Goal: Participate in discussion: Engage in conversation with other users on a specific topic

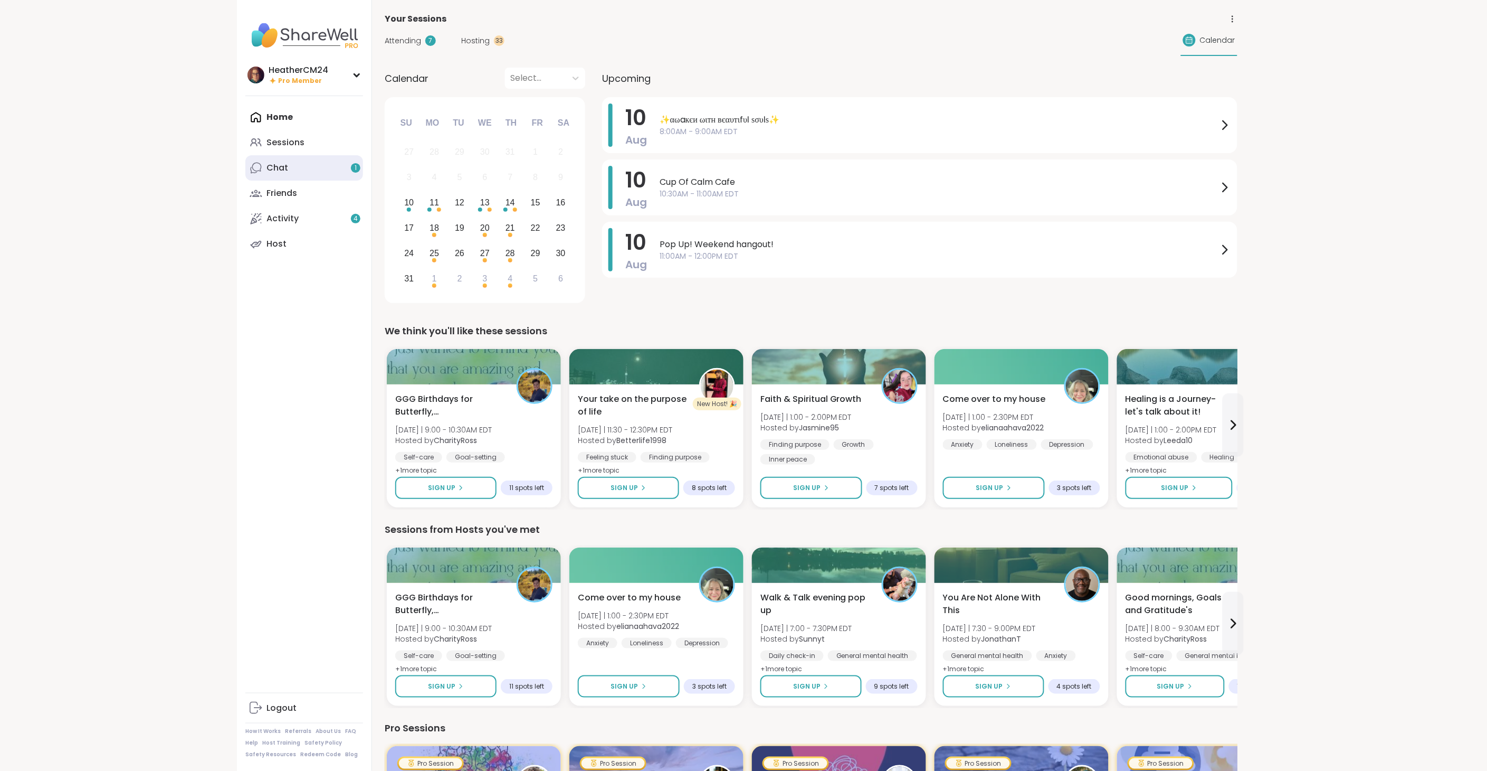
click at [282, 169] on div "Chat 1" at bounding box center [278, 168] width 22 height 12
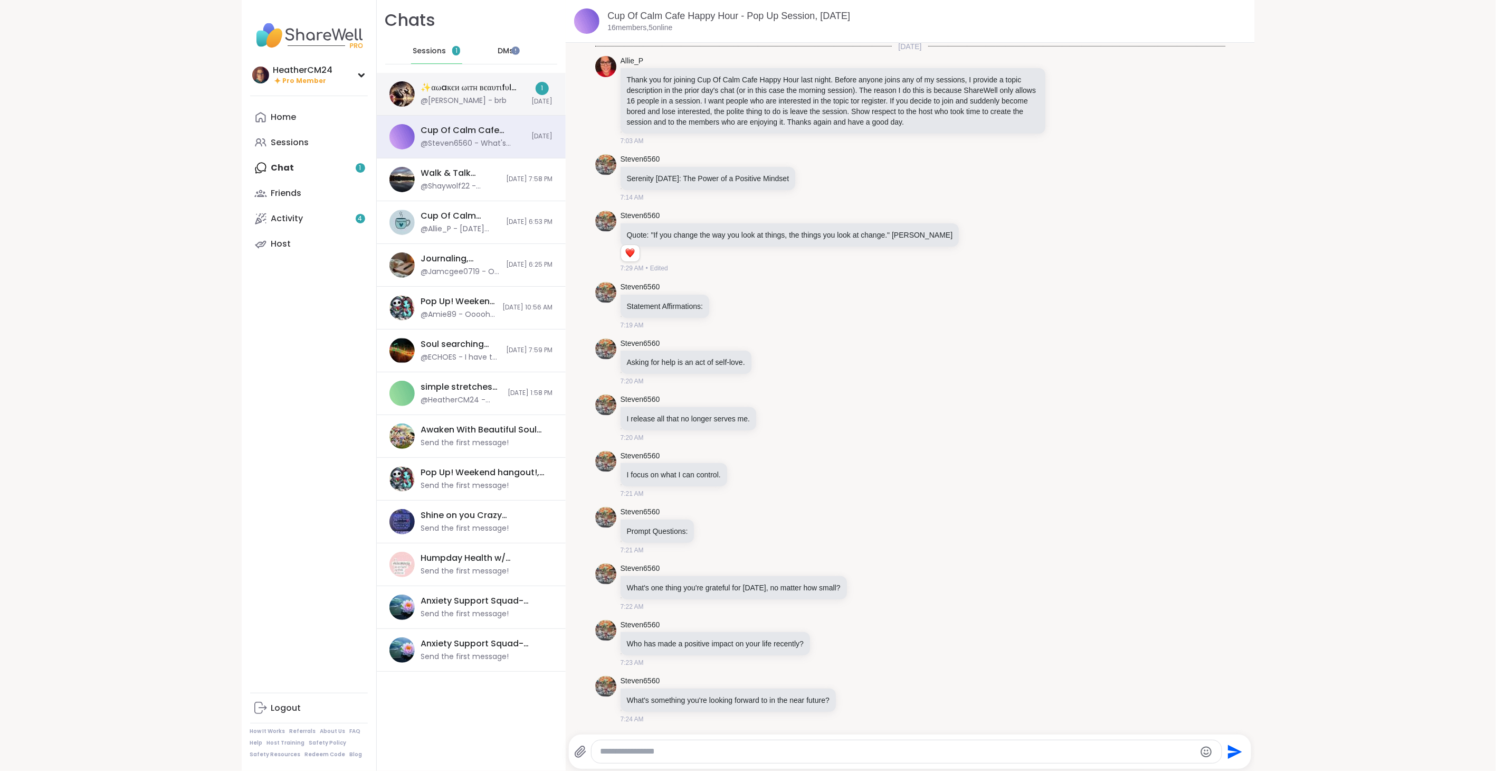
click at [446, 84] on div "✨αωaкєи ωιтн вєαυтιfυℓ ѕσυℓѕ✨, Aug 10" at bounding box center [473, 88] width 105 height 12
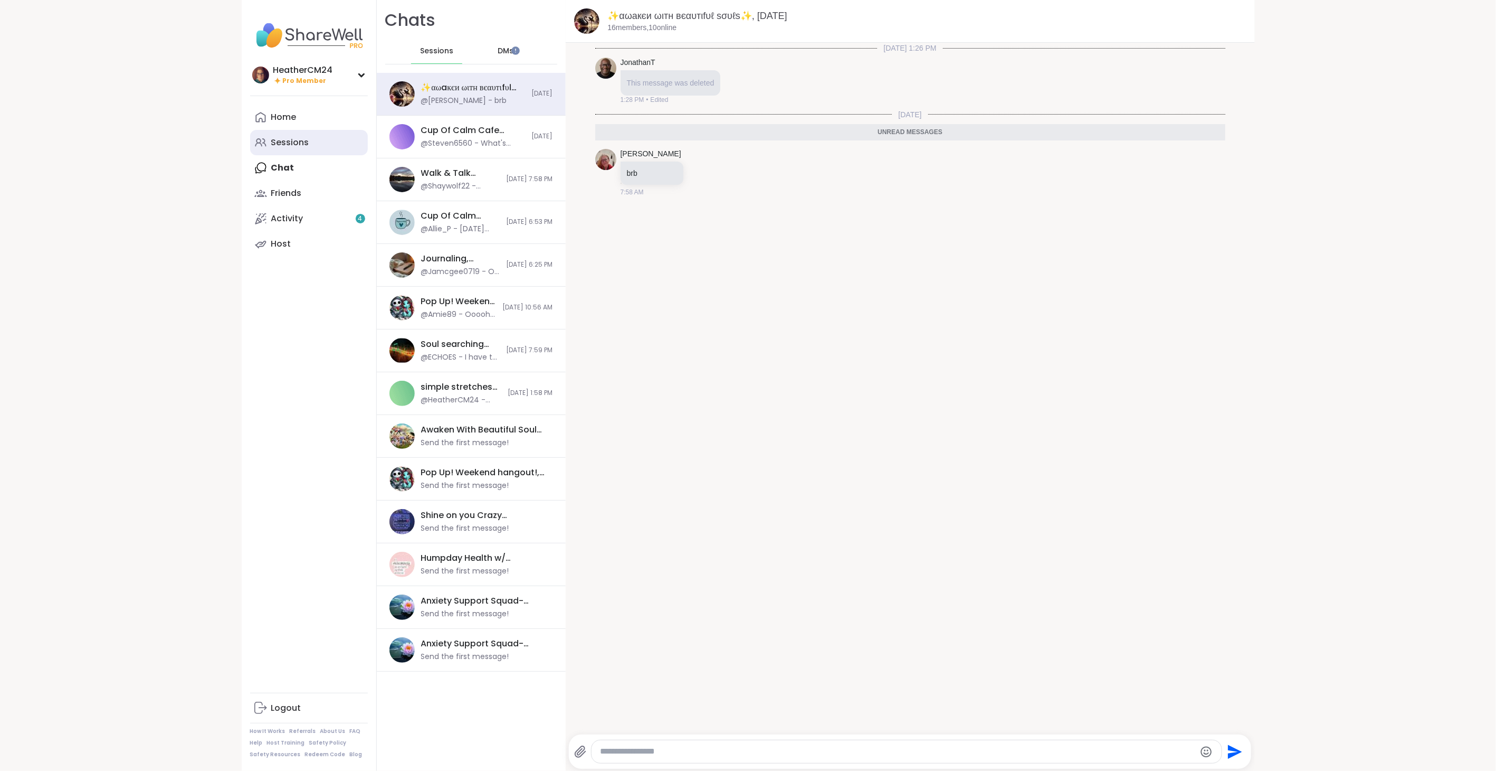
click at [296, 137] on div "Sessions" at bounding box center [290, 143] width 38 height 12
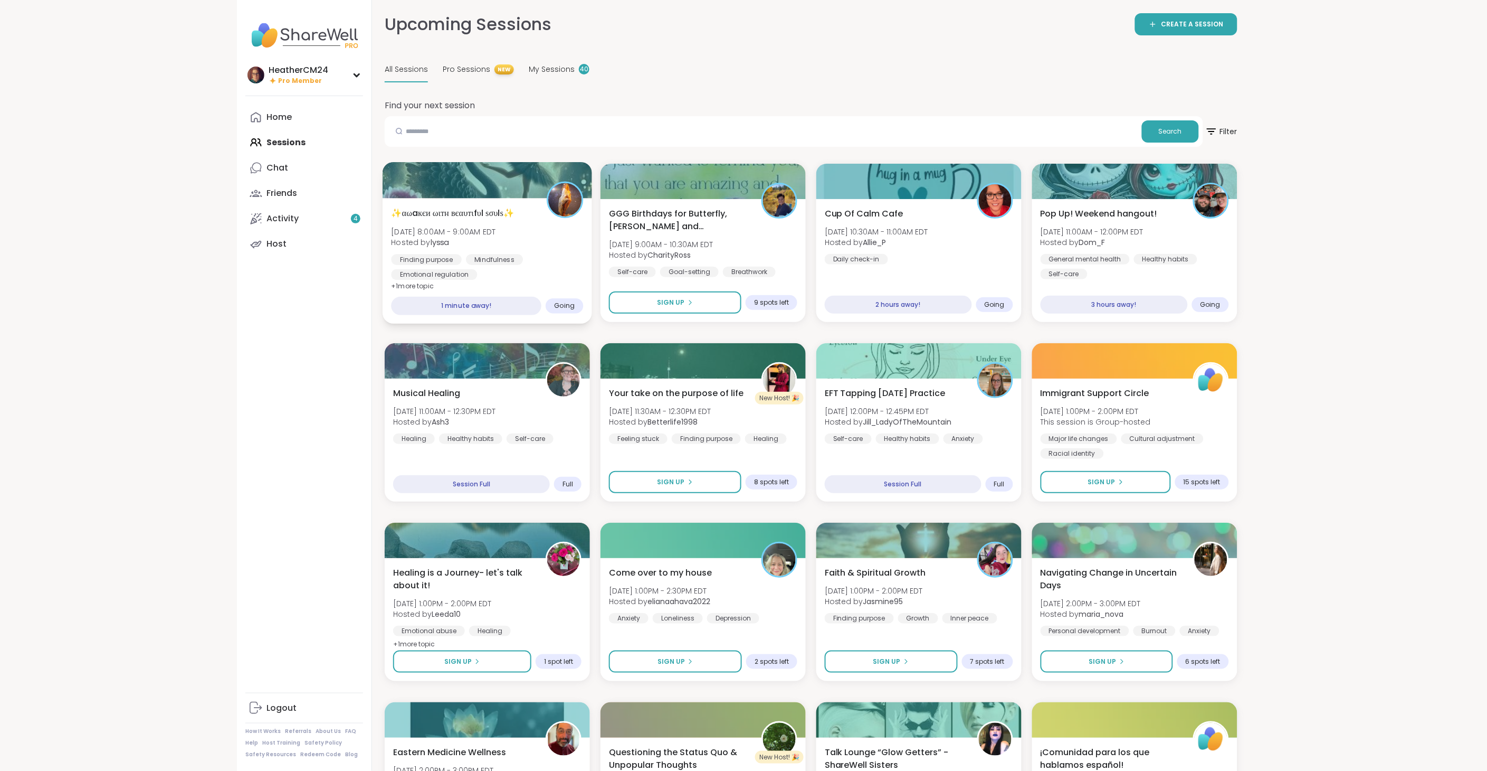
click at [426, 219] on span "✨αωaкєи ωιтн вєαυтιfυℓ ѕσυℓѕ✨" at bounding box center [452, 212] width 123 height 13
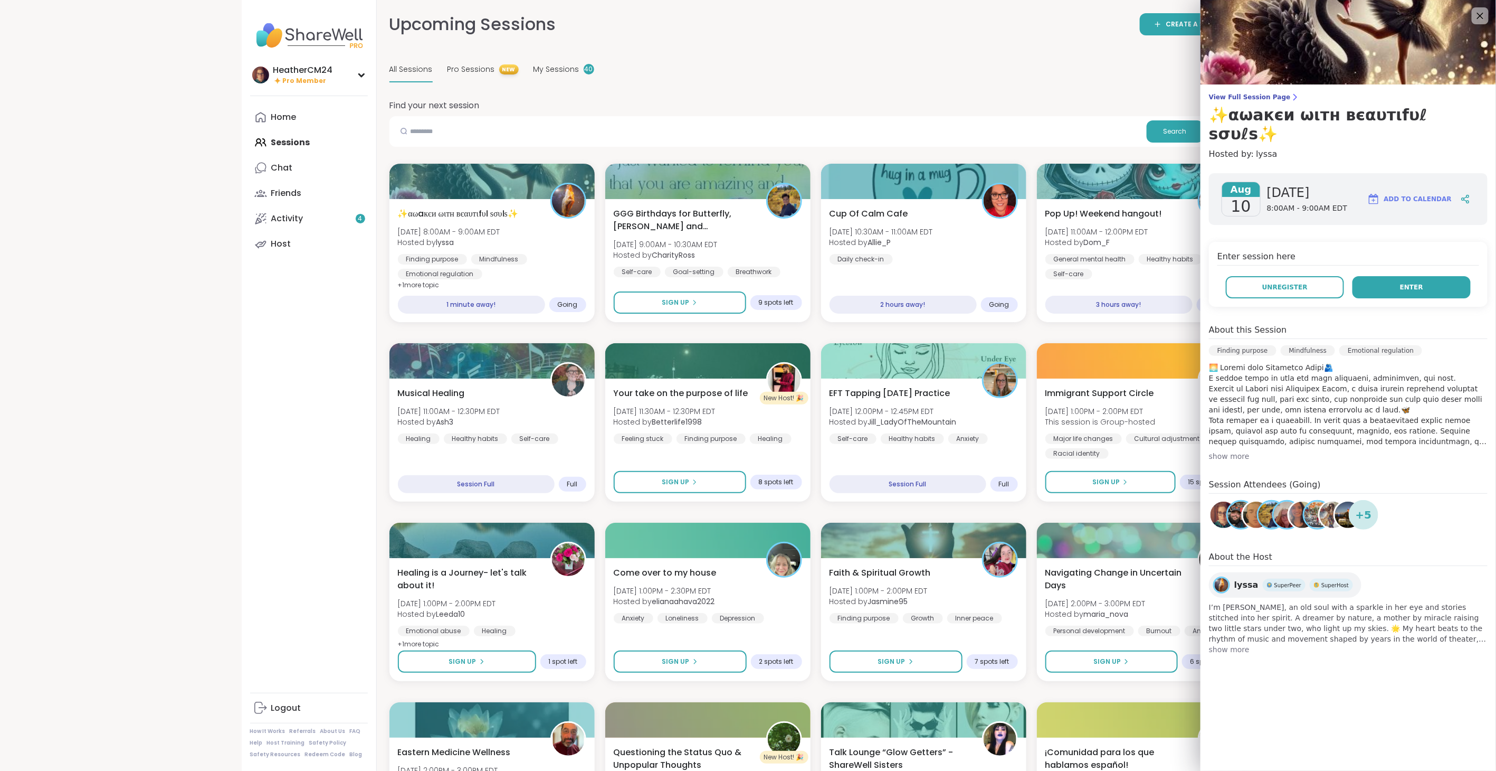
click at [1384, 276] on button "Enter" at bounding box center [1412, 287] width 118 height 22
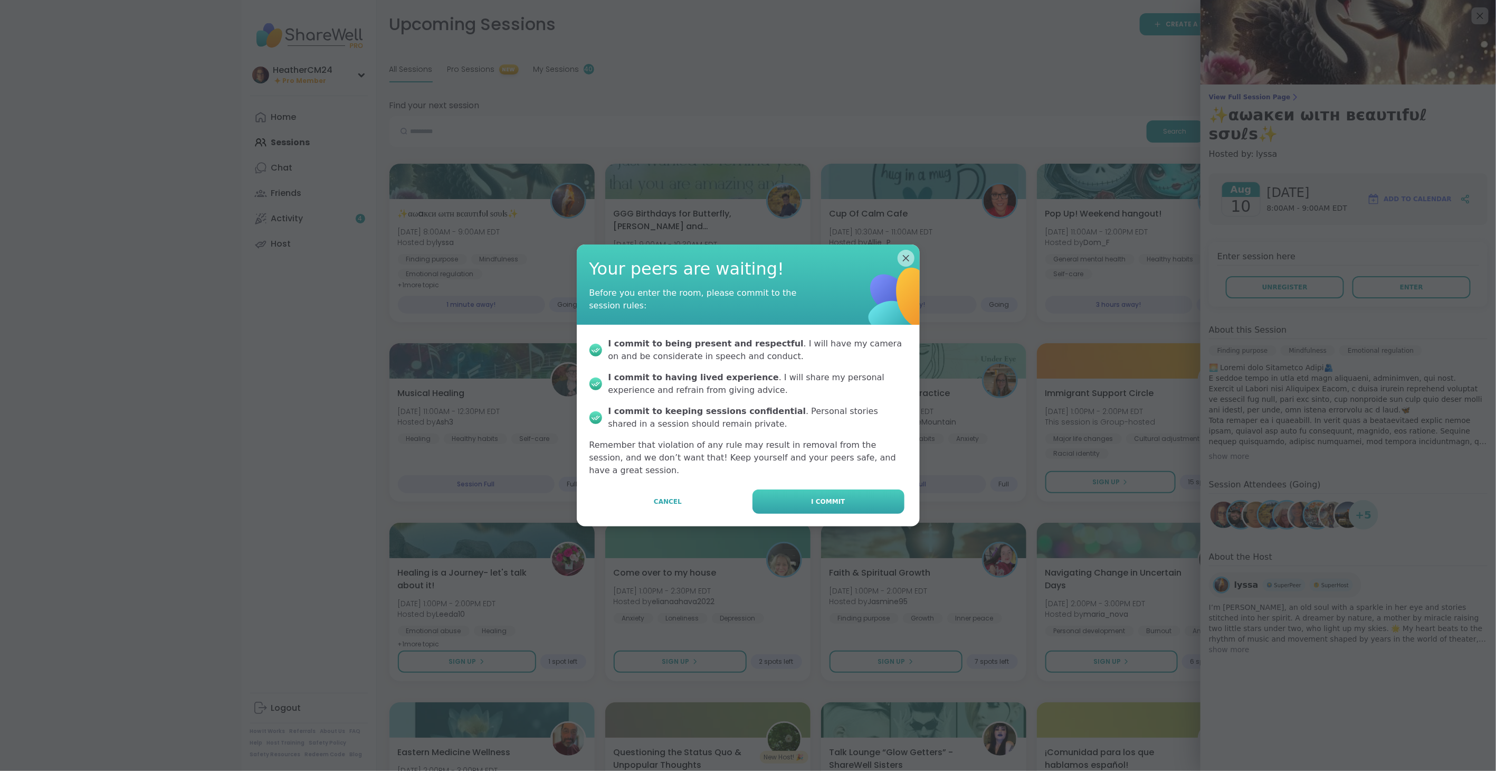
click at [858, 489] on button "I commit" at bounding box center [829, 501] width 152 height 24
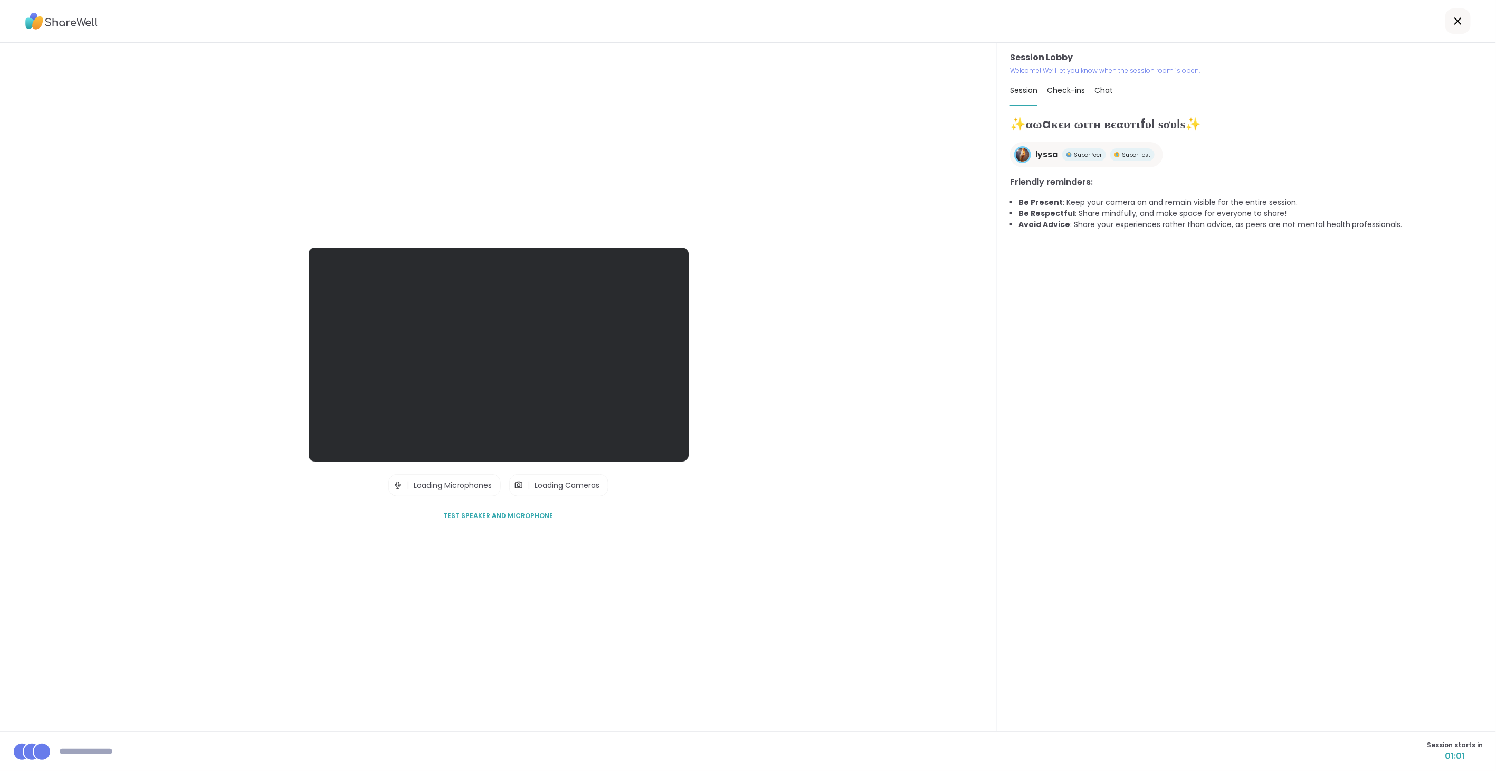
click at [521, 515] on span "Test speaker and microphone" at bounding box center [499, 516] width 110 height 10
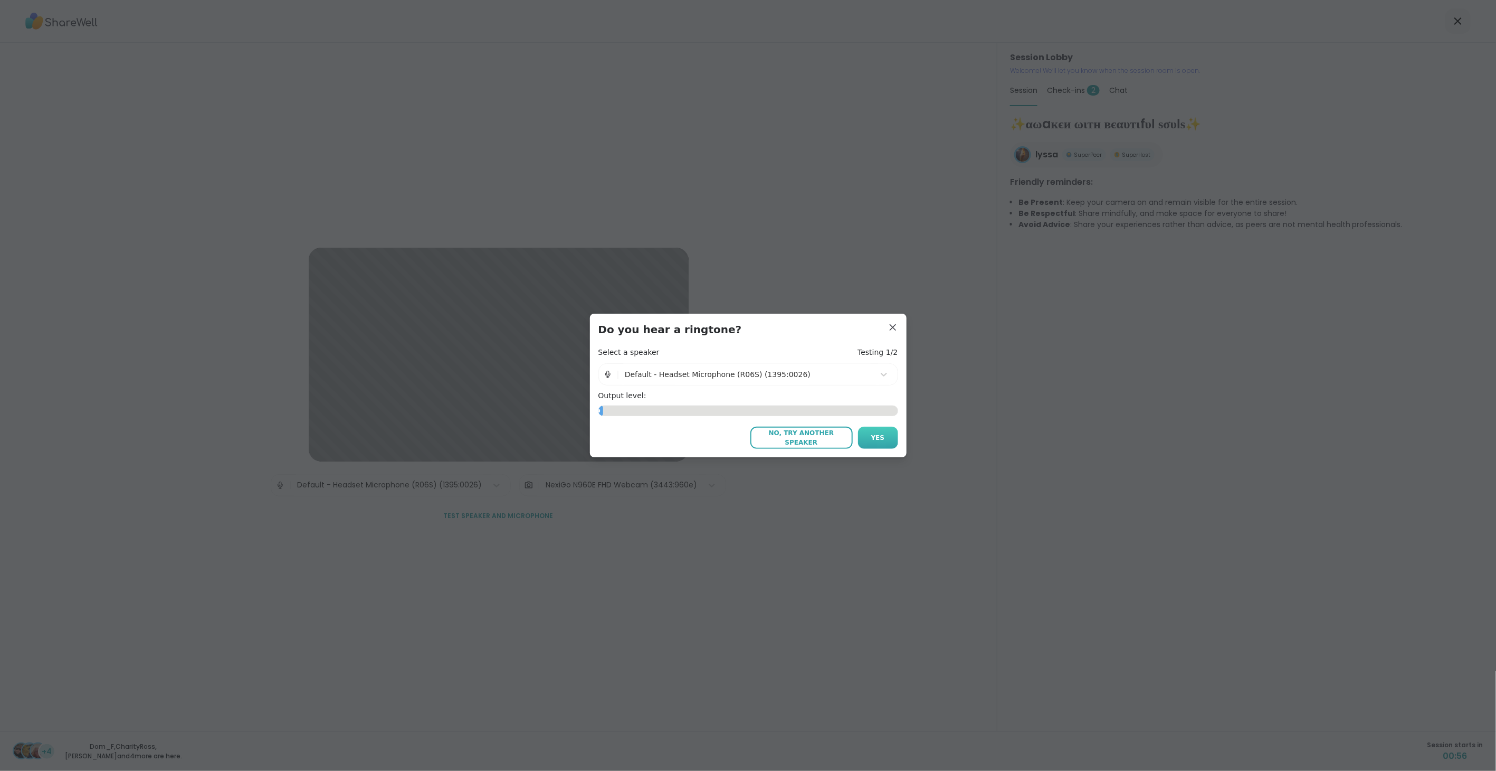
click at [874, 440] on span "Yes" at bounding box center [878, 438] width 14 height 10
click at [867, 444] on button "Yes" at bounding box center [878, 437] width 40 height 22
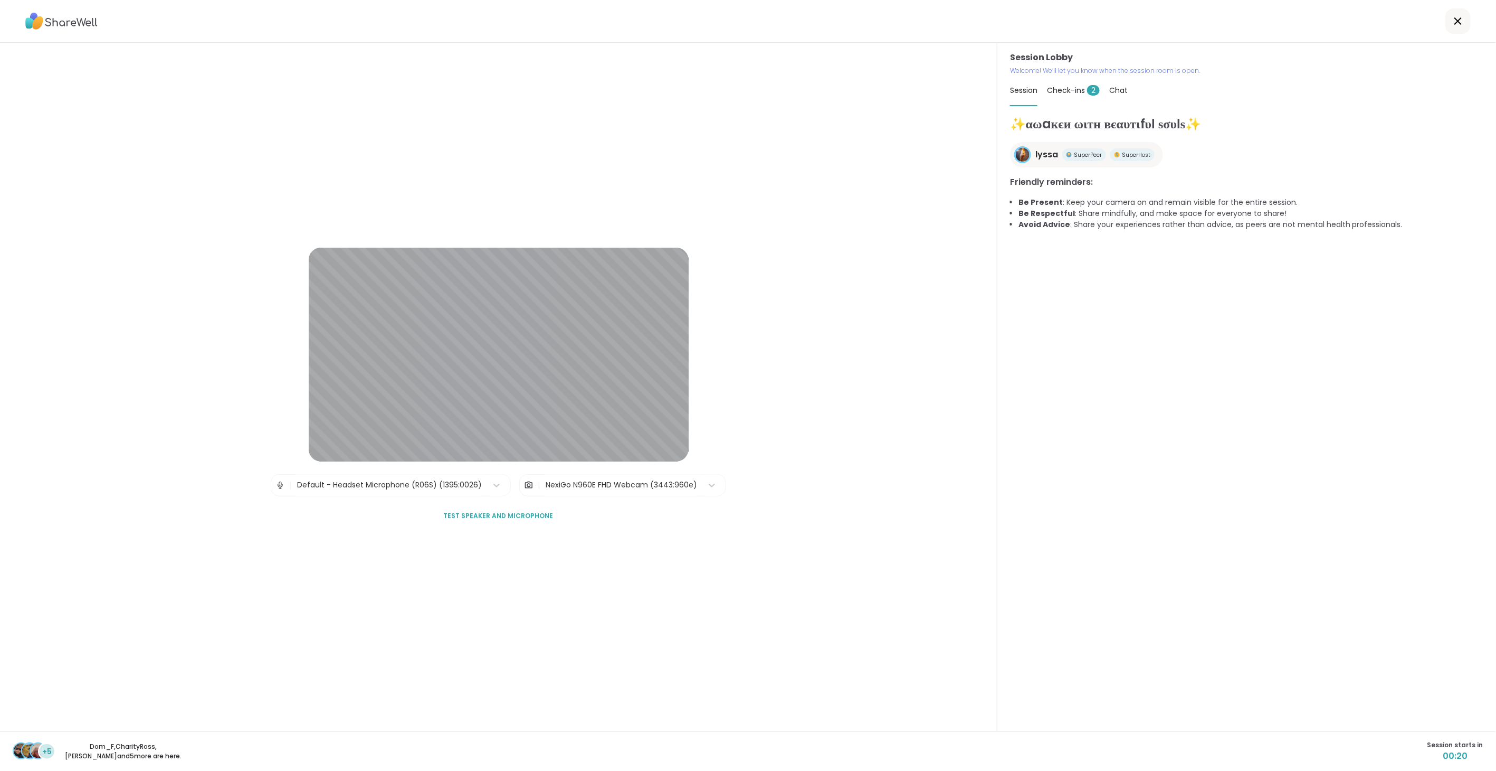
click at [1076, 92] on span "Check-ins 2" at bounding box center [1073, 90] width 53 height 11
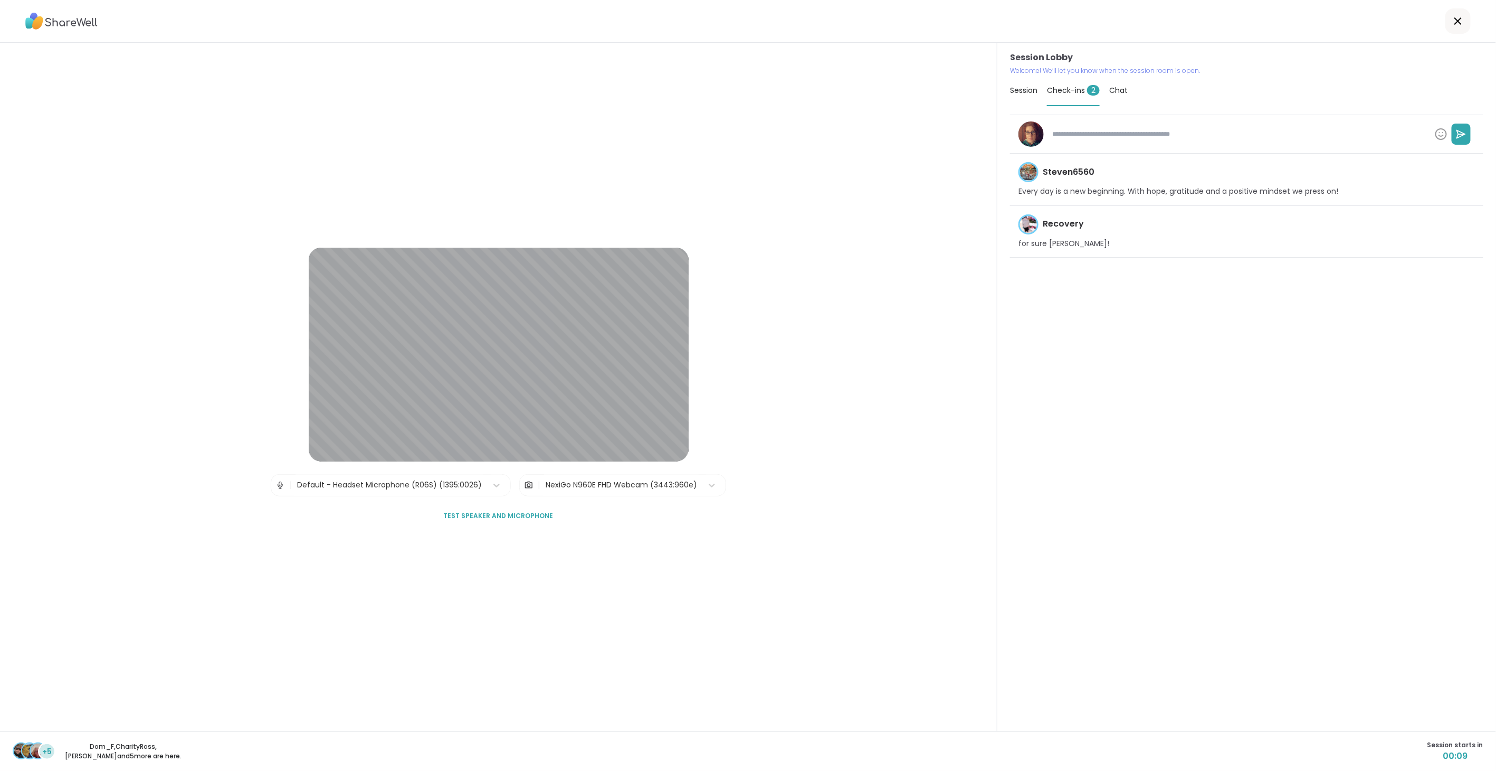
type textarea "*"
click at [1017, 91] on span "Session" at bounding box center [1023, 90] width 27 height 11
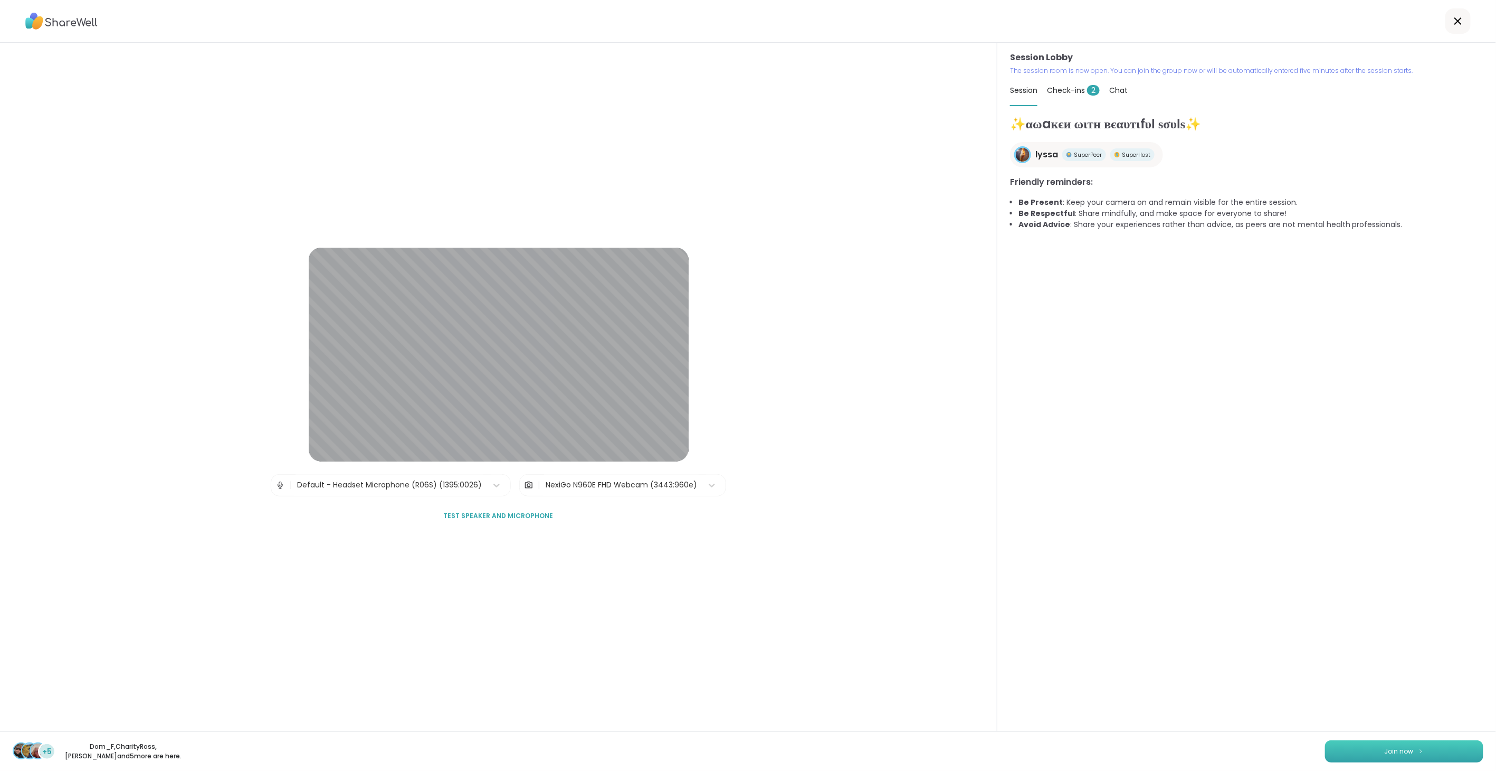
click at [1386, 754] on span "Join now" at bounding box center [1399, 751] width 29 height 10
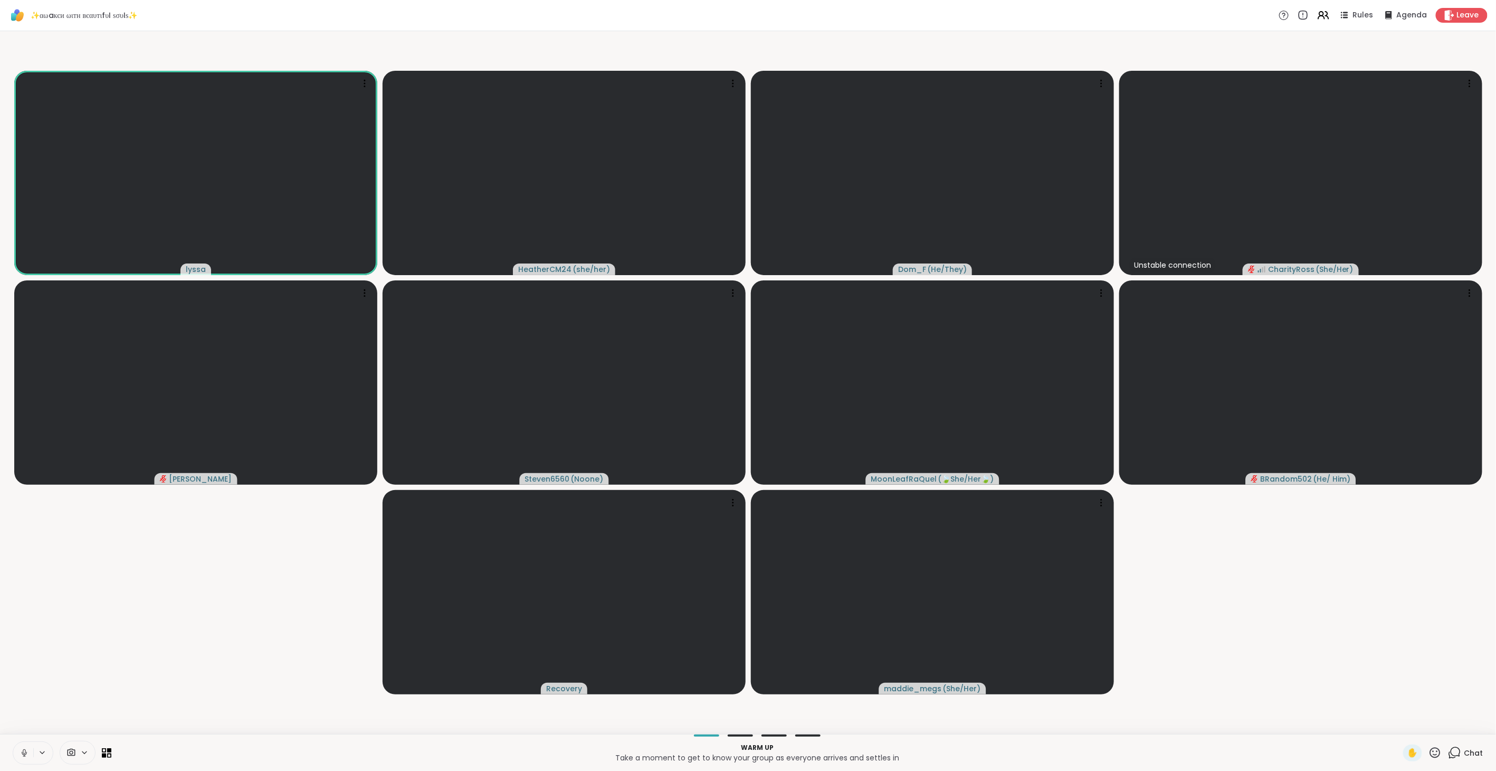
click at [26, 748] on icon at bounding box center [25, 753] width 10 height 10
click at [1448, 750] on icon at bounding box center [1454, 752] width 13 height 13
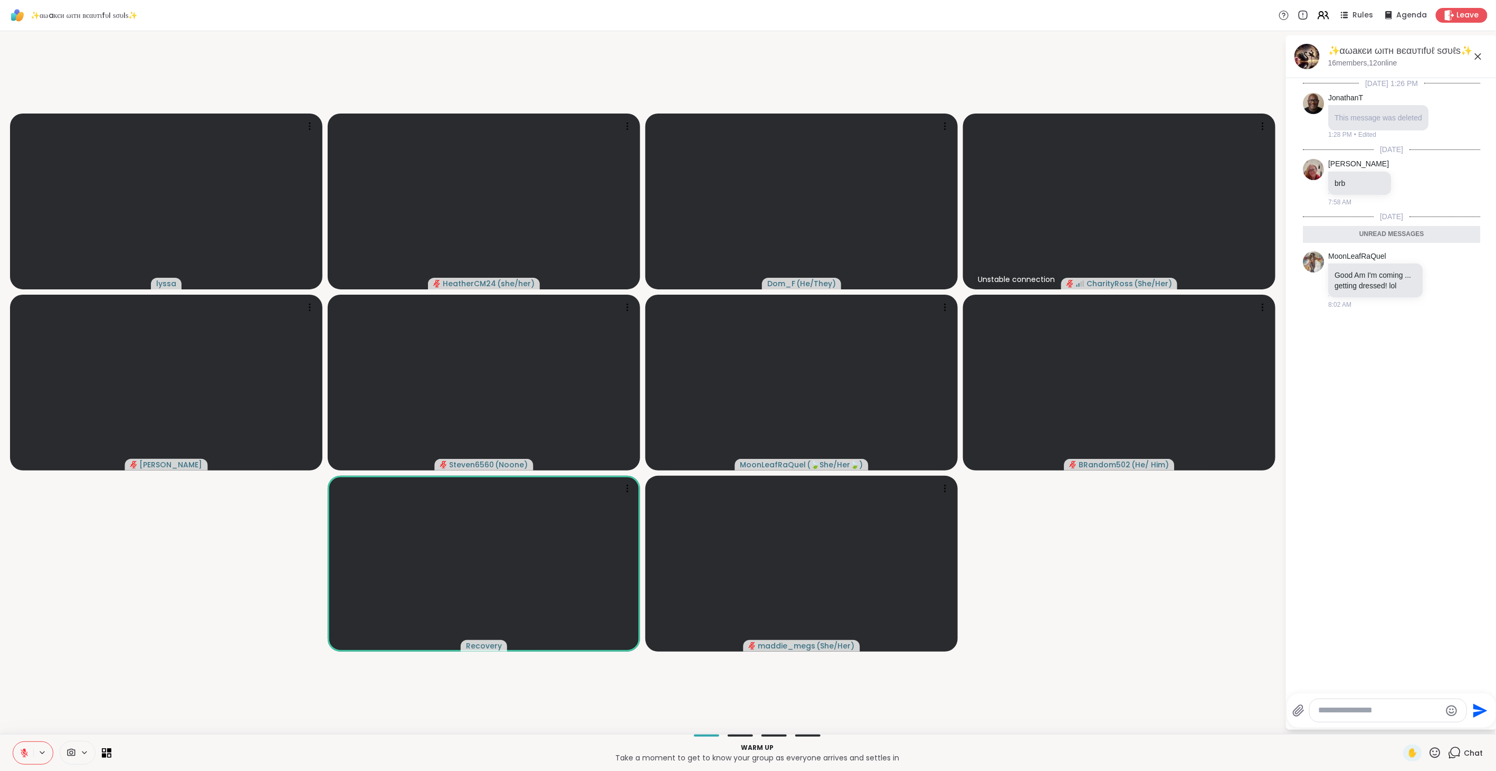
click at [24, 751] on icon at bounding box center [24, 750] width 3 height 4
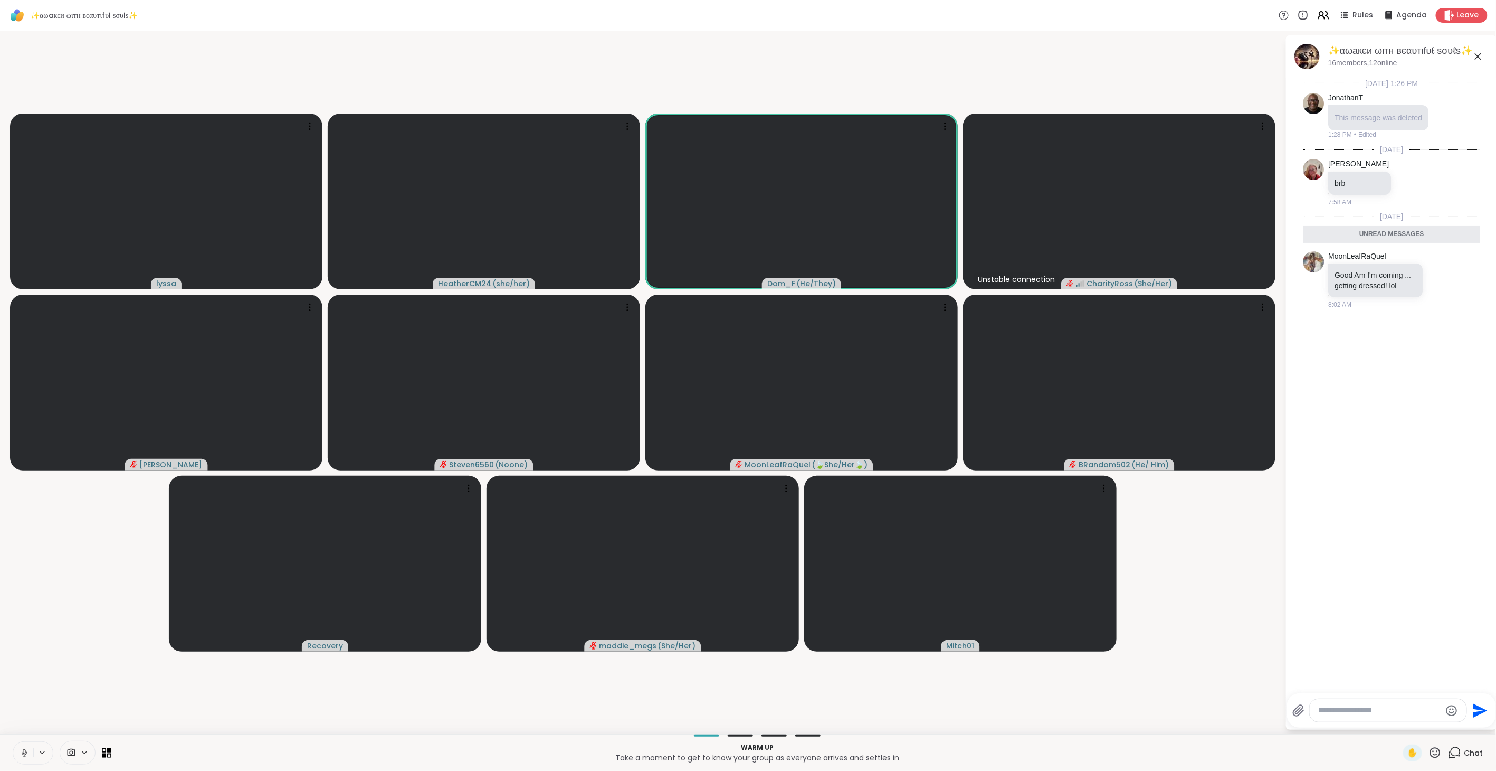
click at [22, 748] on icon at bounding box center [25, 753] width 10 height 10
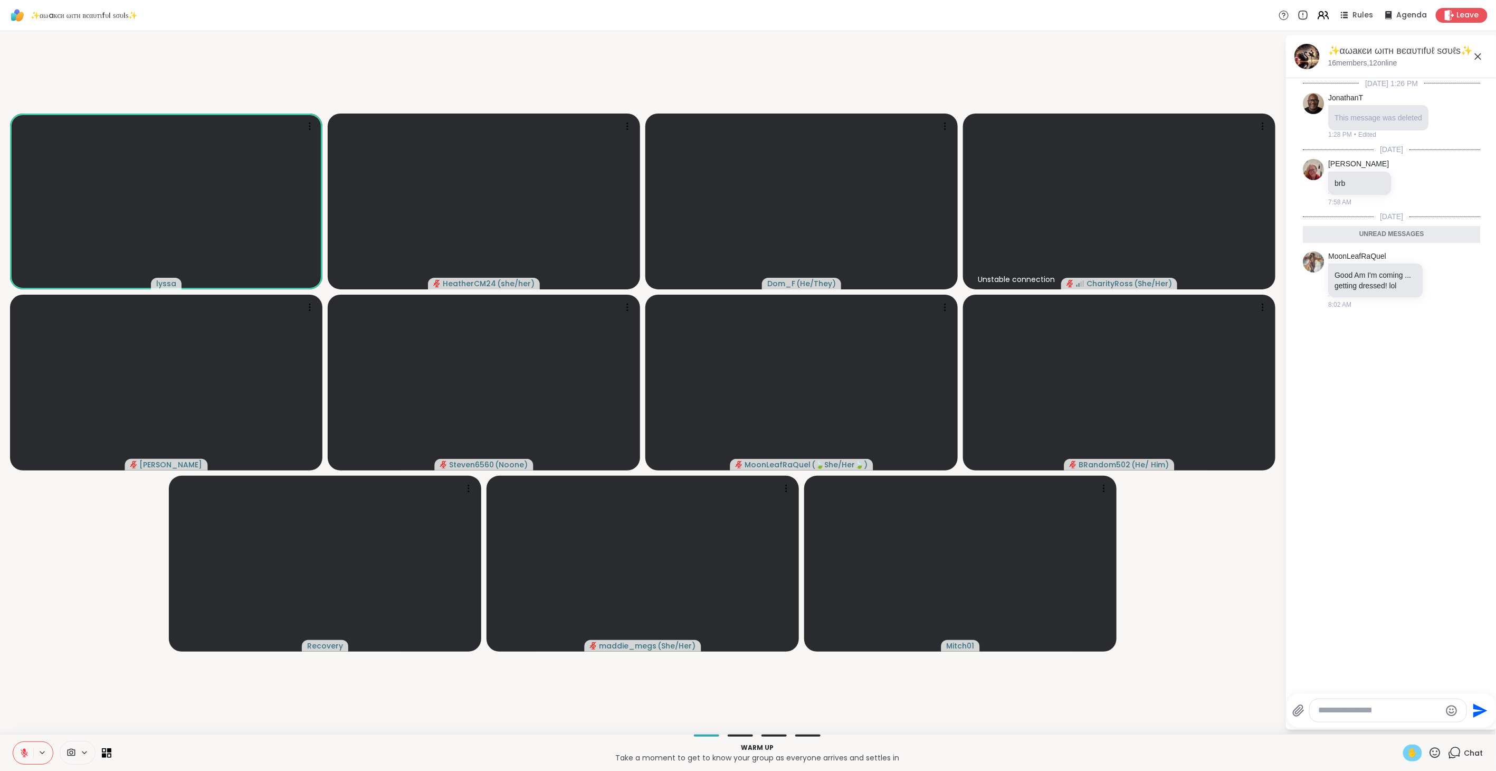
click at [1408, 752] on span "✋" at bounding box center [1413, 752] width 11 height 13
click at [1429, 752] on icon at bounding box center [1435, 752] width 13 height 13
click at [1446, 724] on span "🌟" at bounding box center [1451, 724] width 11 height 13
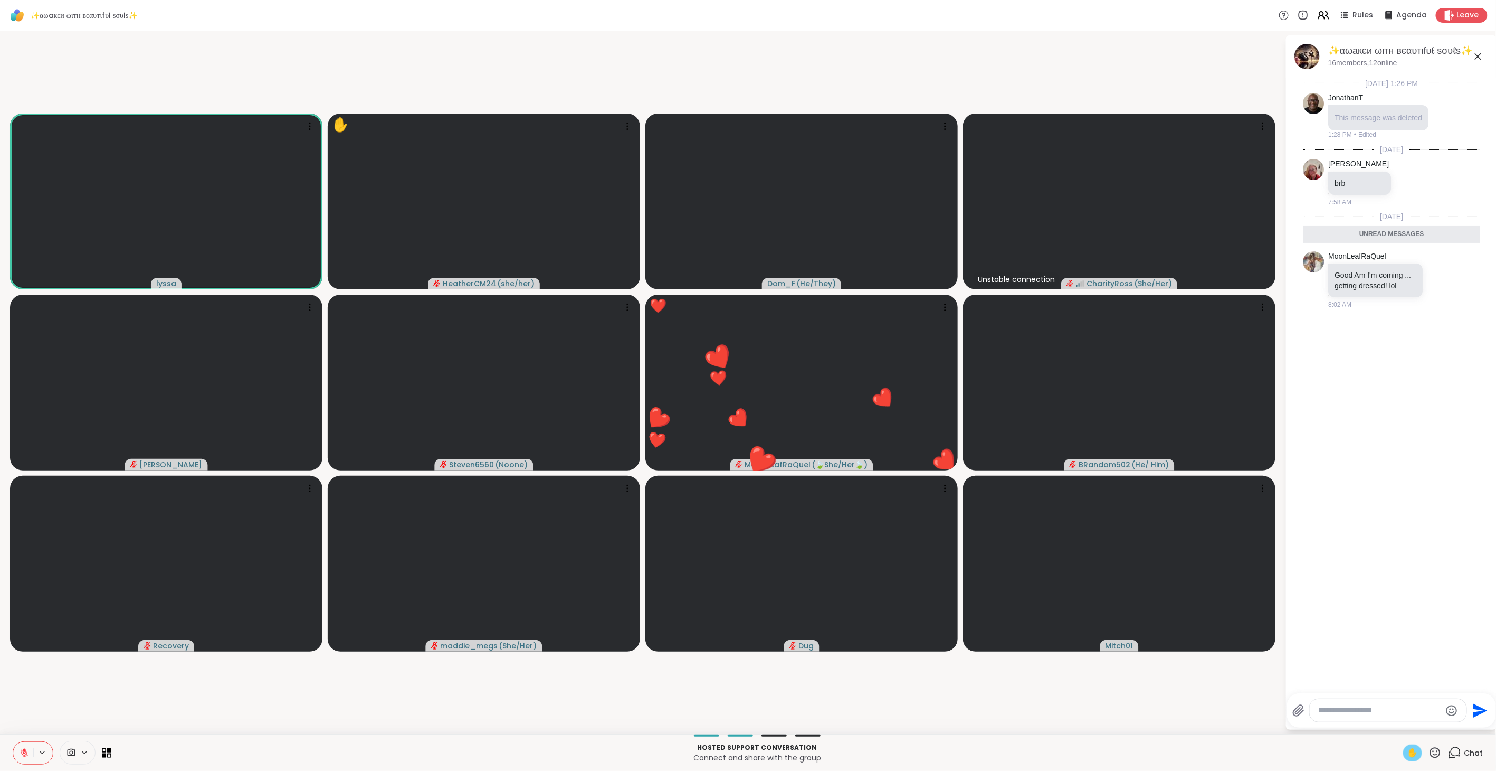
click at [18, 750] on button at bounding box center [23, 753] width 20 height 22
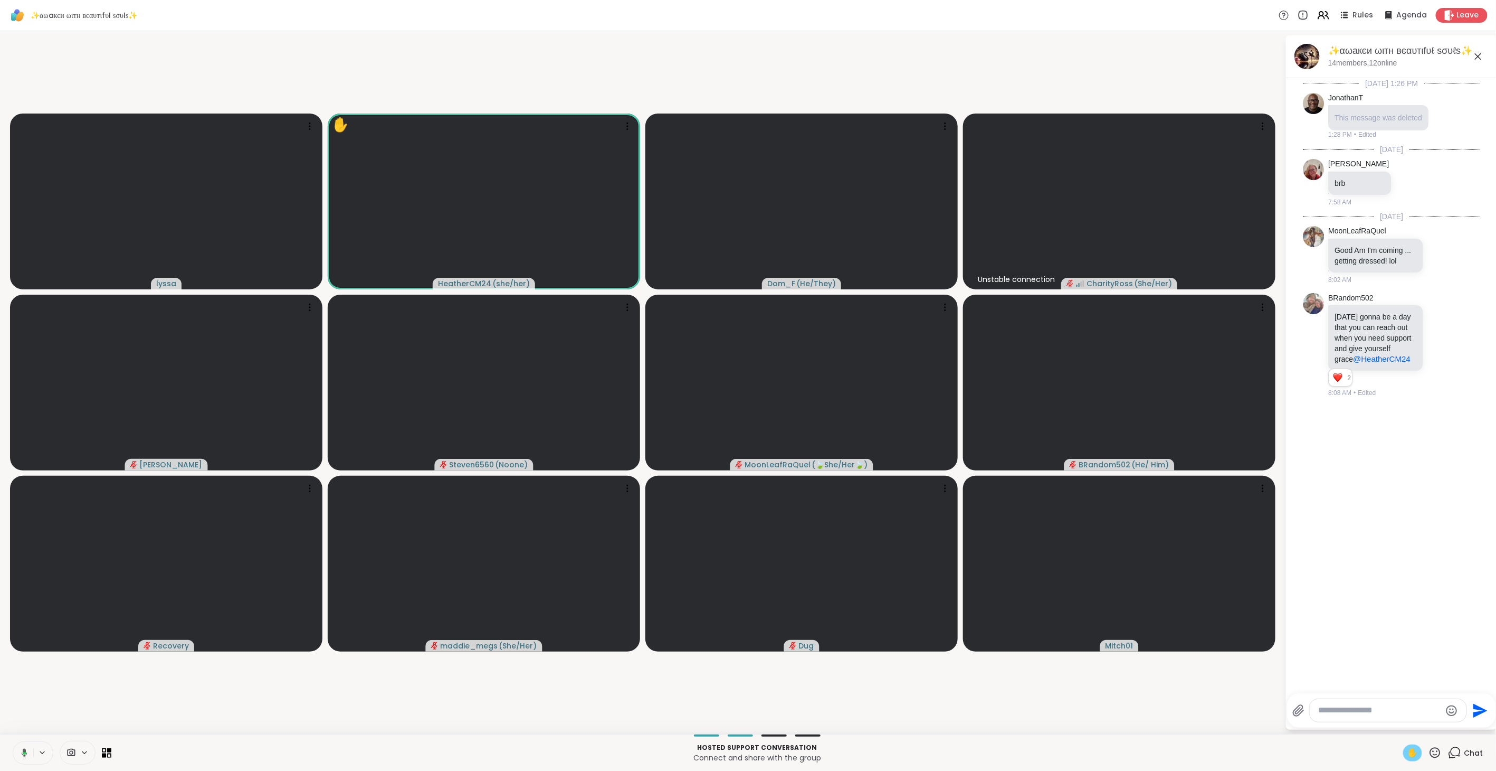
drag, startPoint x: 34, startPoint y: 727, endPoint x: 44, endPoint y: 762, distance: 36.3
click at [37, 735] on div "✨αωaкєи ωιтн вєαυтιfυℓ ѕσυℓѕ✨ Rules Agenda Leave lyssa ✋ HeatherCM24 ( she/her …" at bounding box center [748, 385] width 1496 height 771
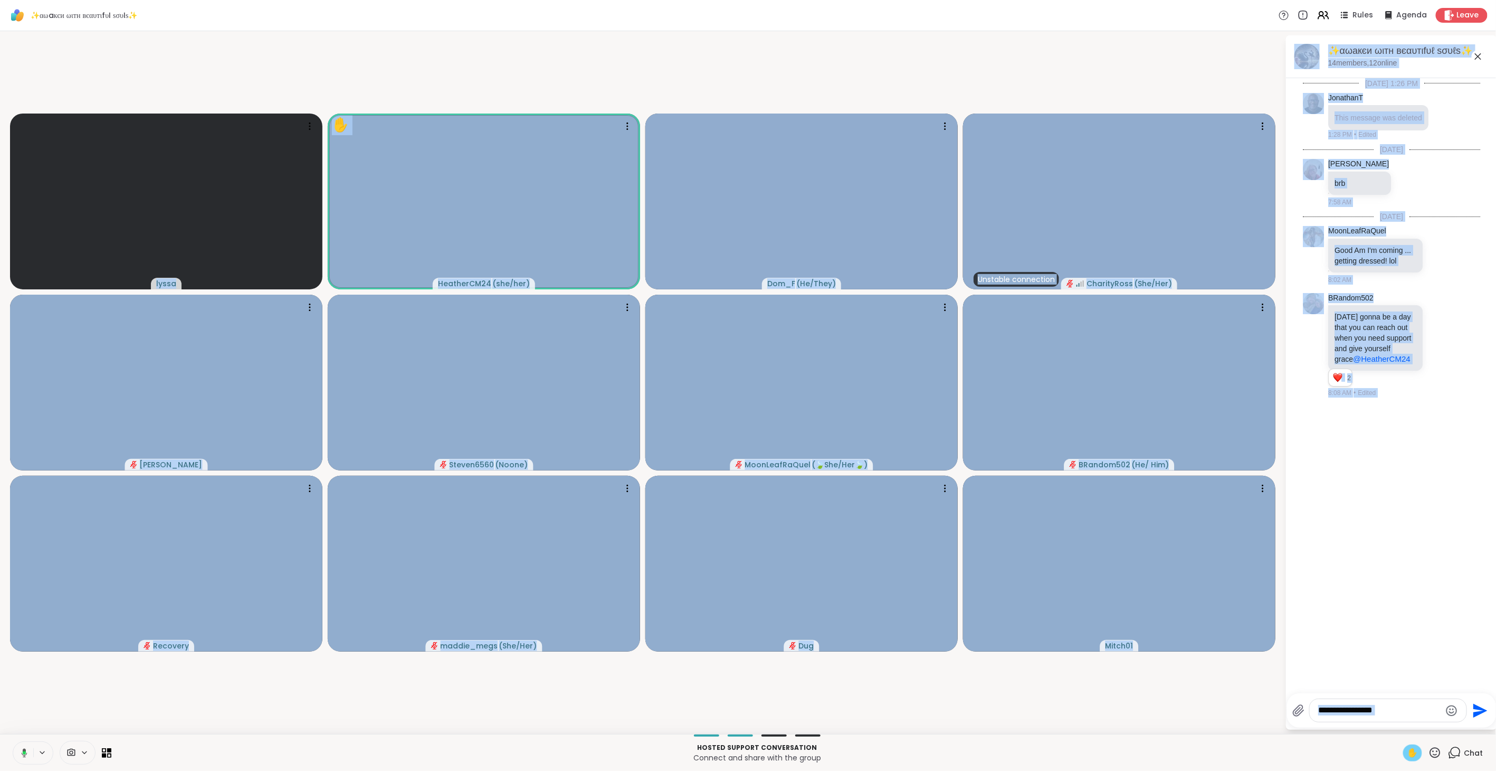
drag, startPoint x: 44, startPoint y: 762, endPoint x: 22, endPoint y: 750, distance: 25.3
click at [22, 750] on icon at bounding box center [23, 753] width 10 height 10
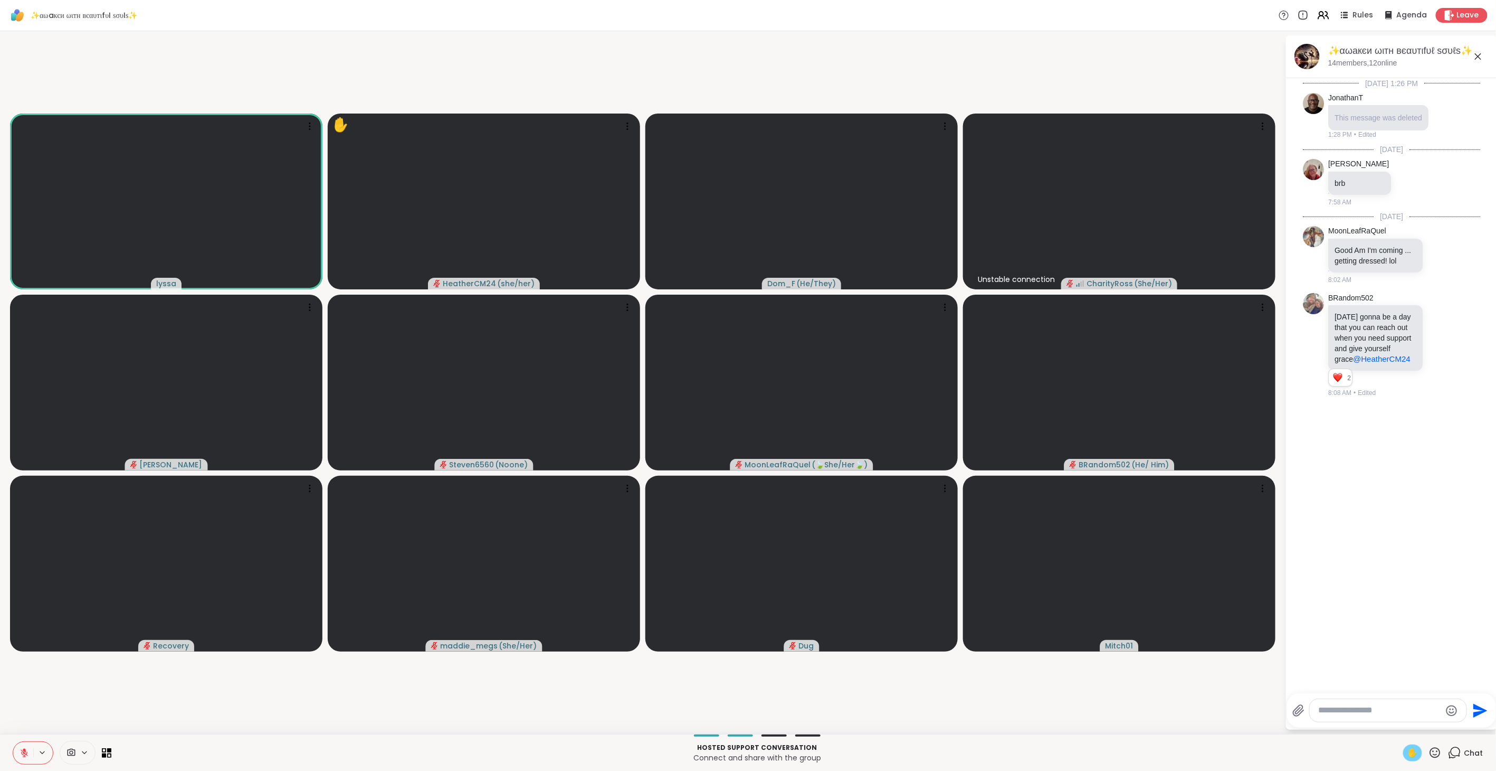
click at [73, 715] on video-player-container "lyssa ✋ HeatherCM24 ( she/her ) Dom_F ( He/They ) Unstable connection CharityRo…" at bounding box center [642, 382] width 1273 height 694
click at [1438, 349] on icon at bounding box center [1442, 345] width 8 height 8
click at [1437, 333] on div "Select Reaction: Heart" at bounding box center [1442, 328] width 10 height 10
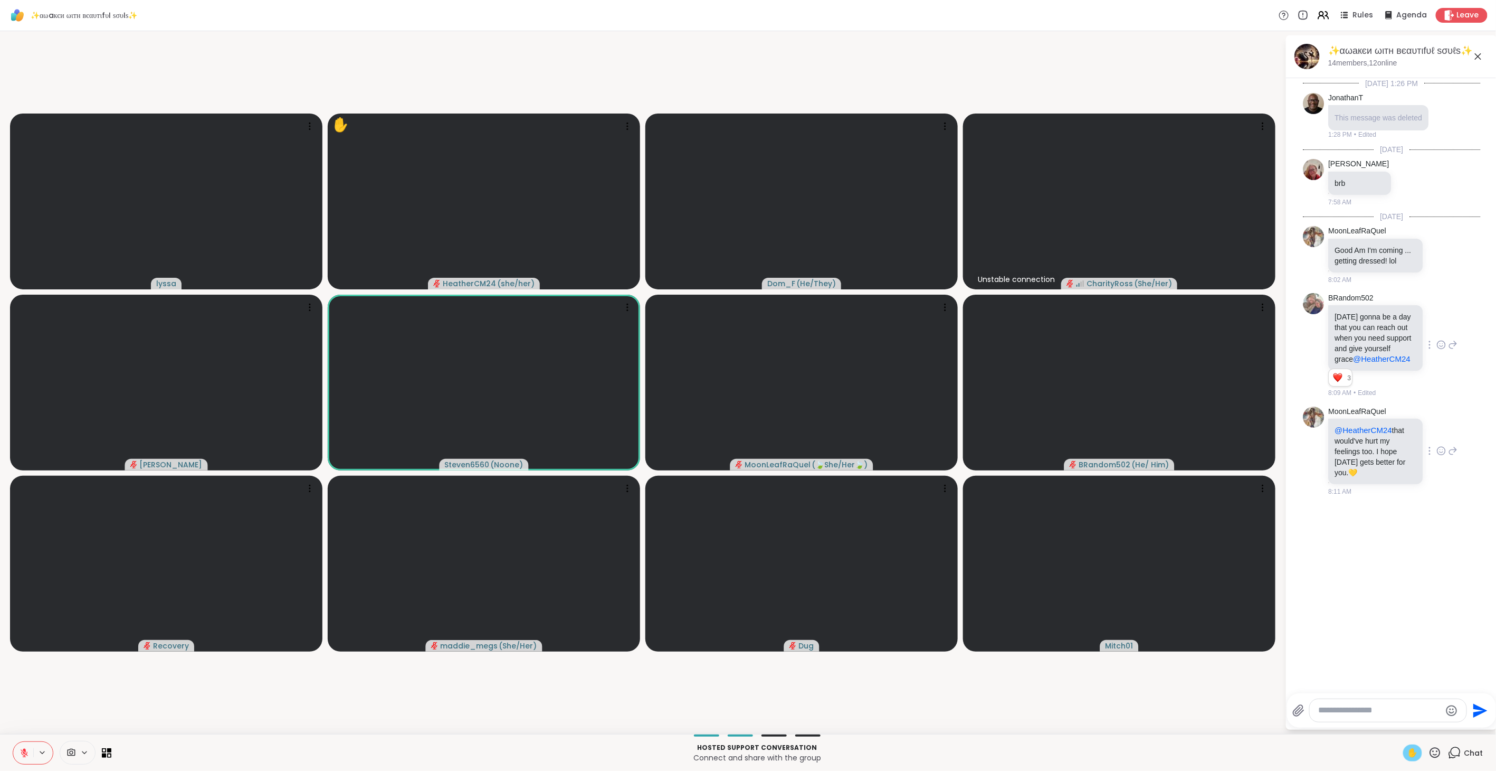
click at [1448, 457] on icon at bounding box center [1453, 450] width 10 height 13
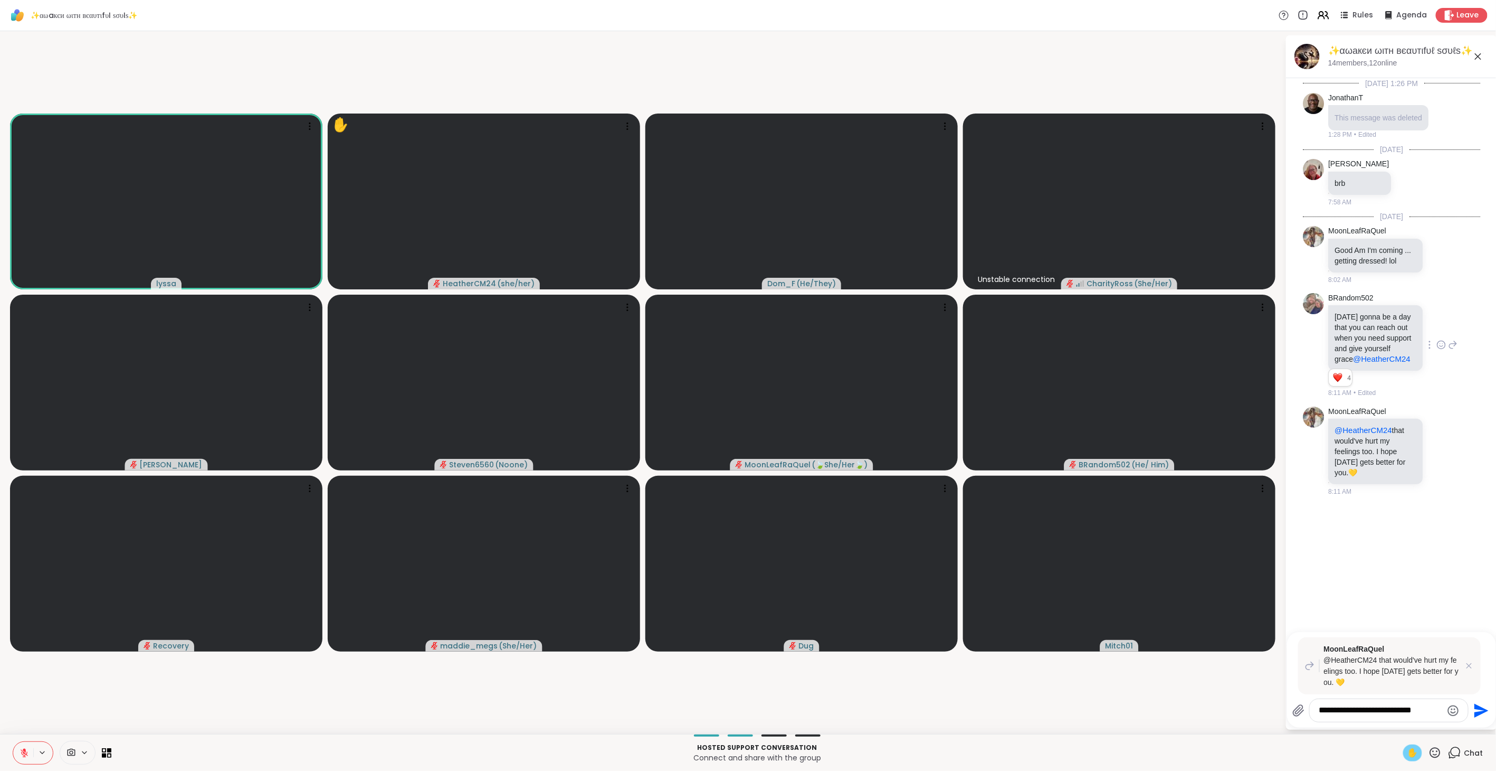
click at [1453, 709] on icon "Emoji picker" at bounding box center [1453, 710] width 13 height 13
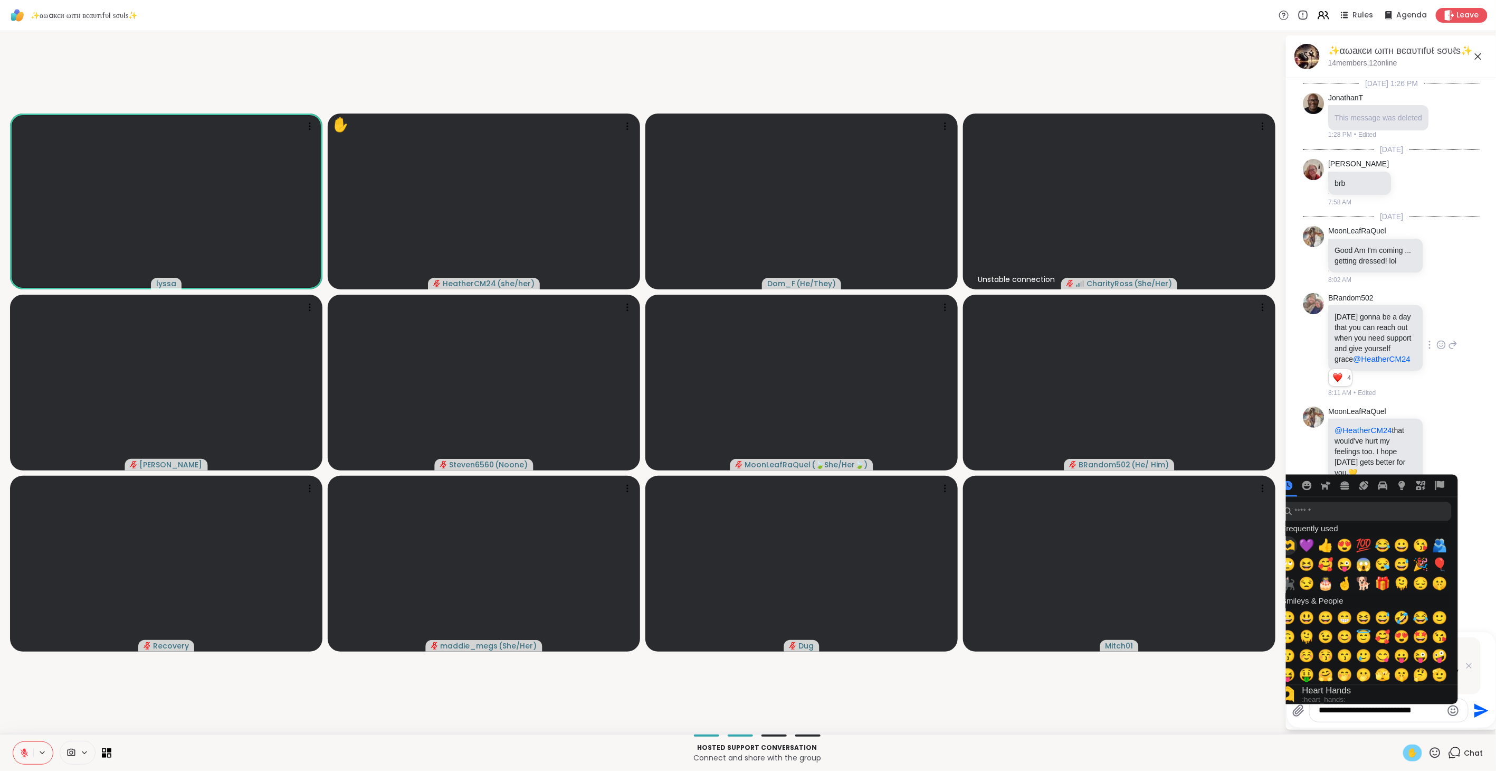
click at [1291, 546] on span "🫶" at bounding box center [1288, 545] width 16 height 15
type textarea "**********"
drag, startPoint x: 1228, startPoint y: 676, endPoint x: 1257, endPoint y: 694, distance: 34.9
click at [1228, 677] on video-player-container "lyssa ✋ HeatherCM24 ( she/her ) Dom_F ( He/They ) Unstable connection CharityRo…" at bounding box center [642, 382] width 1273 height 694
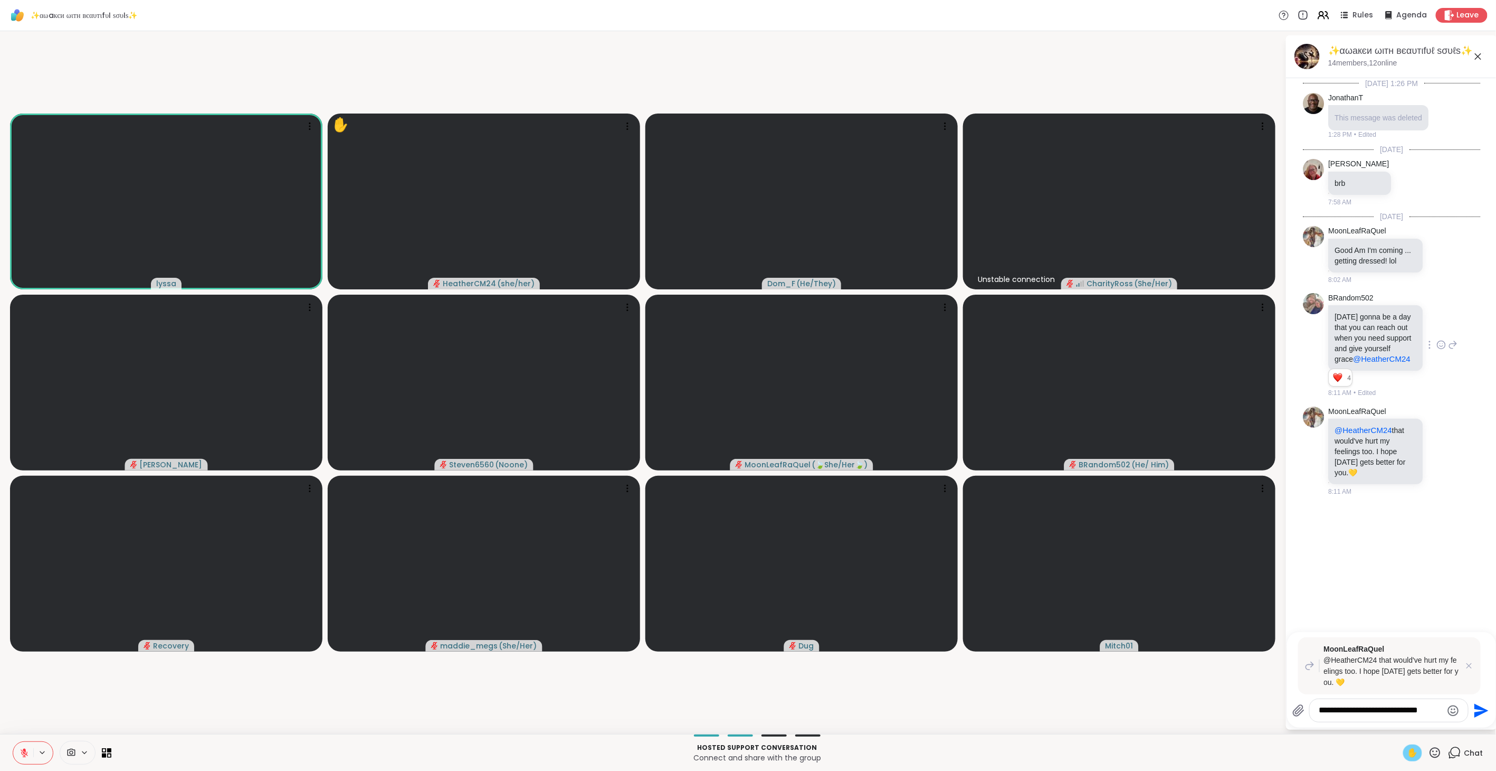
click at [1479, 710] on icon "Send" at bounding box center [1480, 710] width 17 height 17
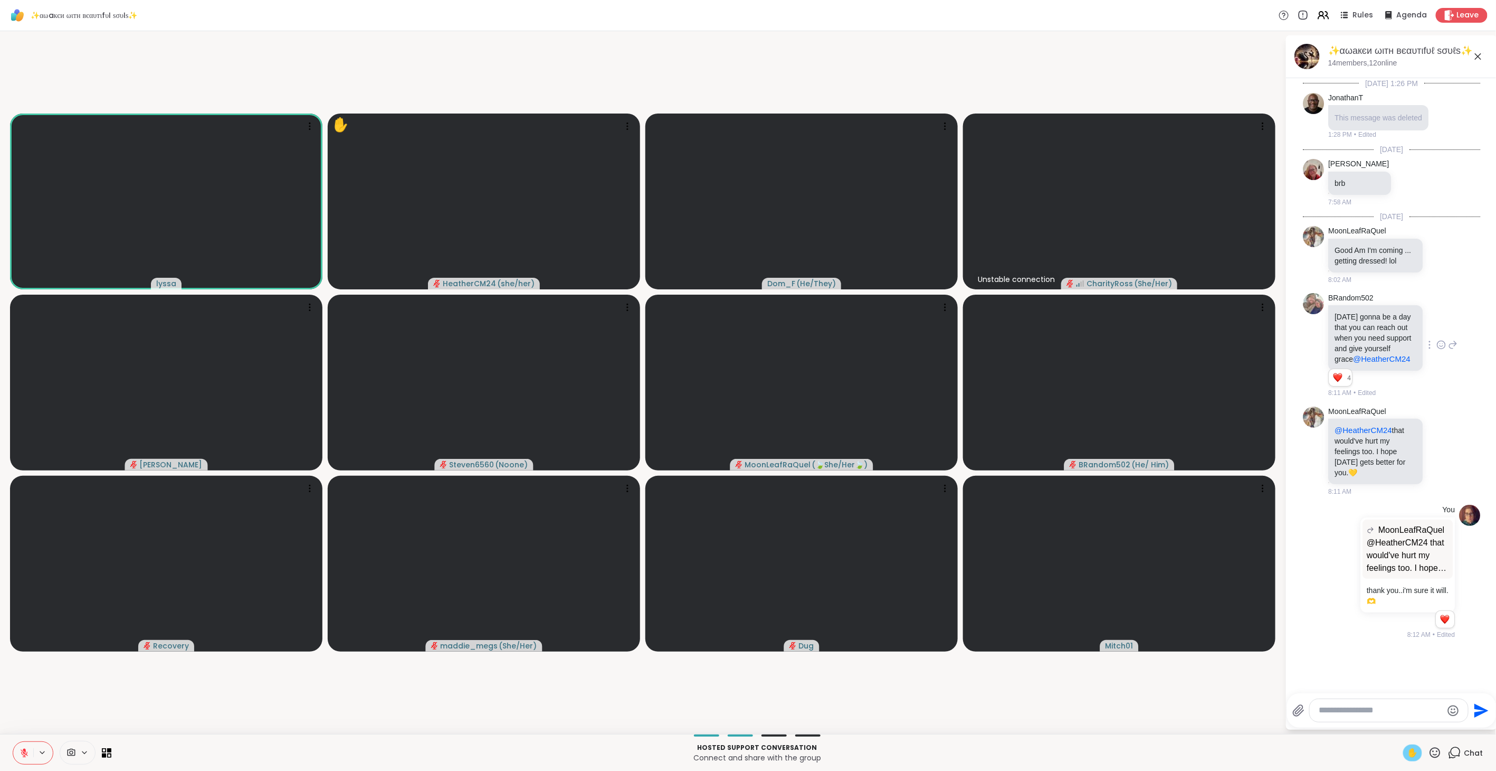
click at [1409, 748] on span "✋" at bounding box center [1413, 752] width 11 height 13
click at [1431, 752] on icon at bounding box center [1435, 752] width 13 height 13
click at [1395, 720] on div "❤️" at bounding box center [1404, 724] width 19 height 17
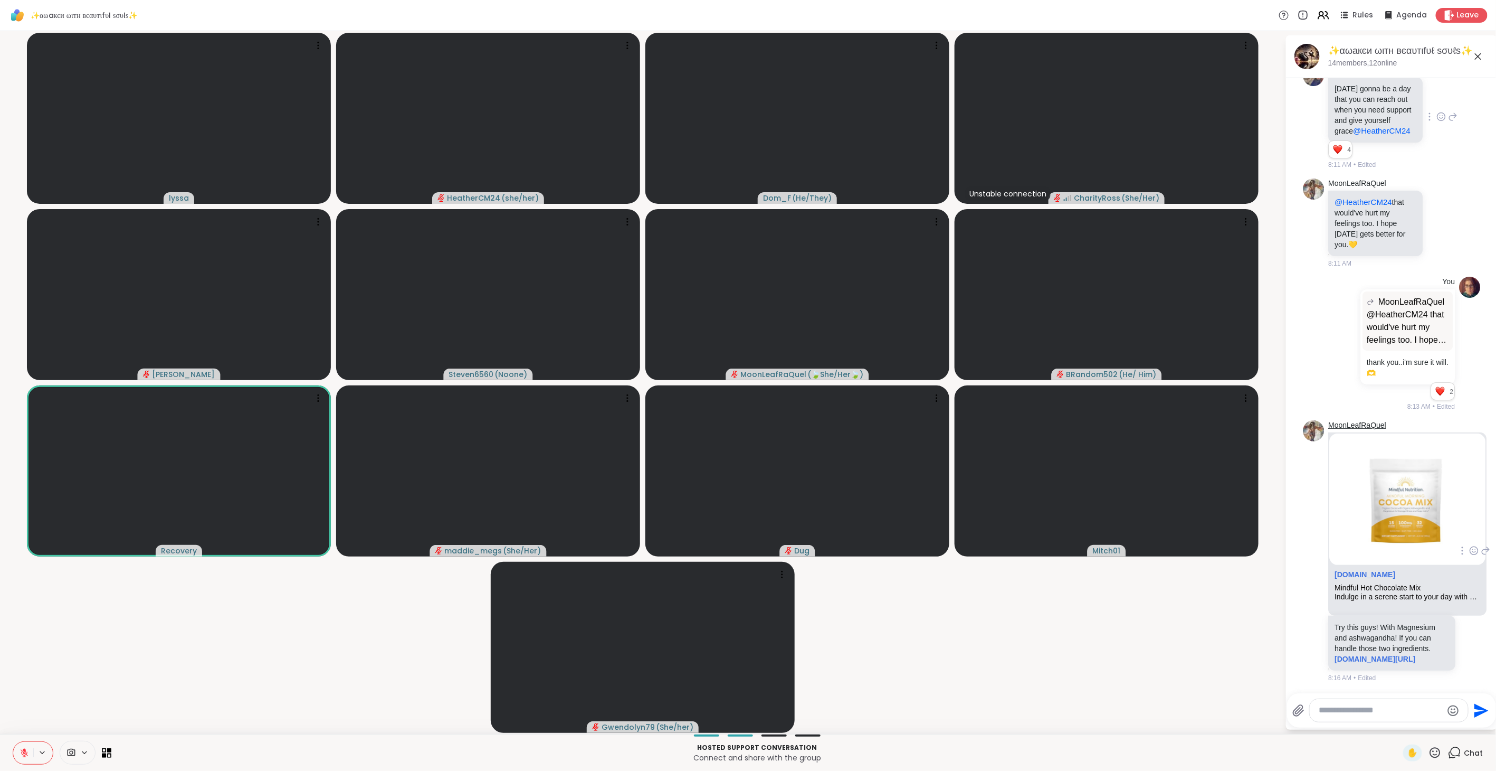
scroll to position [239, 0]
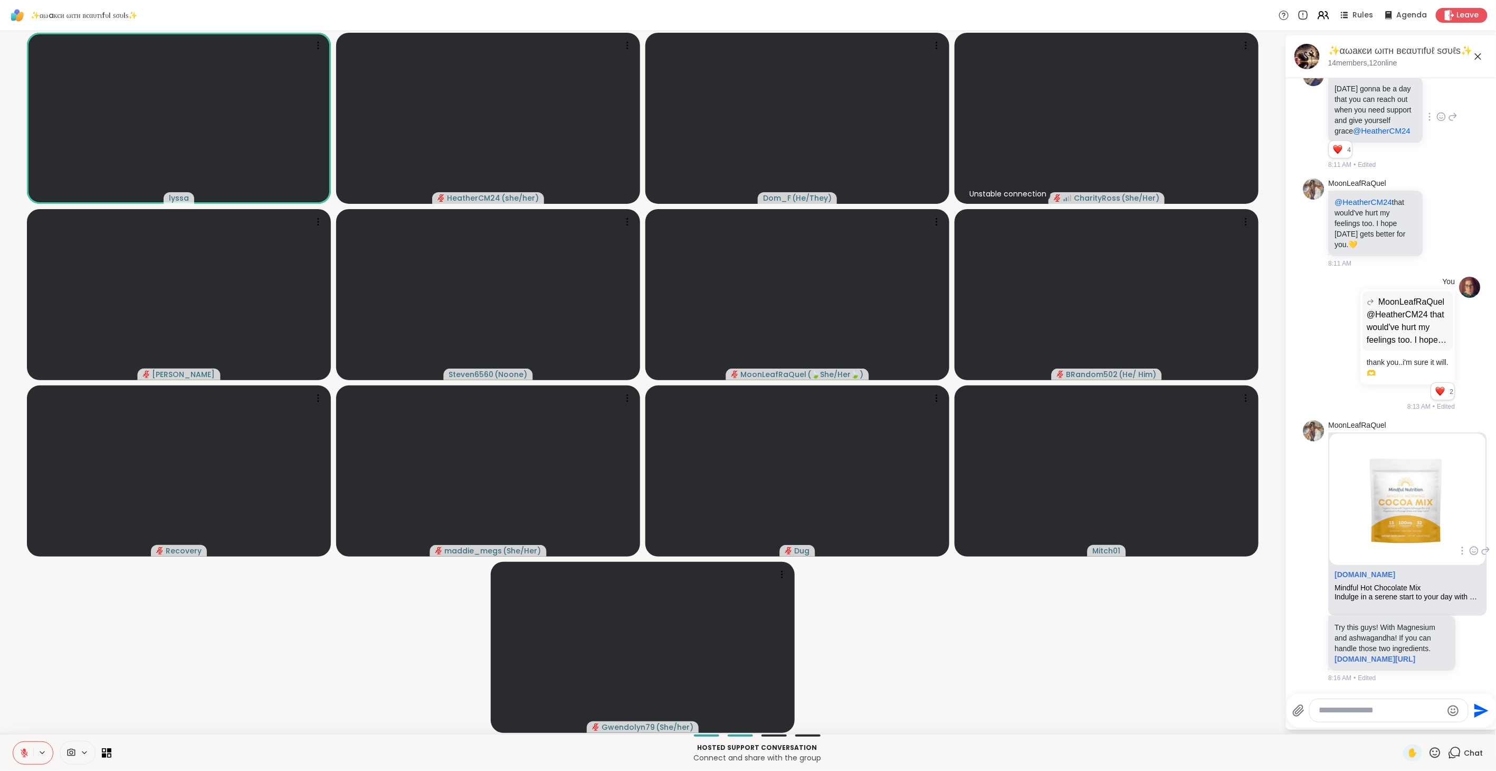
click at [1399, 514] on img at bounding box center [1408, 498] width 156 height 131
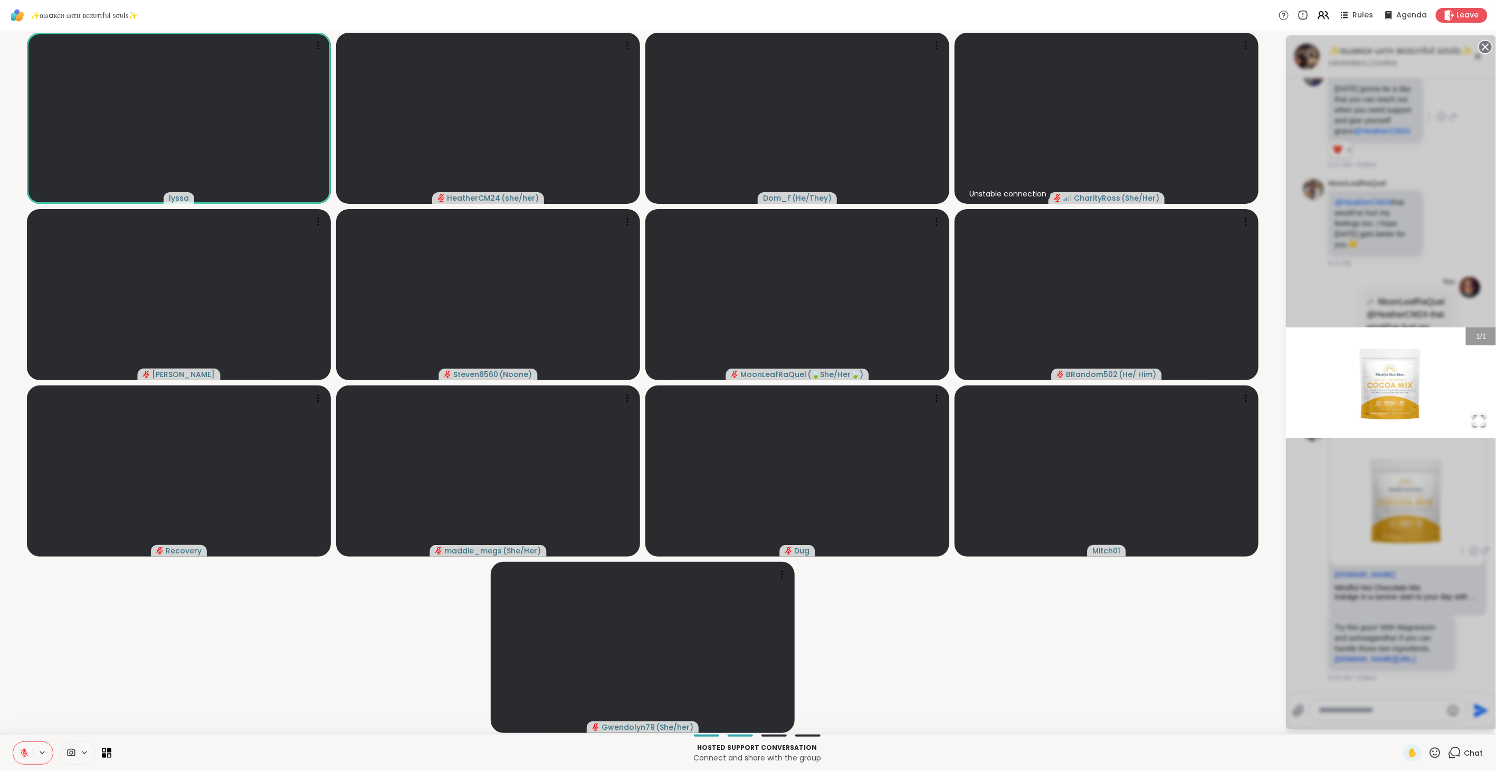
click at [1386, 377] on img "Go to Slide 1" at bounding box center [1391, 382] width 211 height 110
click at [1341, 470] on div "1 / 1" at bounding box center [1391, 382] width 211 height 694
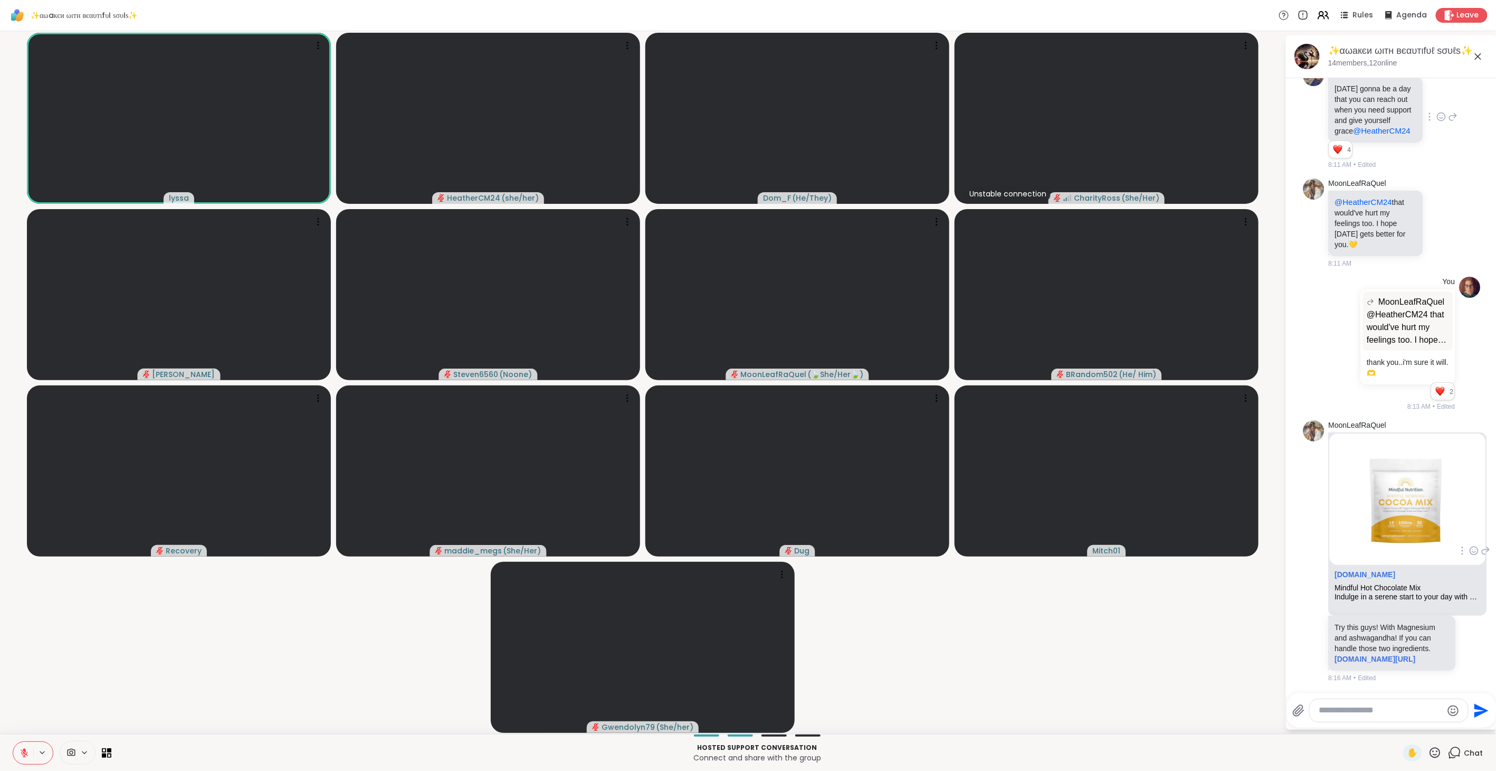
click at [1469, 552] on icon at bounding box center [1474, 550] width 10 height 11
click at [1469, 535] on div "Select Reaction: Heart" at bounding box center [1474, 534] width 10 height 10
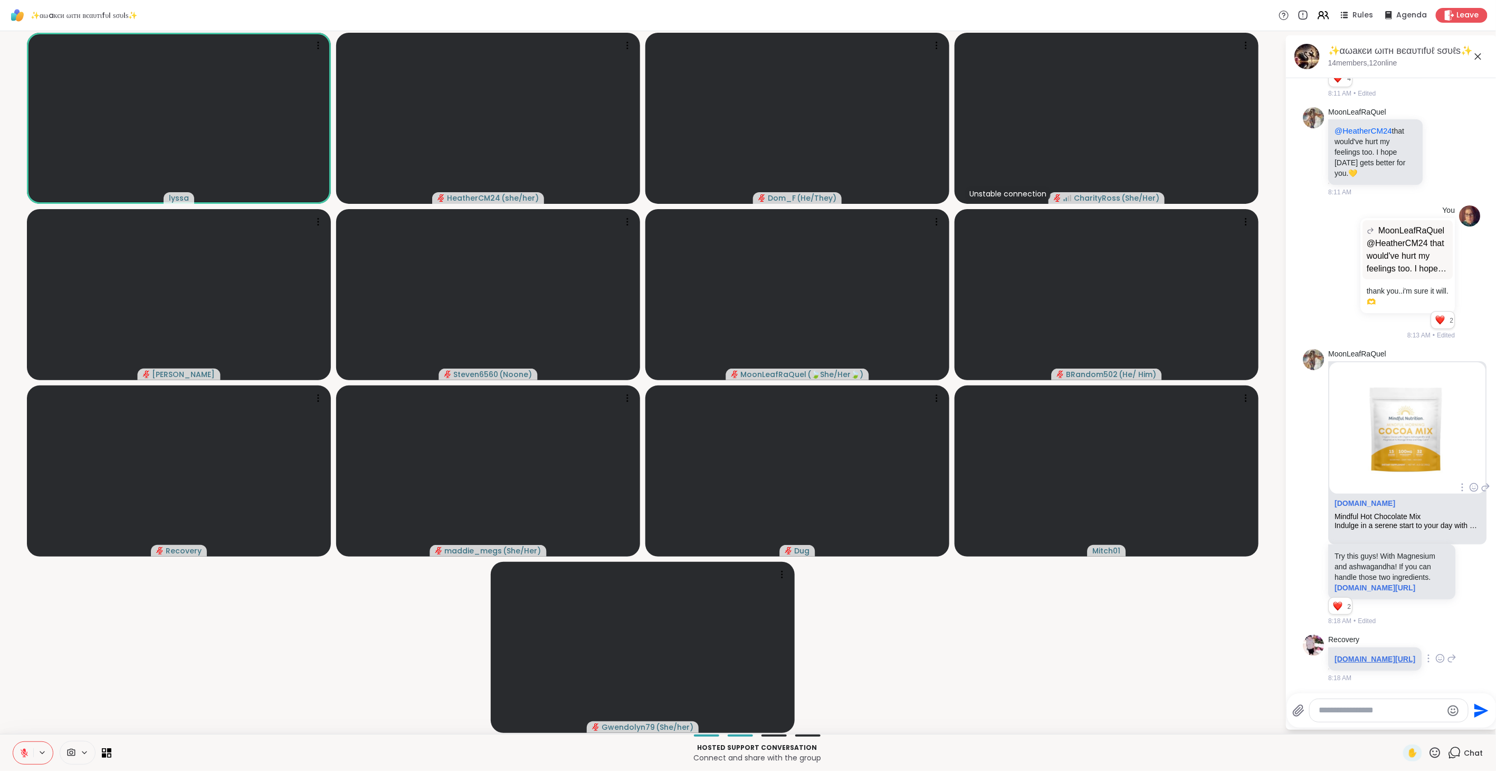
scroll to position [602, 0]
click at [1350, 654] on link "us-east.stream-io-cdn.com/1158201/images/1cdb0b95-5d04-46cf-94f4-821f01bd0bf8.1…" at bounding box center [1375, 658] width 81 height 8
click at [1436, 653] on icon at bounding box center [1441, 658] width 10 height 11
click at [1436, 637] on div "Select Reaction: Heart" at bounding box center [1441, 642] width 10 height 10
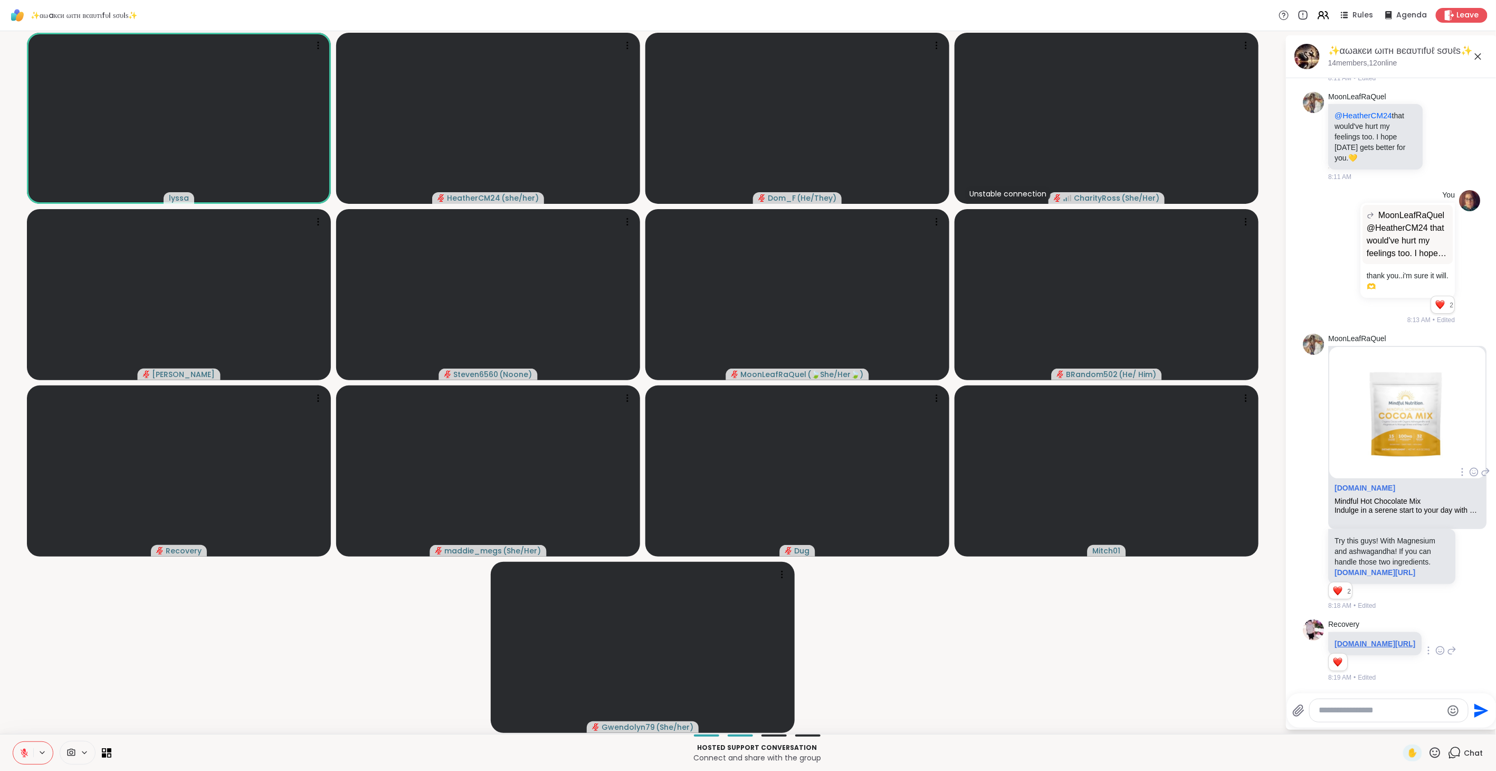
scroll to position [881, 0]
click at [1357, 639] on link "us-east.stream-io-cdn.com/1158201/images/1cdb0b95-5d04-46cf-94f4-821f01bd0bf8.1…" at bounding box center [1375, 643] width 81 height 8
click at [1408, 751] on span "✋" at bounding box center [1413, 752] width 11 height 13
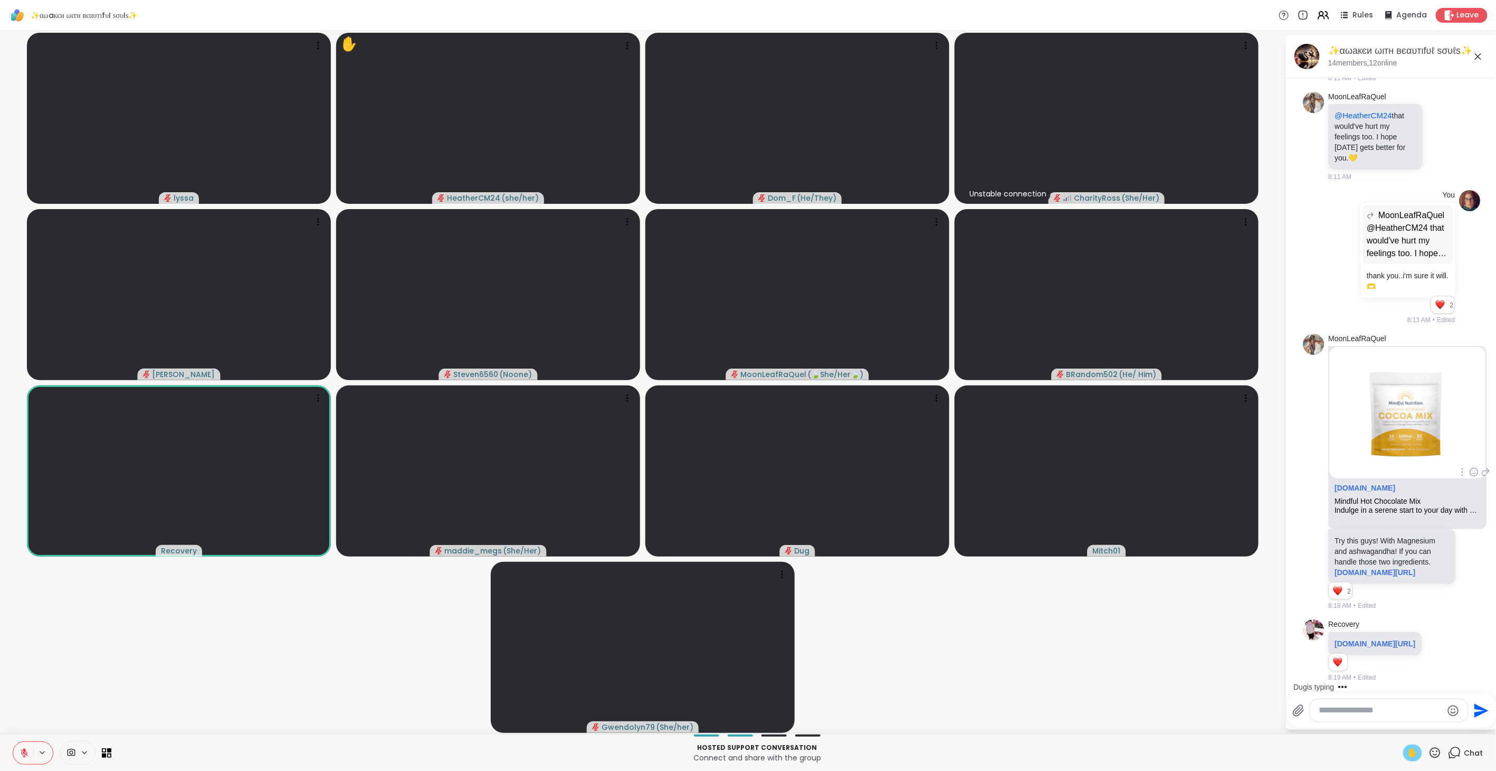
scroll to position [984, 0]
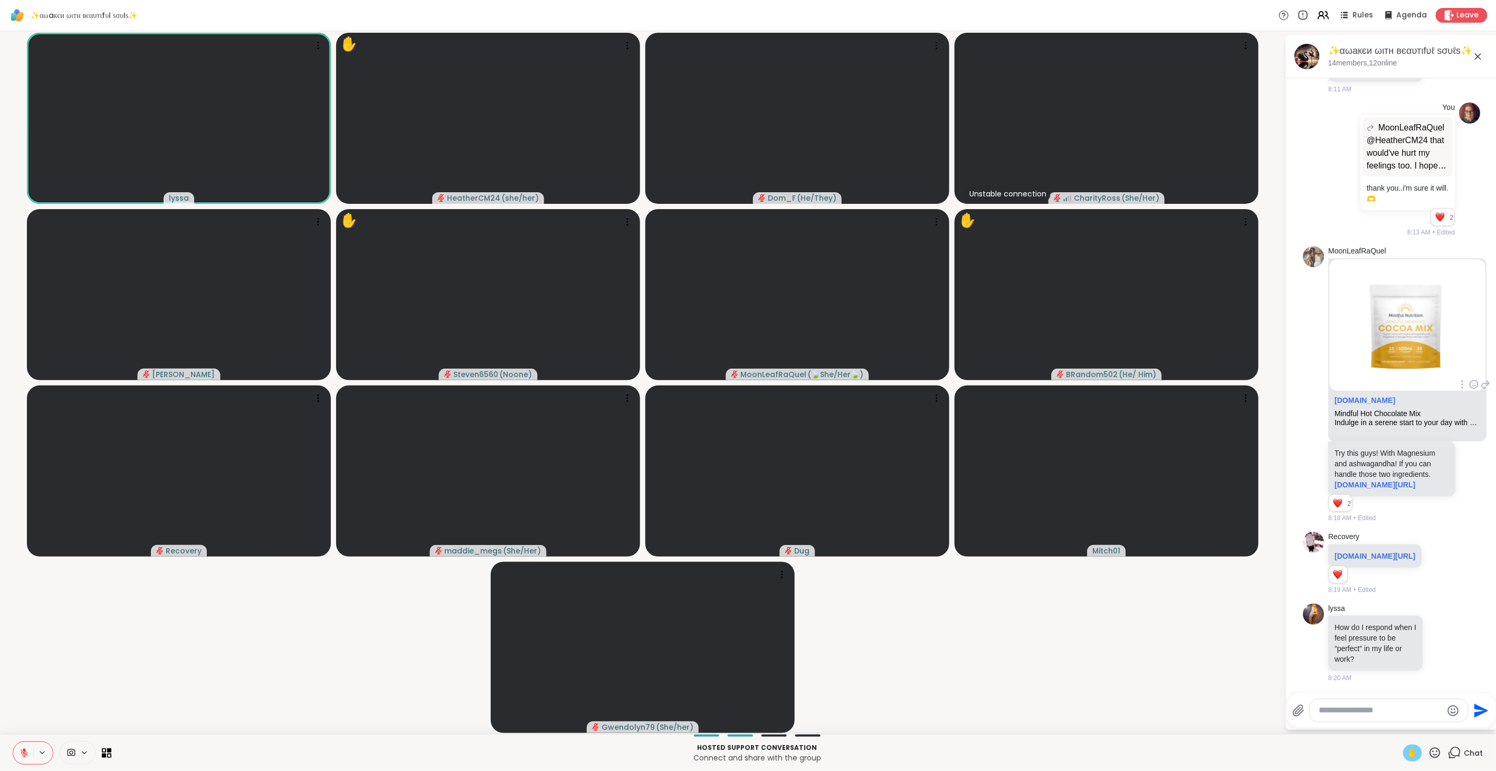
click at [24, 751] on icon at bounding box center [24, 750] width 3 height 4
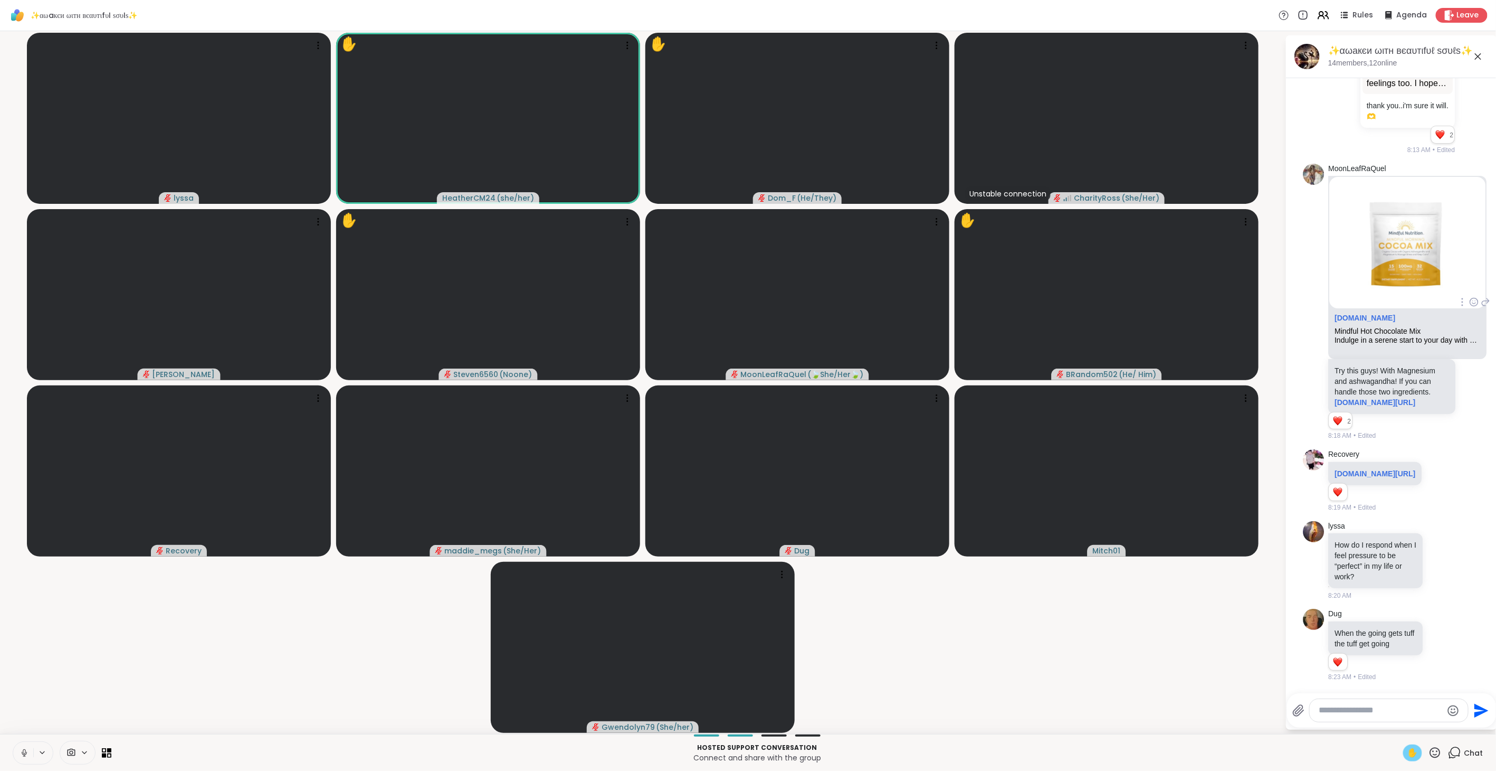
scroll to position [1077, 0]
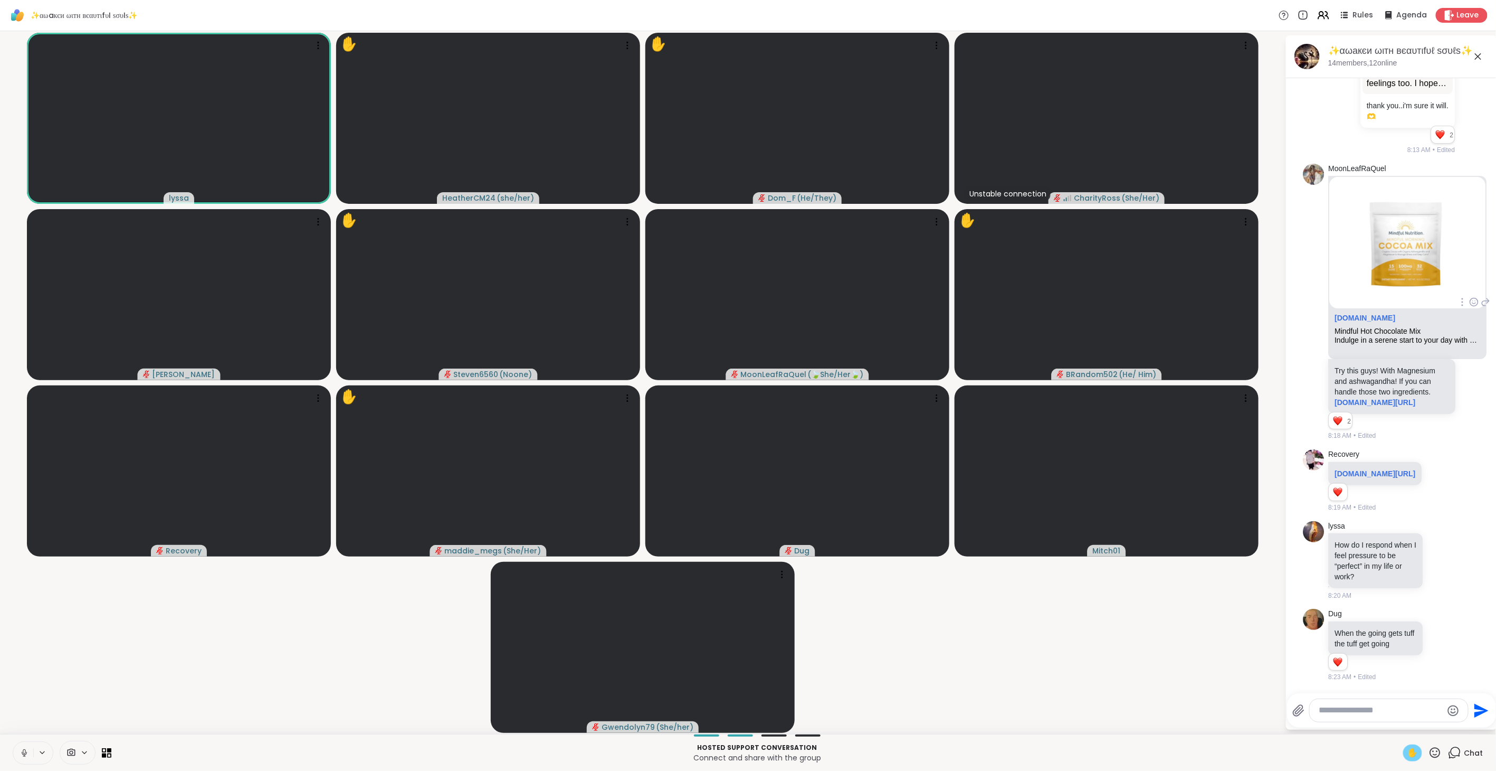
click at [25, 744] on button at bounding box center [23, 753] width 20 height 22
click at [1408, 755] on span "✋" at bounding box center [1413, 752] width 11 height 13
click at [28, 754] on icon at bounding box center [25, 753] width 10 height 10
click at [27, 752] on icon at bounding box center [25, 753] width 10 height 10
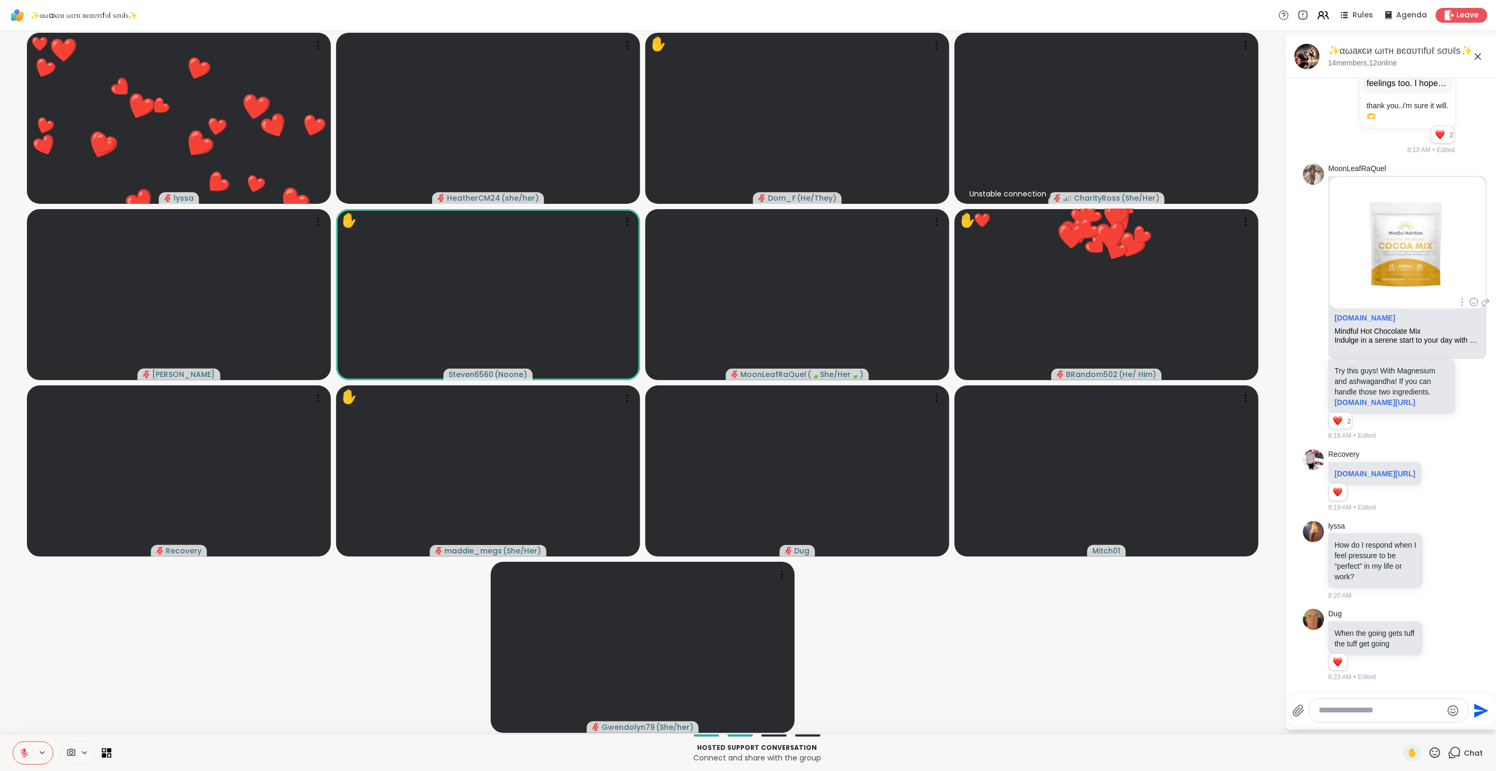
click at [1430, 748] on icon at bounding box center [1435, 752] width 11 height 11
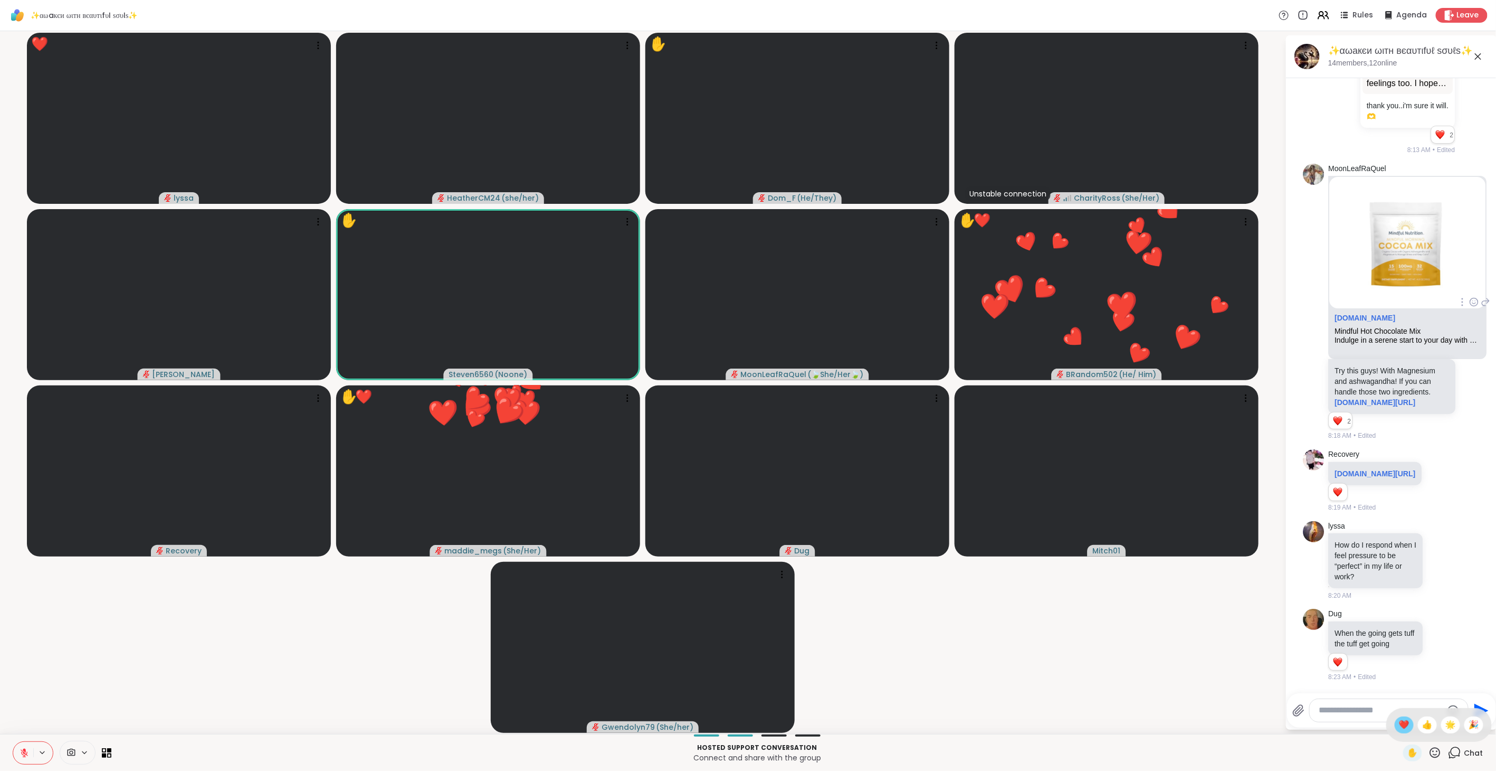
click at [1399, 722] on span "❤️" at bounding box center [1404, 724] width 11 height 13
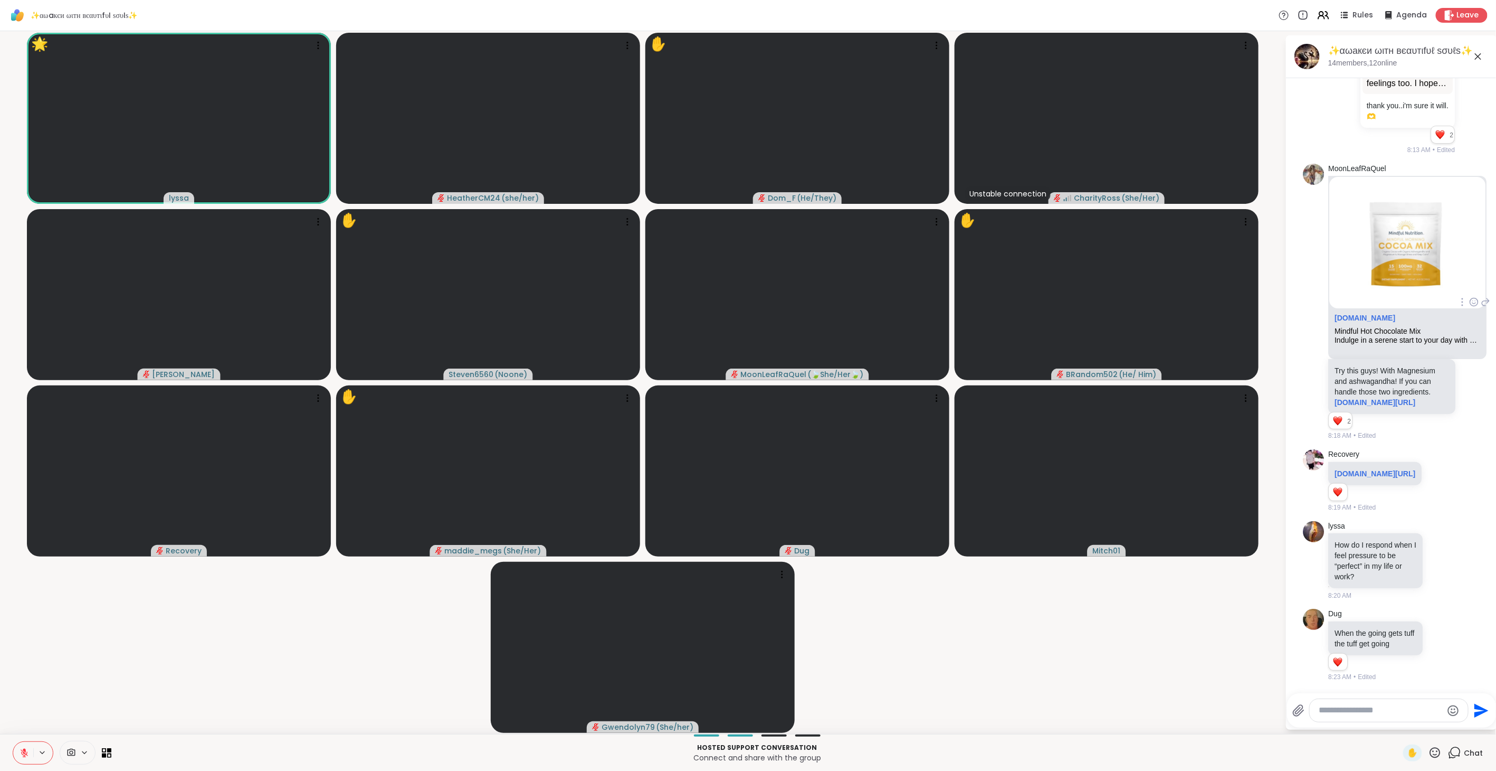
click at [1430, 748] on icon at bounding box center [1435, 752] width 11 height 11
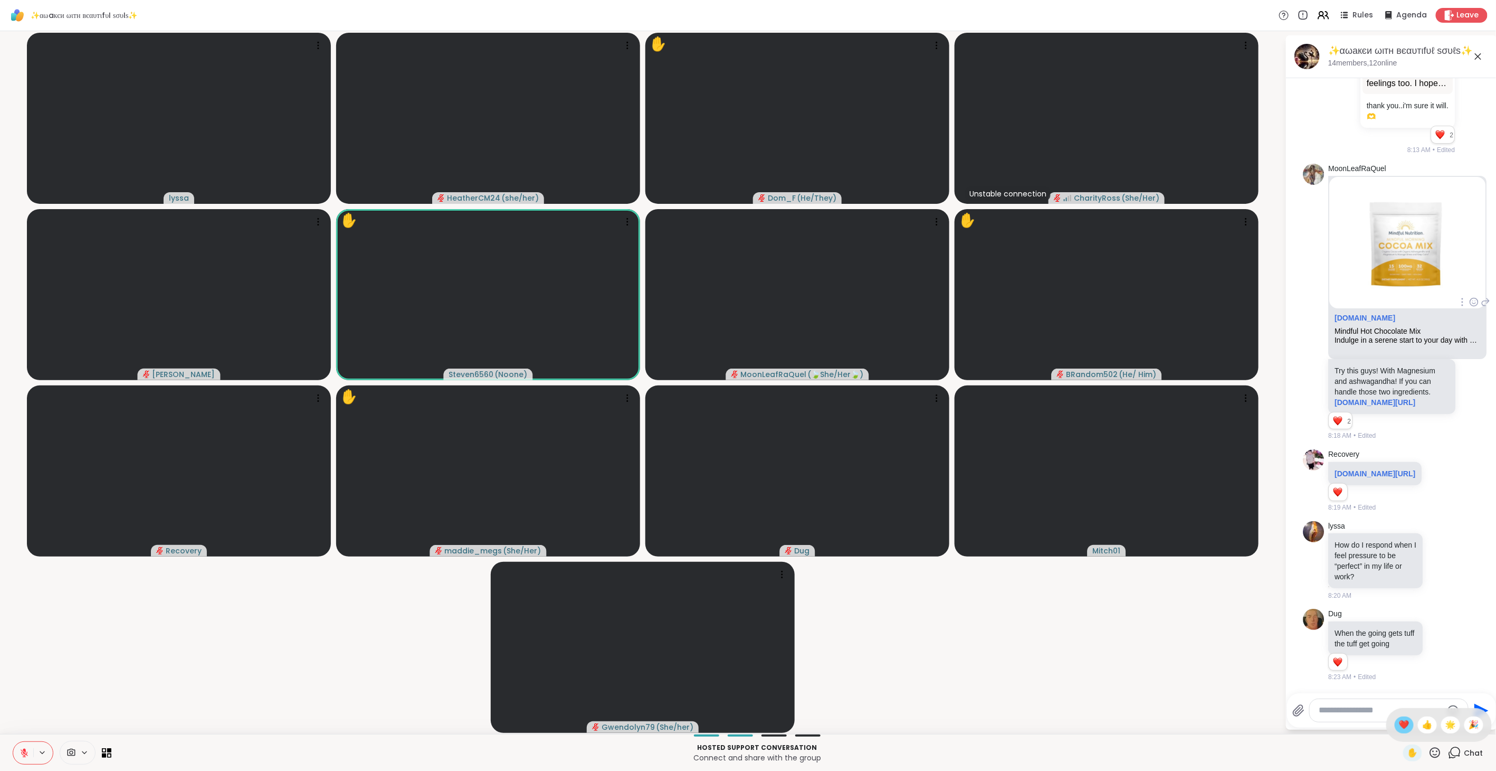
click at [1399, 725] on span "❤️" at bounding box center [1404, 724] width 11 height 13
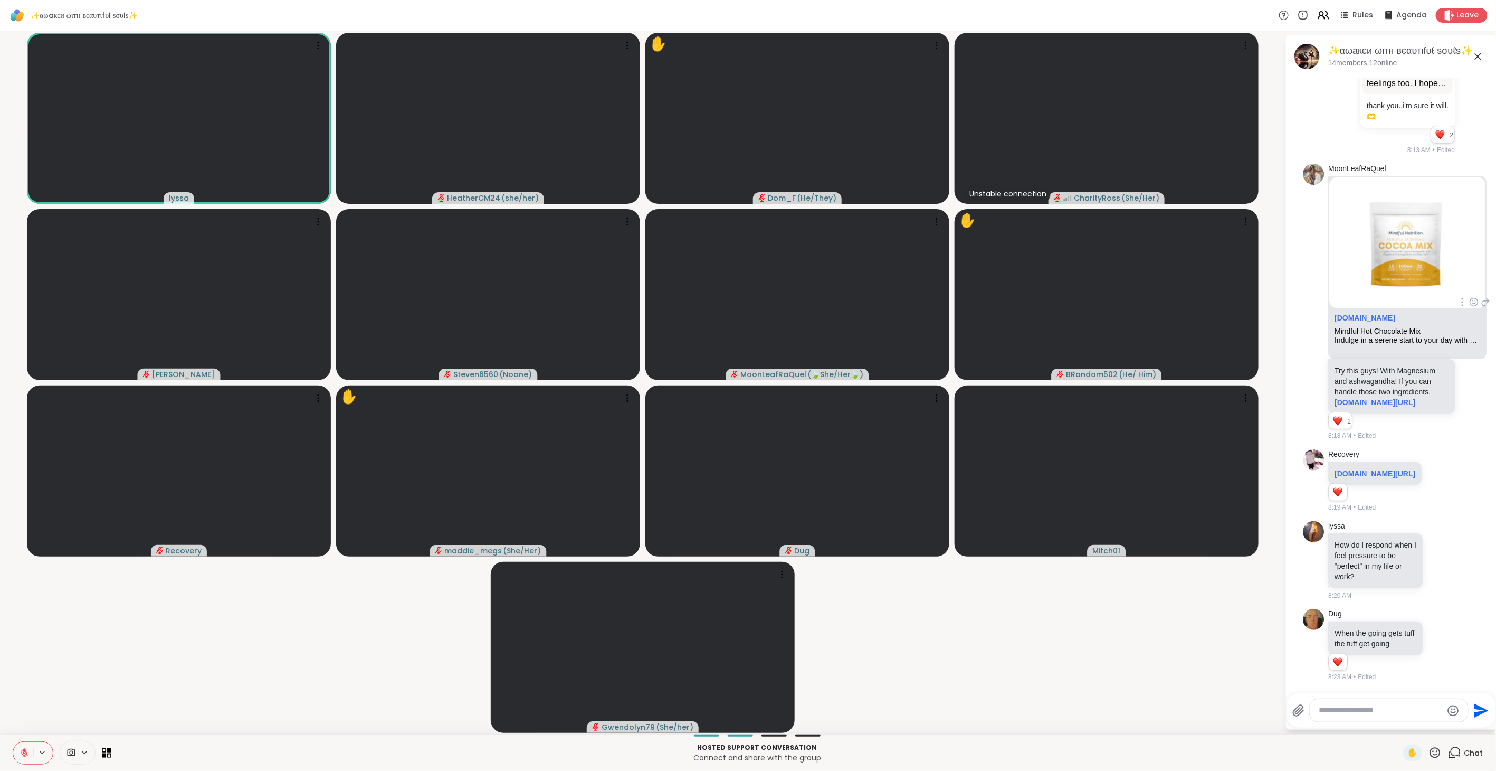
click at [1429, 752] on icon at bounding box center [1435, 752] width 13 height 13
click at [1399, 722] on span "❤️" at bounding box center [1404, 724] width 11 height 13
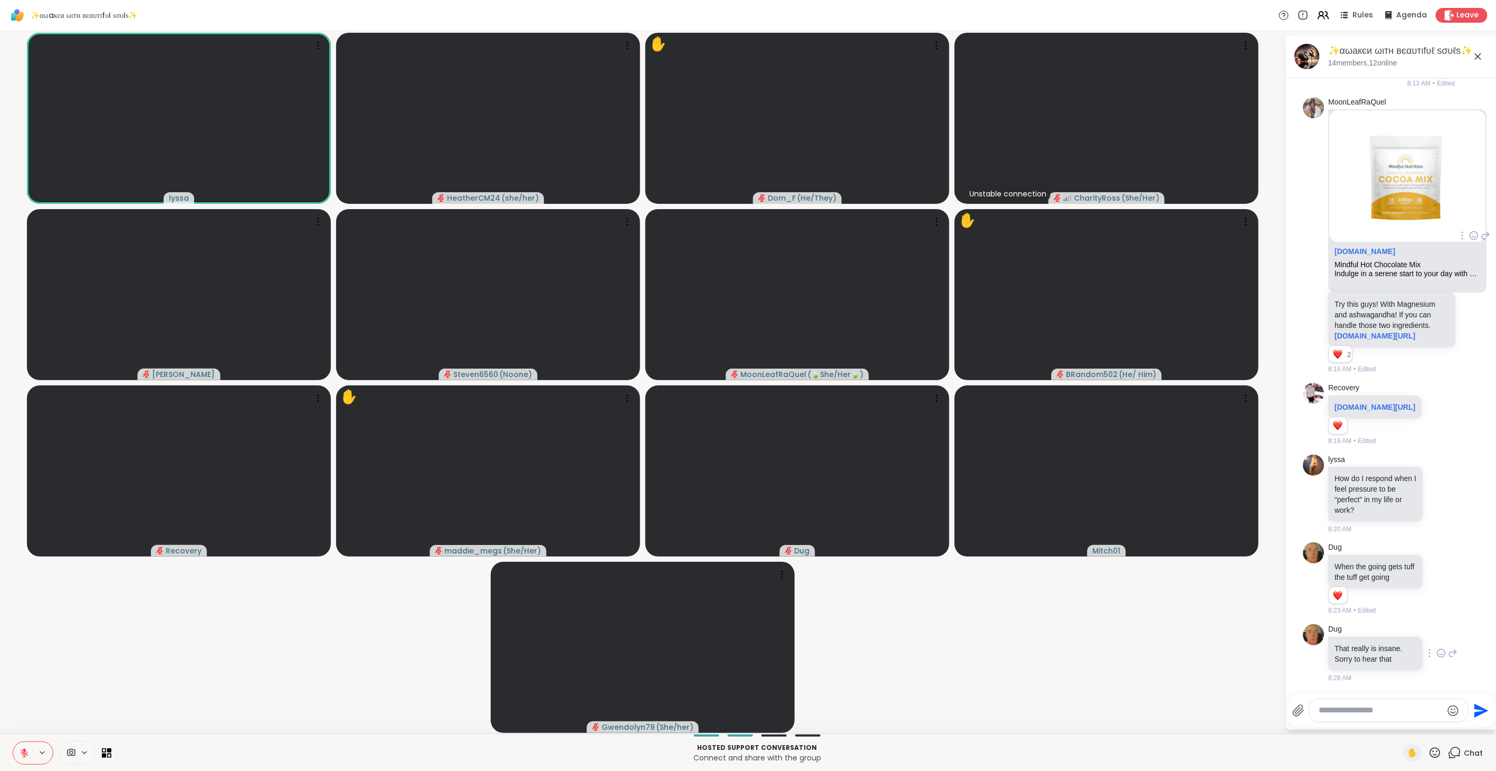
click at [1437, 653] on icon at bounding box center [1442, 653] width 10 height 11
click at [1437, 639] on div "Select Reaction: Heart" at bounding box center [1442, 636] width 10 height 10
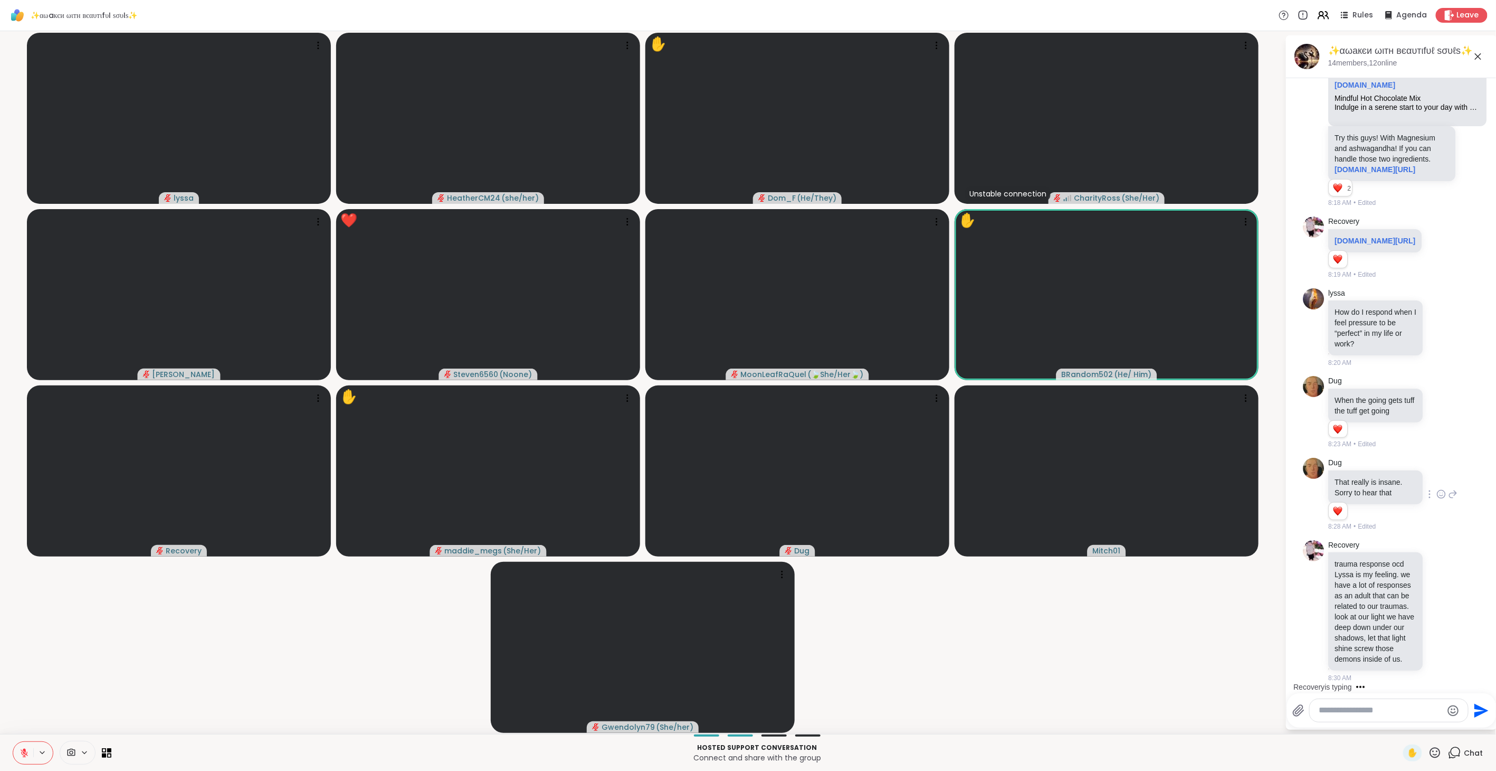
scroll to position [1331, 0]
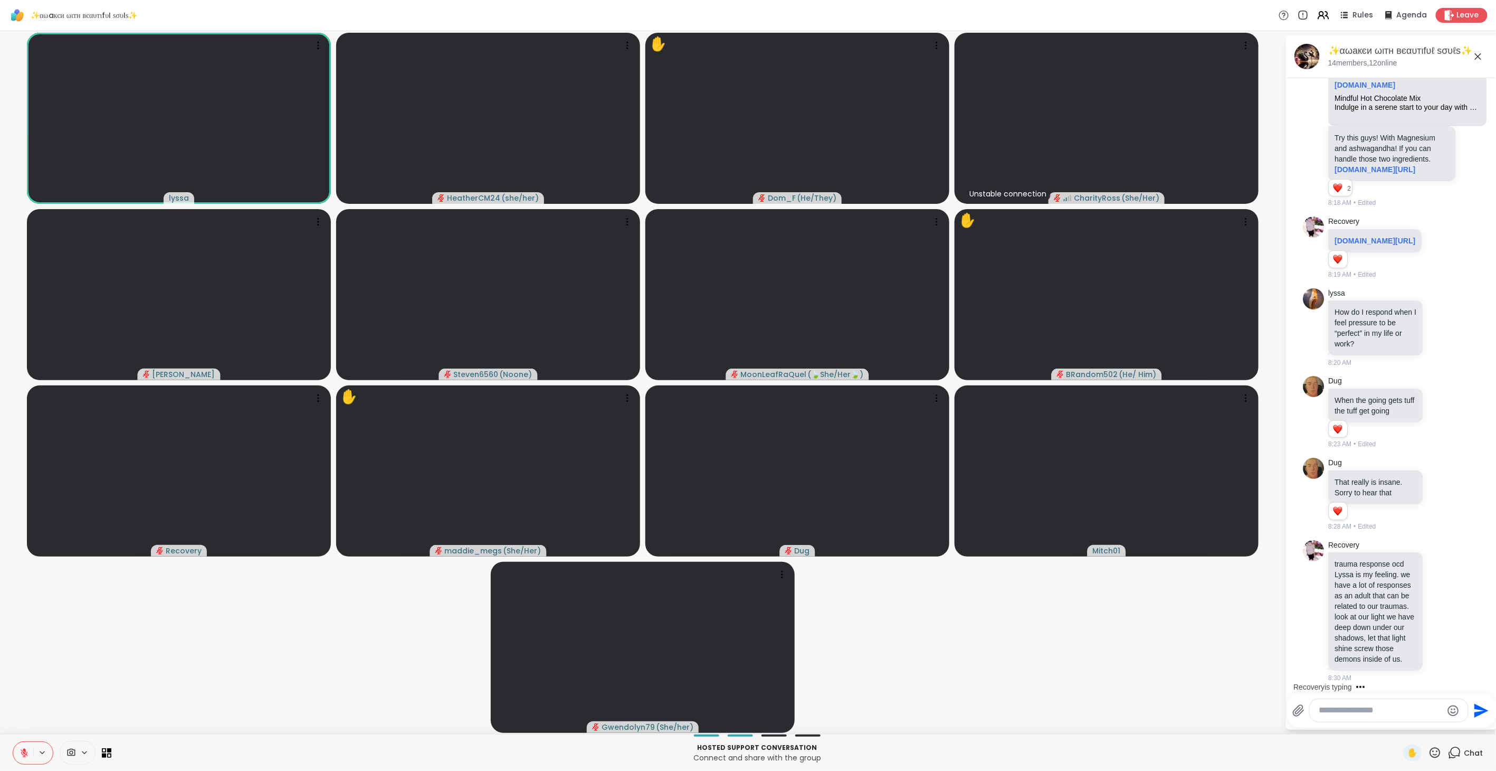
click at [1429, 751] on icon at bounding box center [1435, 752] width 13 height 13
click at [1399, 727] on span "❤️" at bounding box center [1404, 724] width 11 height 13
click at [1429, 752] on icon at bounding box center [1435, 752] width 13 height 13
click at [1399, 724] on span "❤️" at bounding box center [1404, 724] width 11 height 13
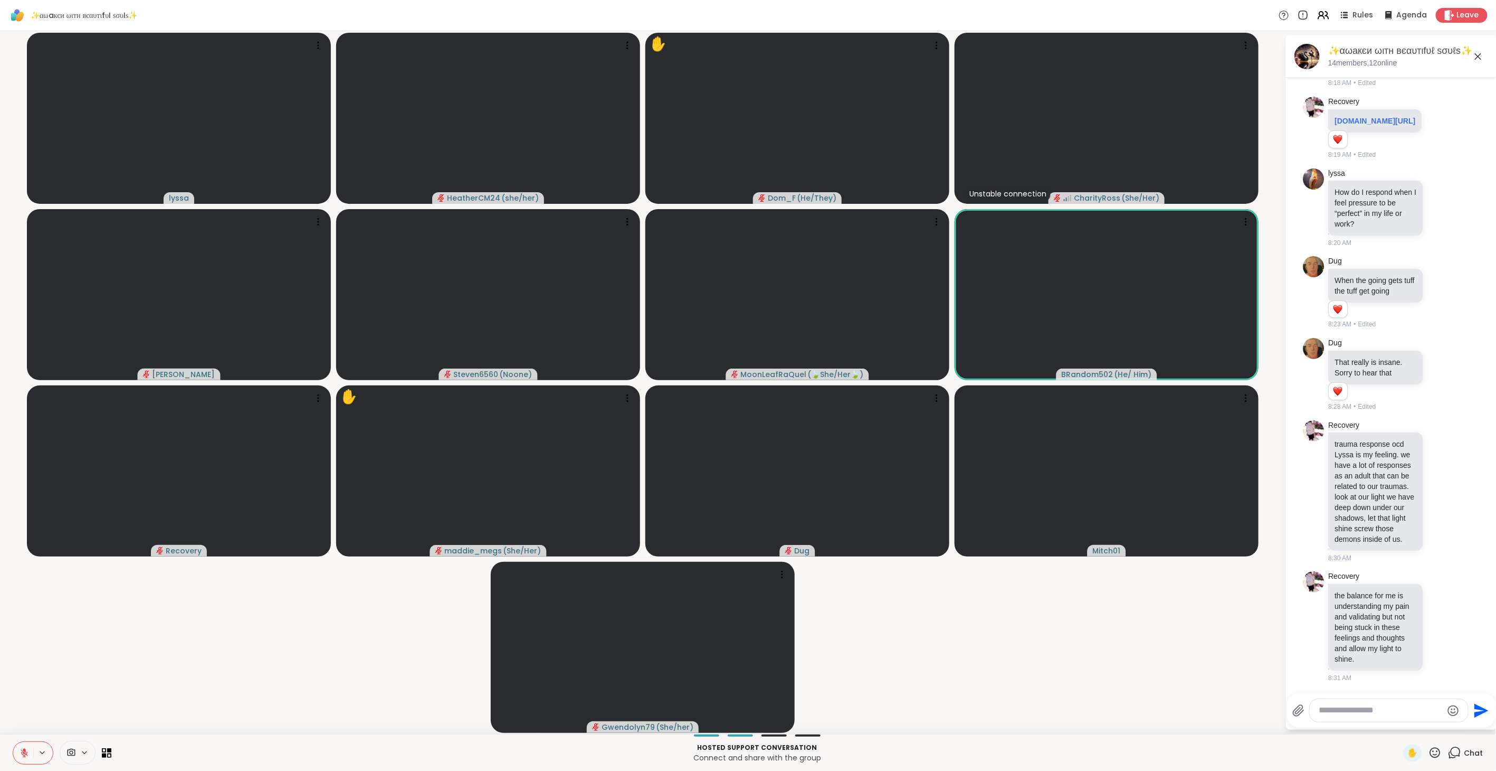
click at [1375, 711] on textarea "Type your message" at bounding box center [1381, 710] width 123 height 11
click at [1380, 681] on span "andom502" at bounding box center [1375, 682] width 40 height 11
type textarea "**********"
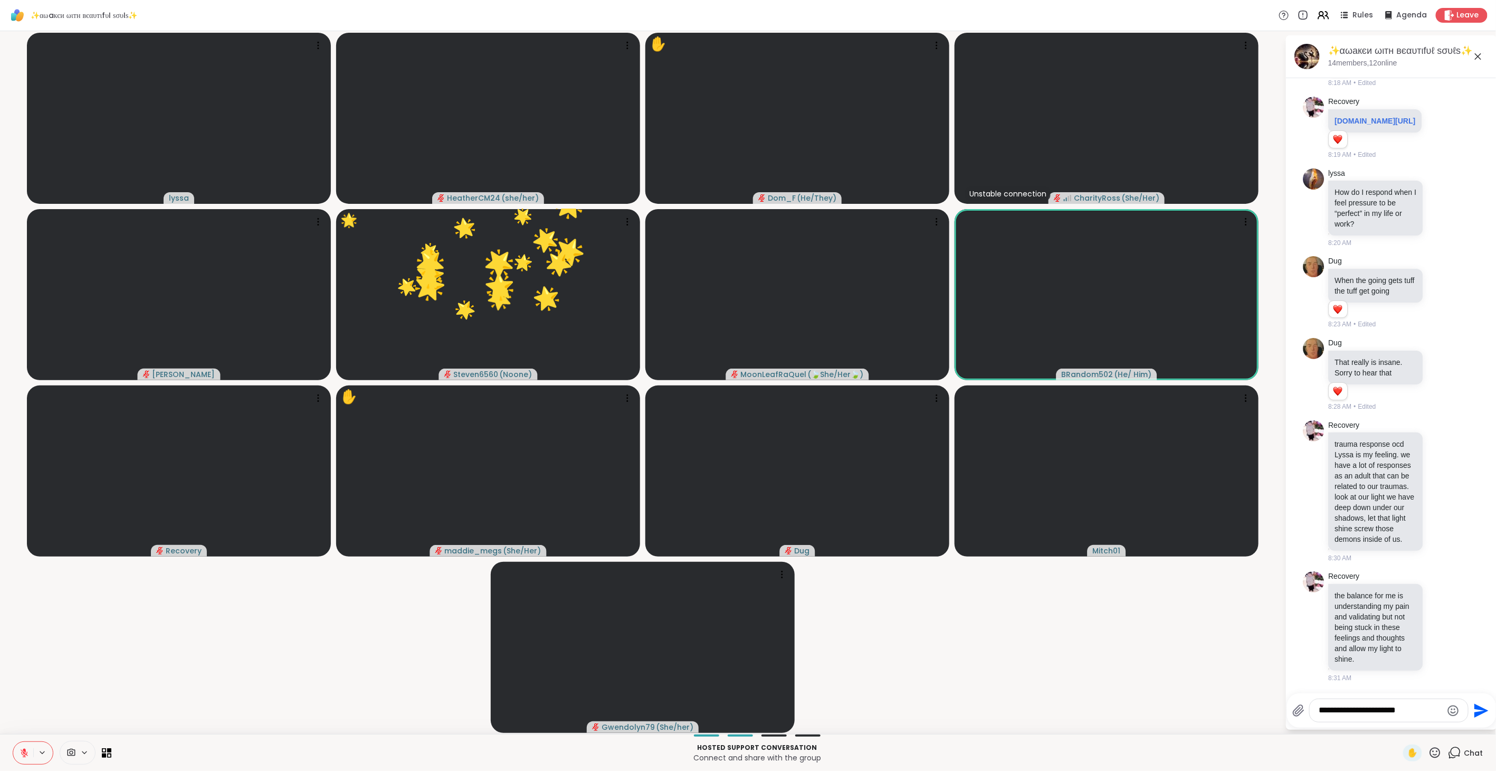
click at [1479, 711] on icon "Send" at bounding box center [1482, 710] width 14 height 14
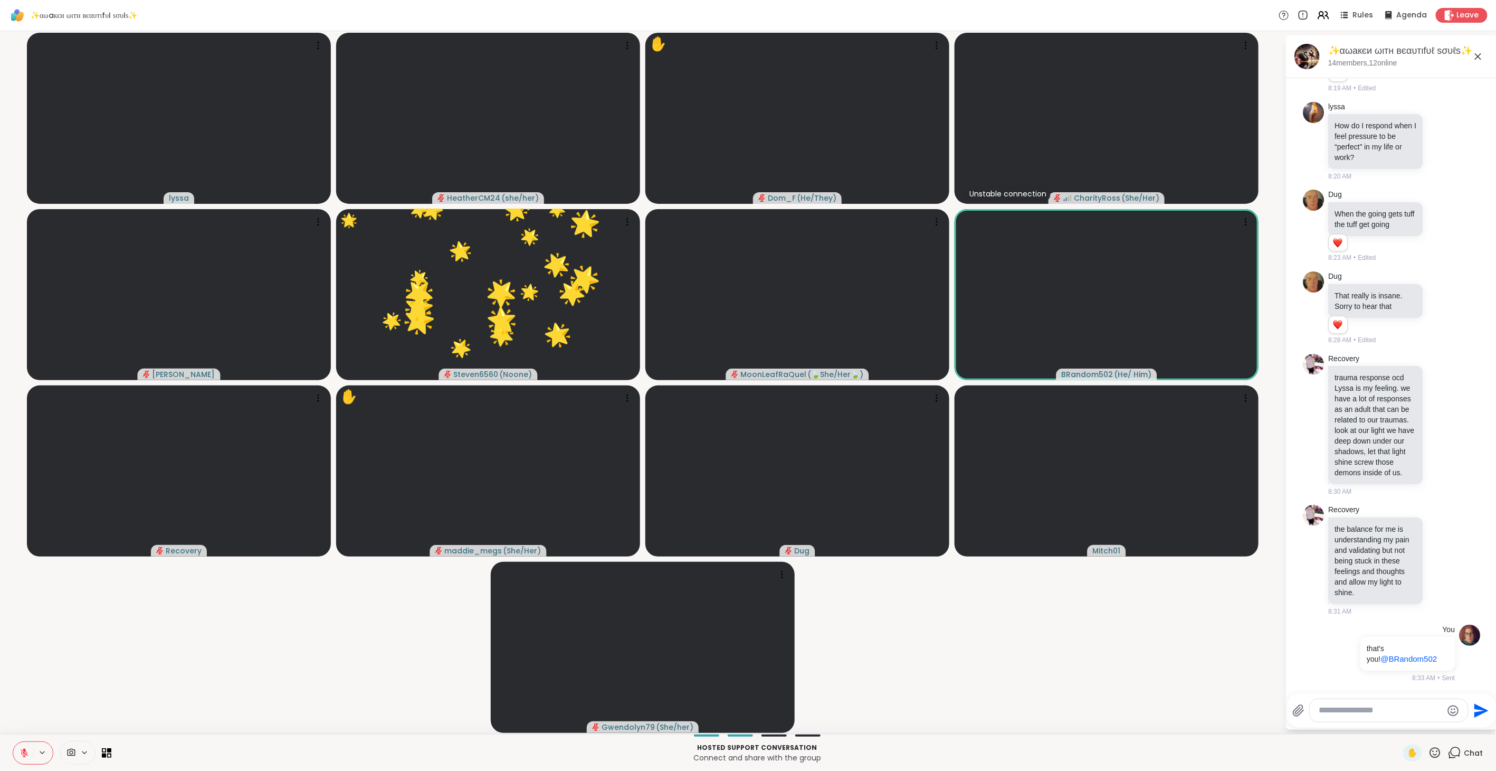
scroll to position [1517, 0]
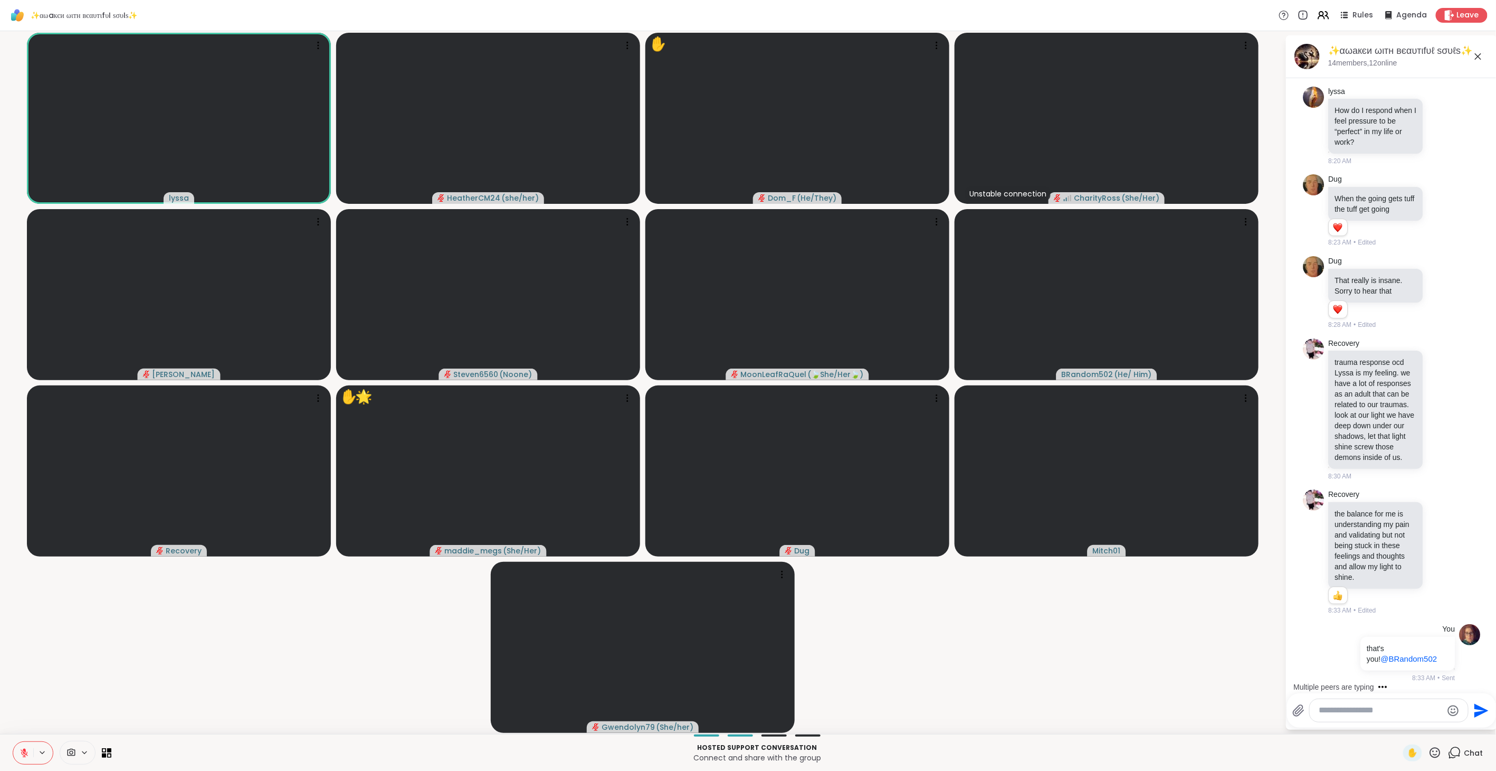
click at [1429, 747] on icon at bounding box center [1435, 752] width 13 height 13
click at [1446, 725] on span "🌟" at bounding box center [1451, 724] width 11 height 13
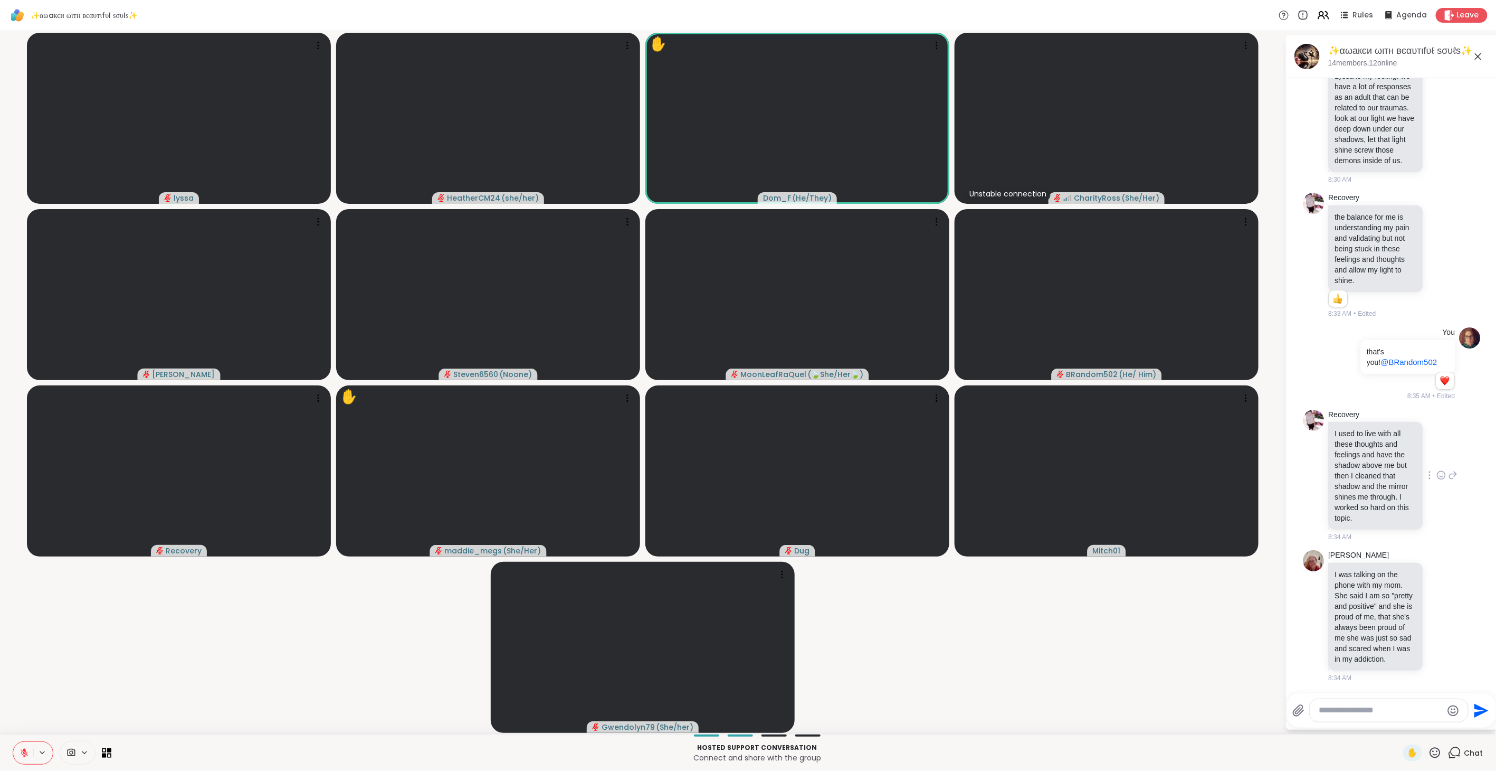
scroll to position [1855, 0]
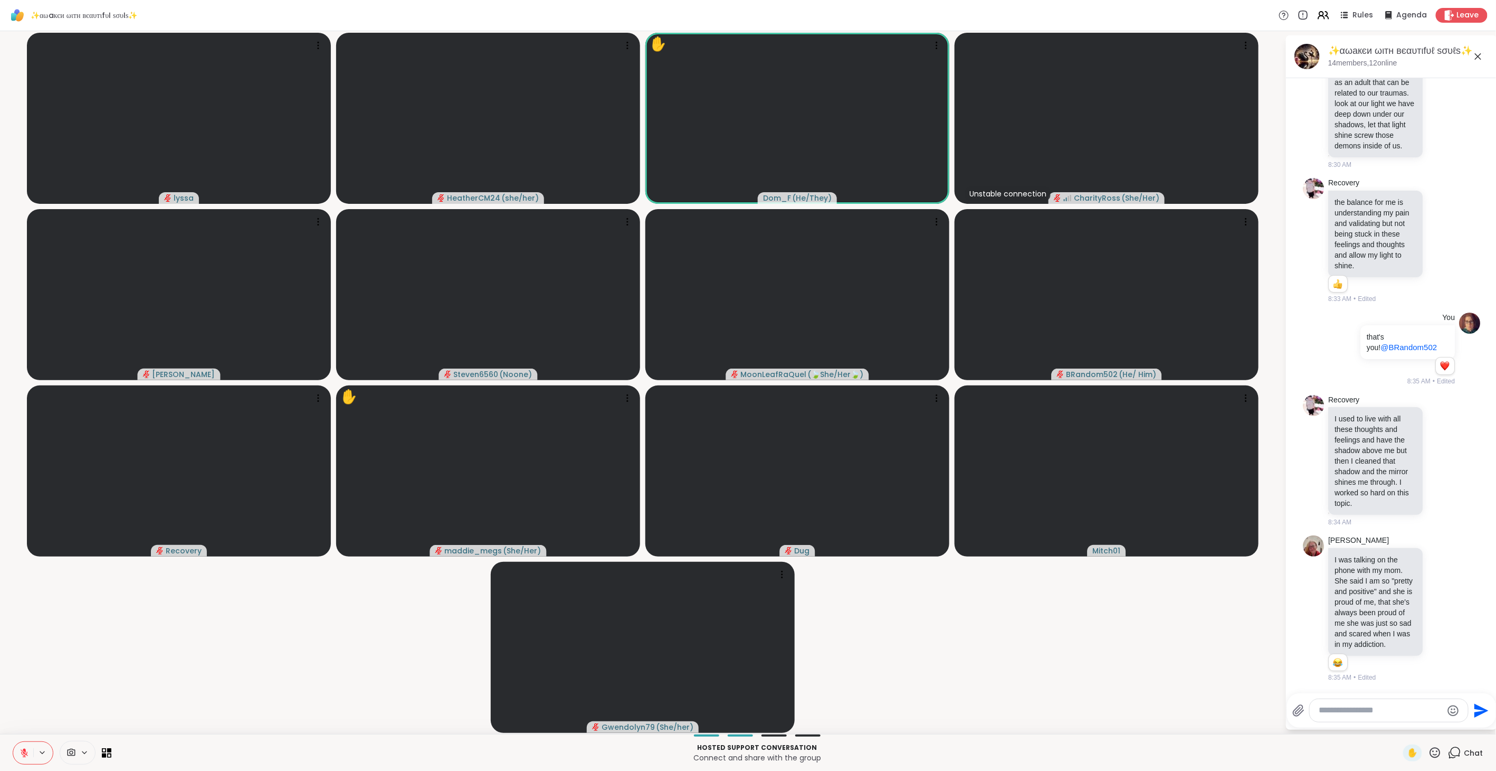
click at [1433, 754] on icon at bounding box center [1435, 752] width 13 height 13
click at [1399, 723] on span "❤️" at bounding box center [1404, 724] width 11 height 13
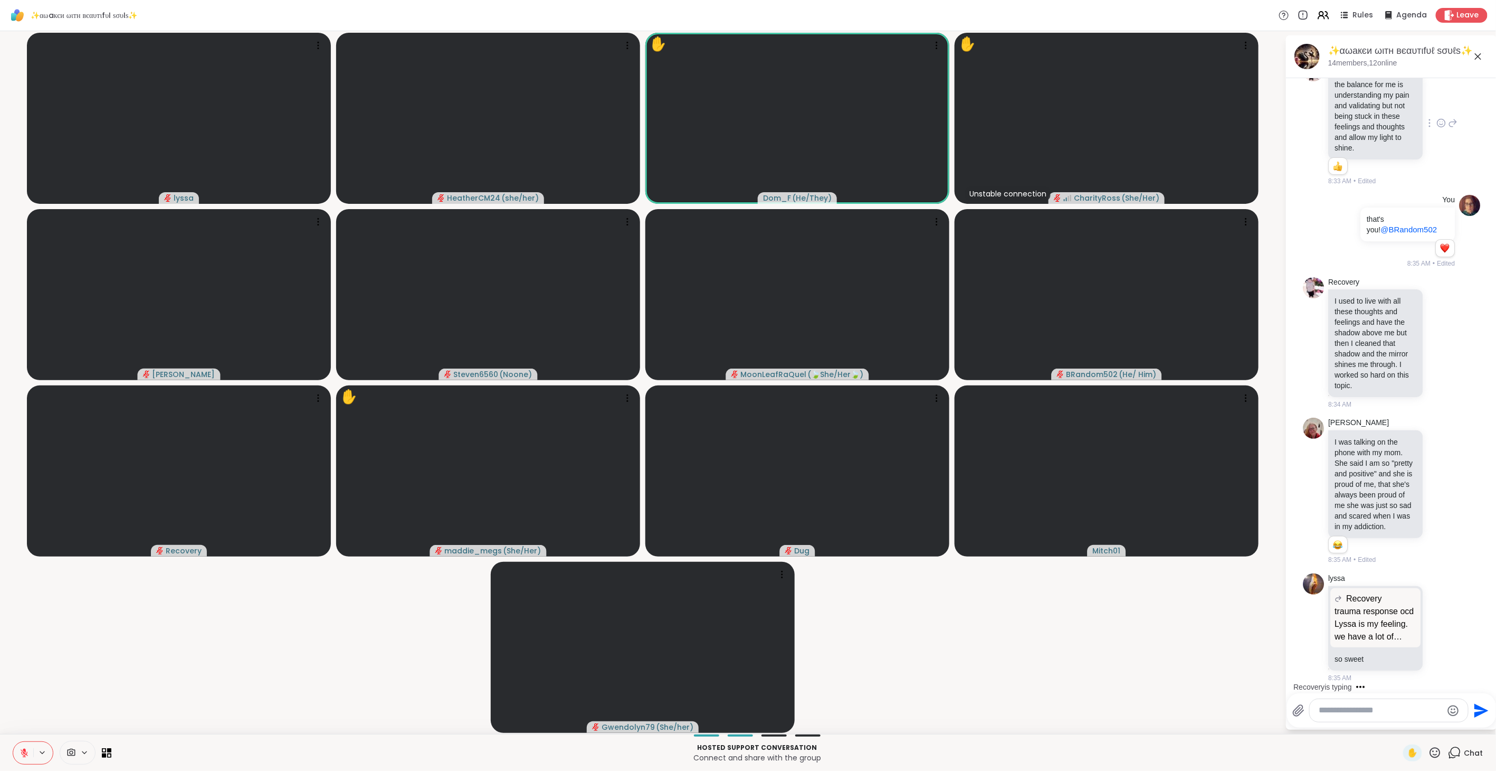
click at [1437, 128] on icon at bounding box center [1442, 123] width 10 height 11
click at [1437, 111] on div "Select Reaction: Heart" at bounding box center [1442, 106] width 10 height 10
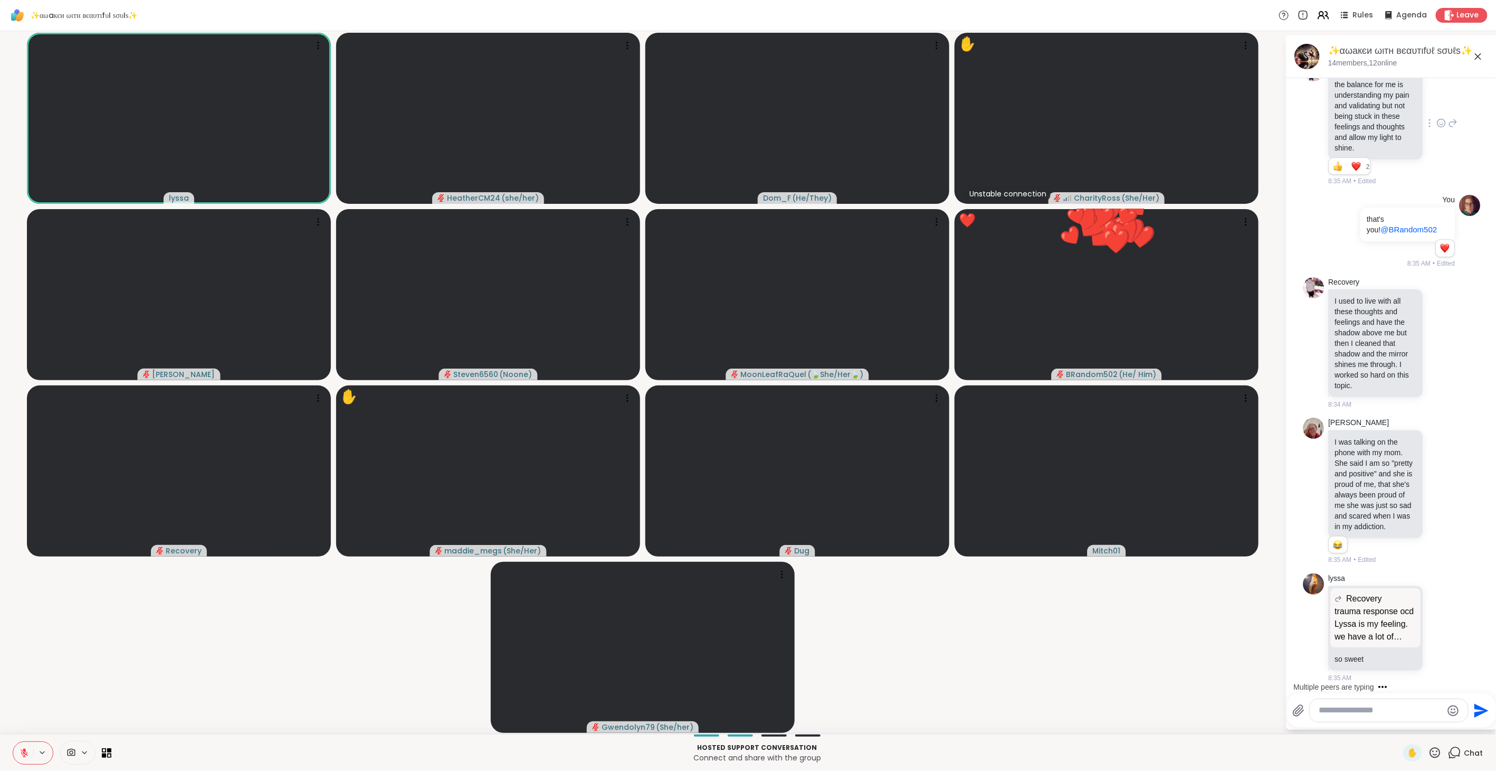
click at [1429, 751] on icon at bounding box center [1435, 752] width 13 height 13
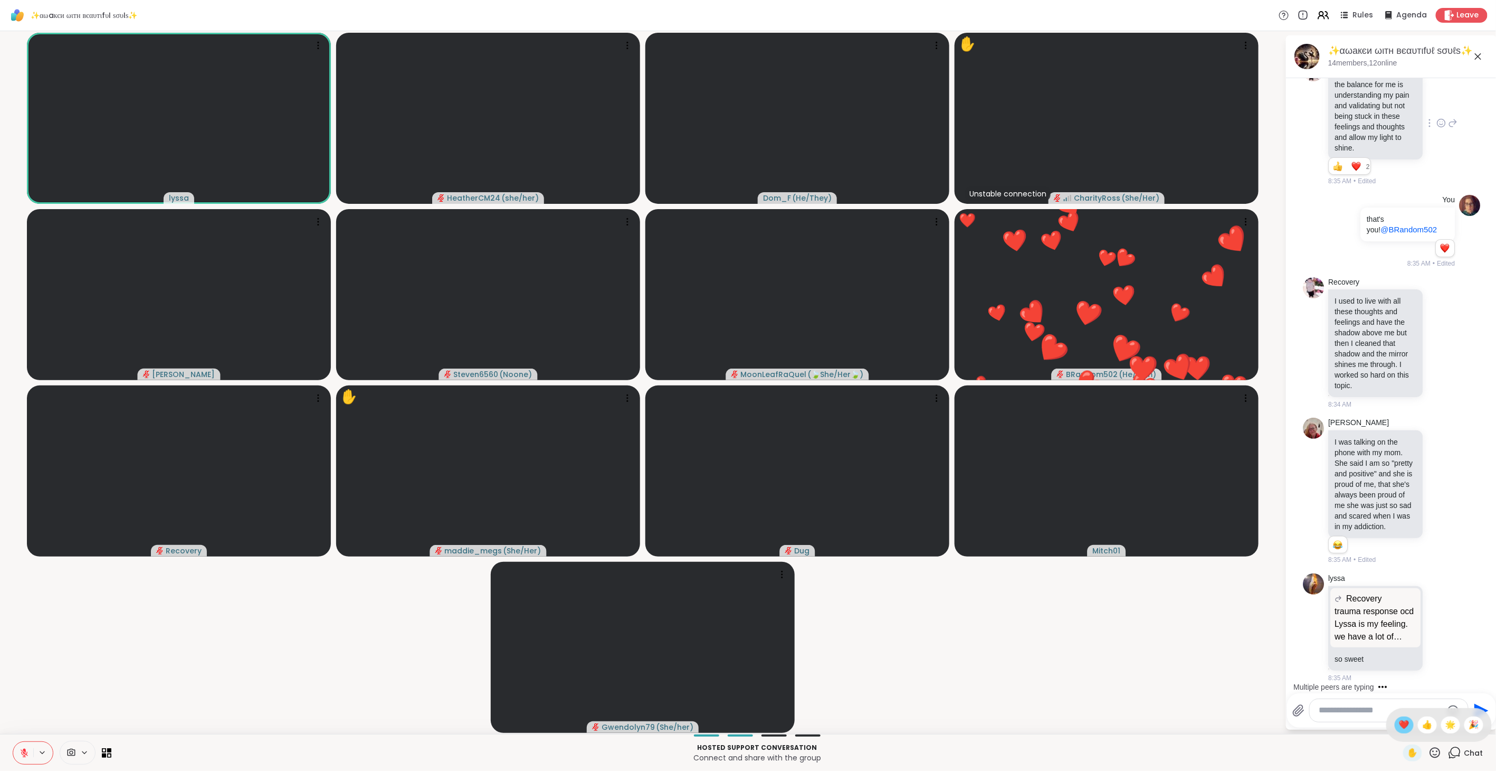
click at [1399, 725] on span "❤️" at bounding box center [1404, 724] width 11 height 13
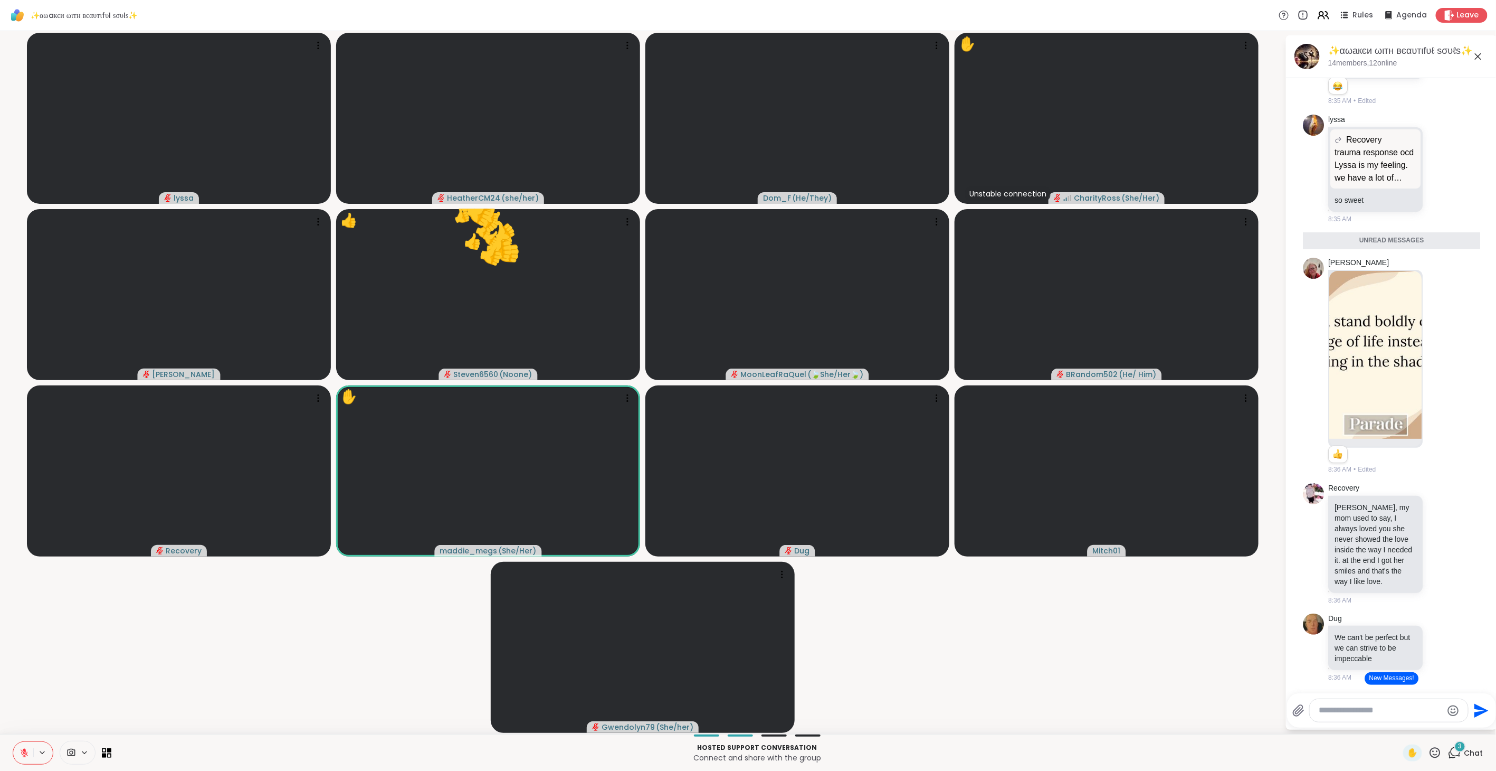
click at [1449, 752] on icon at bounding box center [1454, 752] width 13 height 13
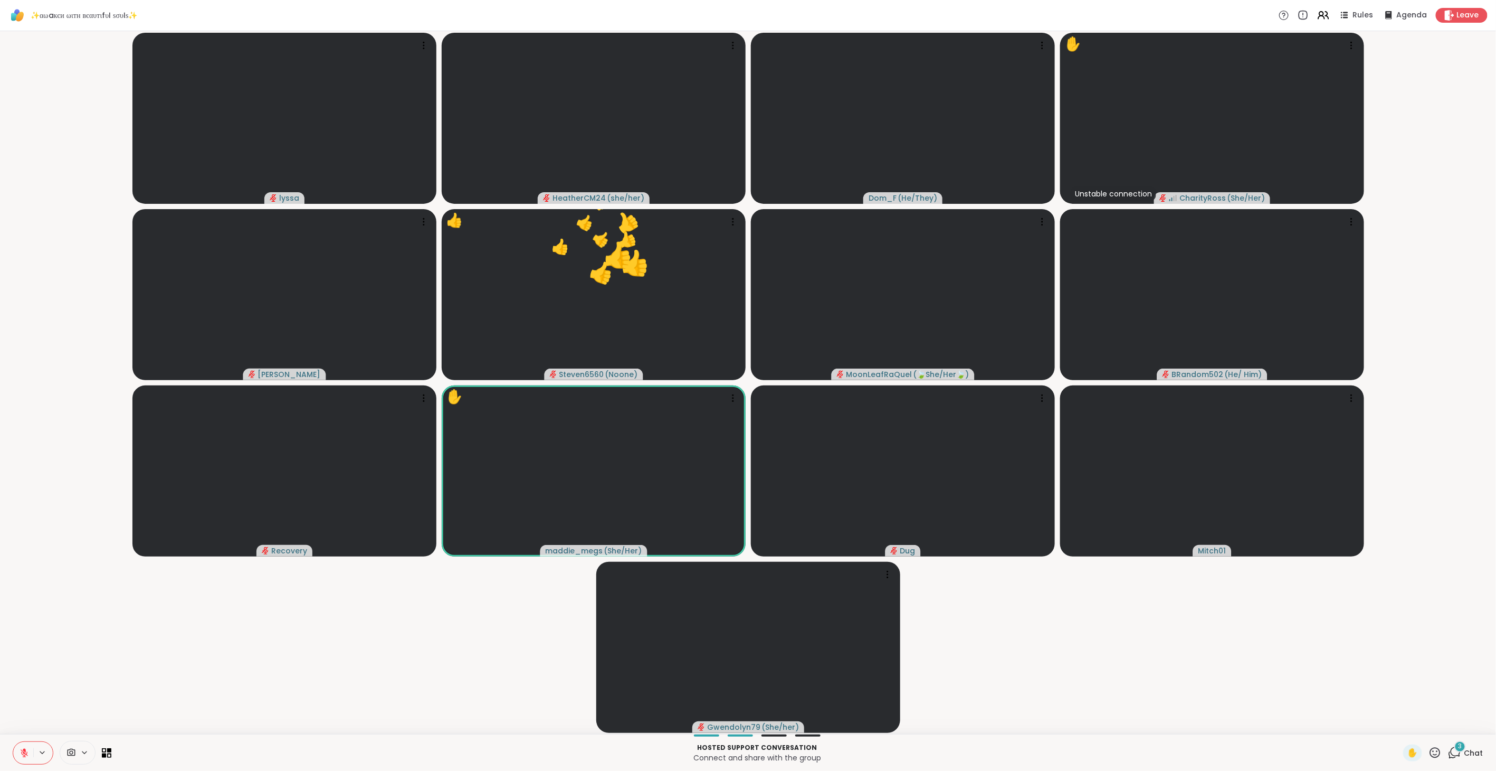
click at [1430, 747] on icon at bounding box center [1435, 752] width 11 height 11
click at [1399, 725] on span "❤️" at bounding box center [1404, 724] width 11 height 13
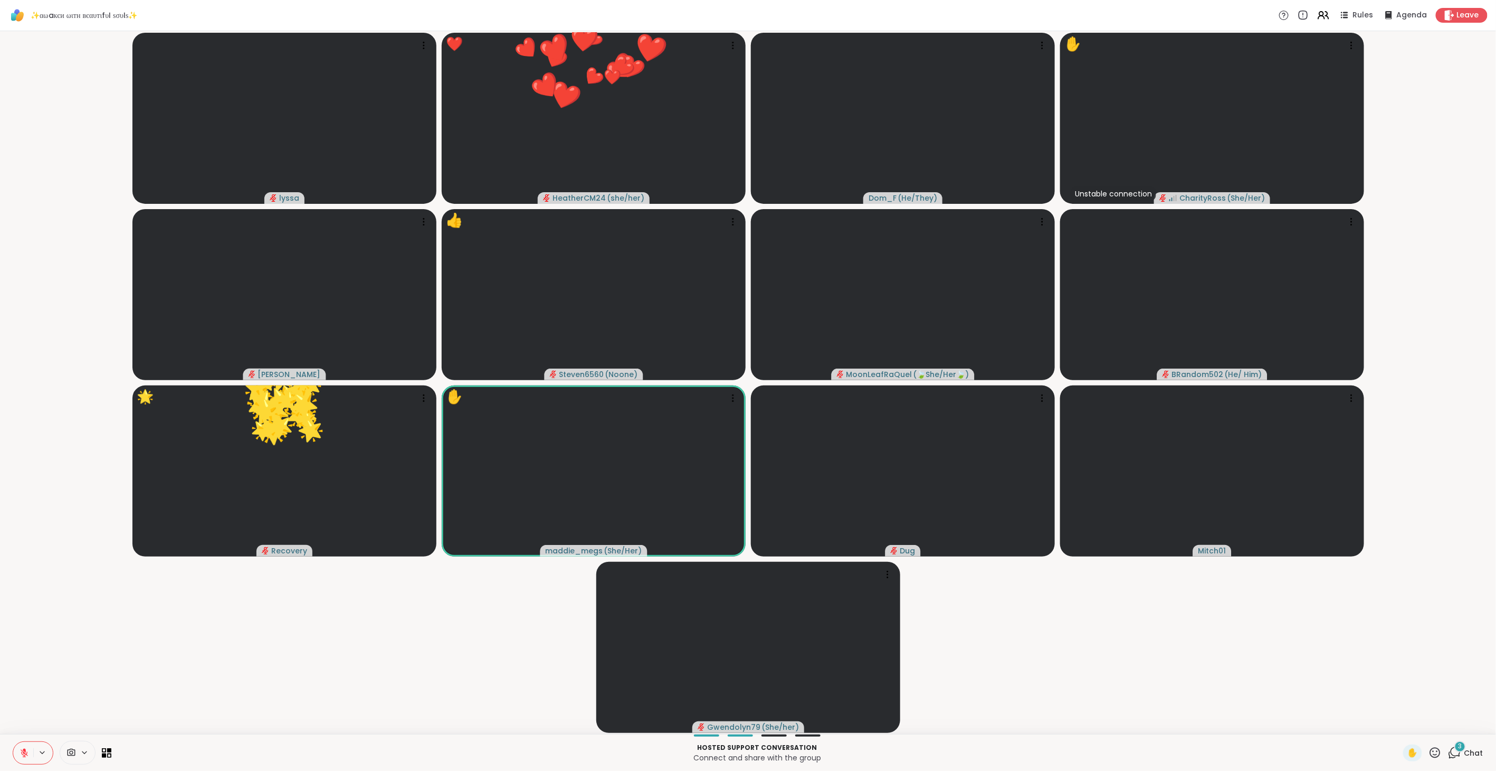
click at [1451, 754] on icon at bounding box center [1456, 752] width 10 height 10
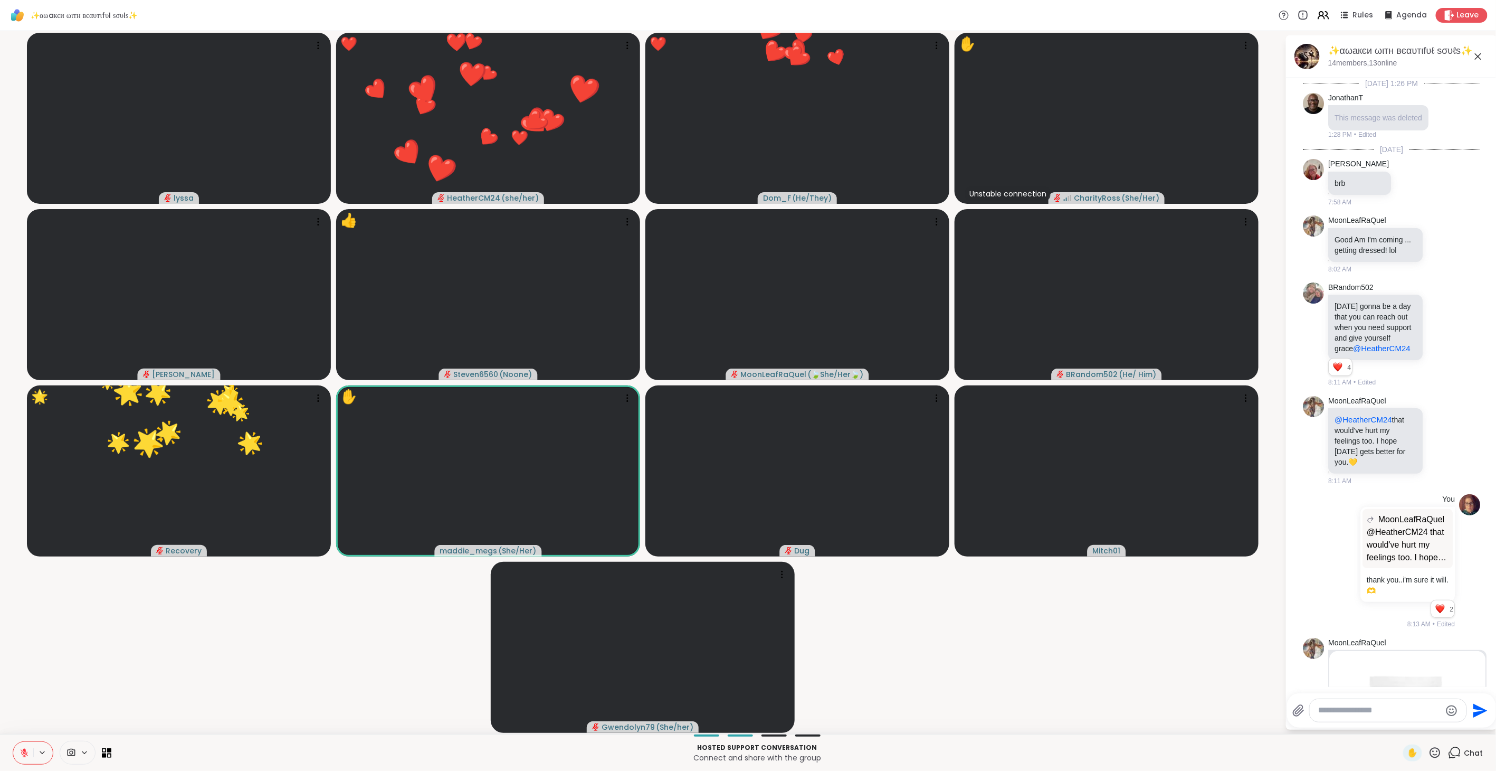
scroll to position [2441, 0]
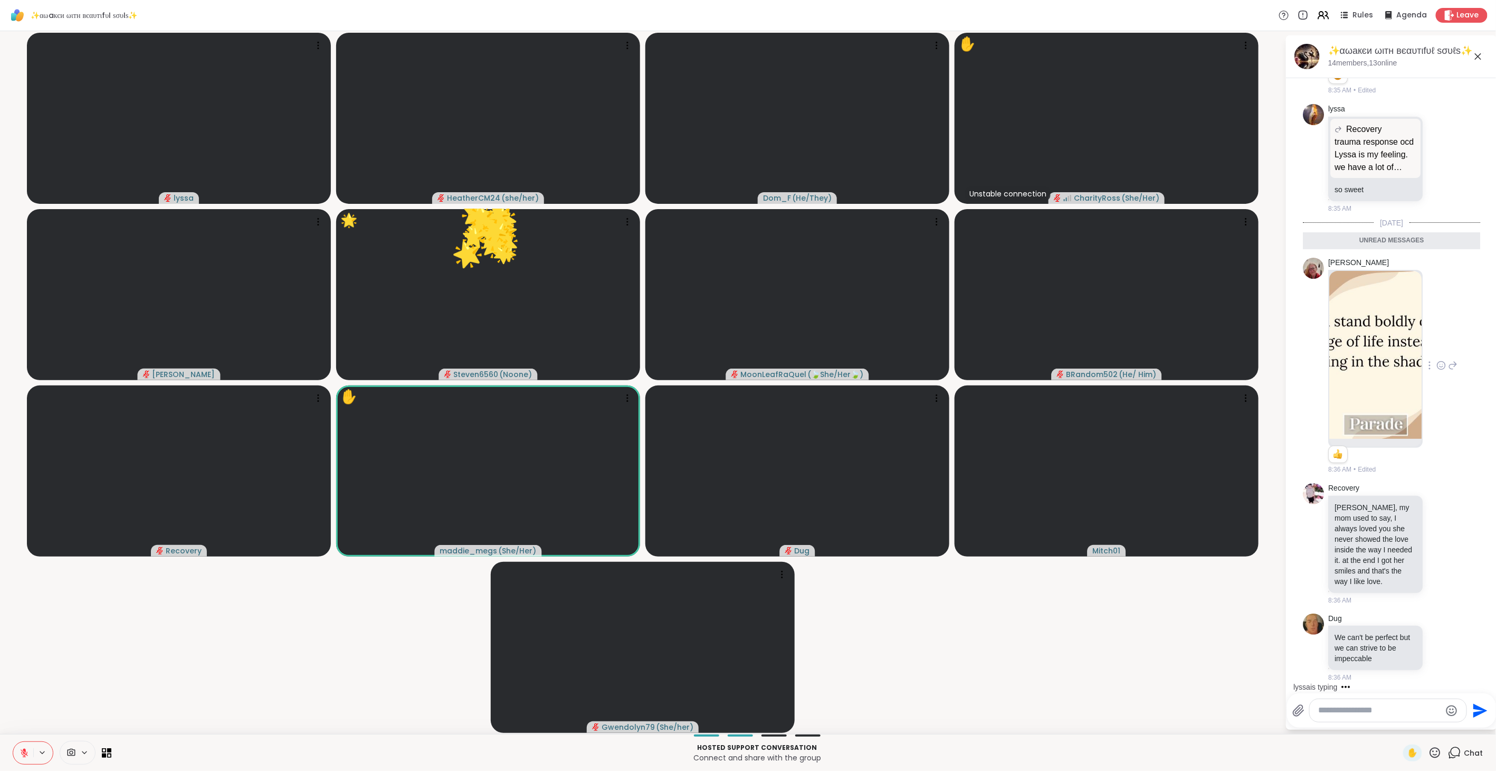
click at [1374, 318] on img at bounding box center [1376, 355] width 92 height 168
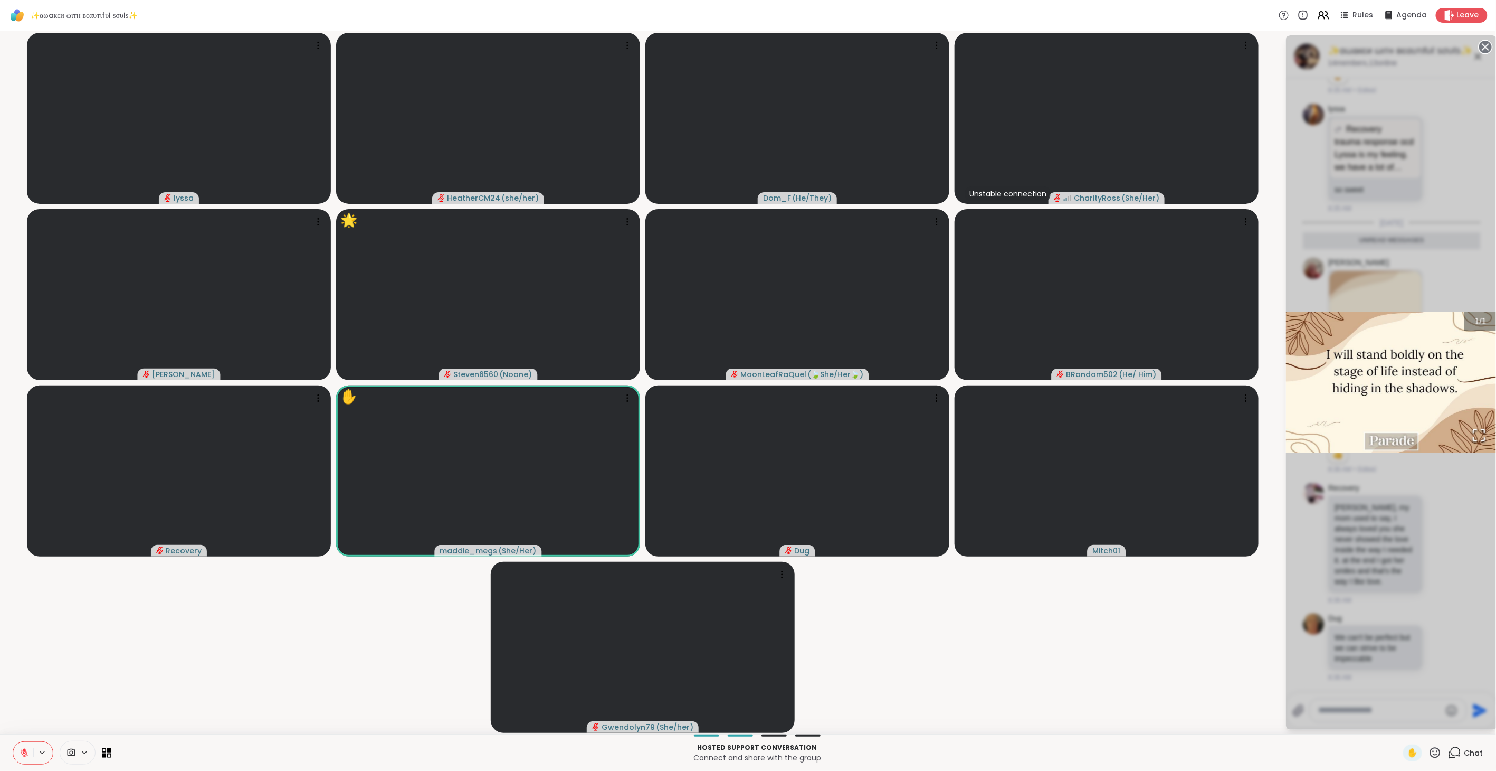
click at [1443, 490] on div "1 / 1" at bounding box center [1391, 382] width 211 height 694
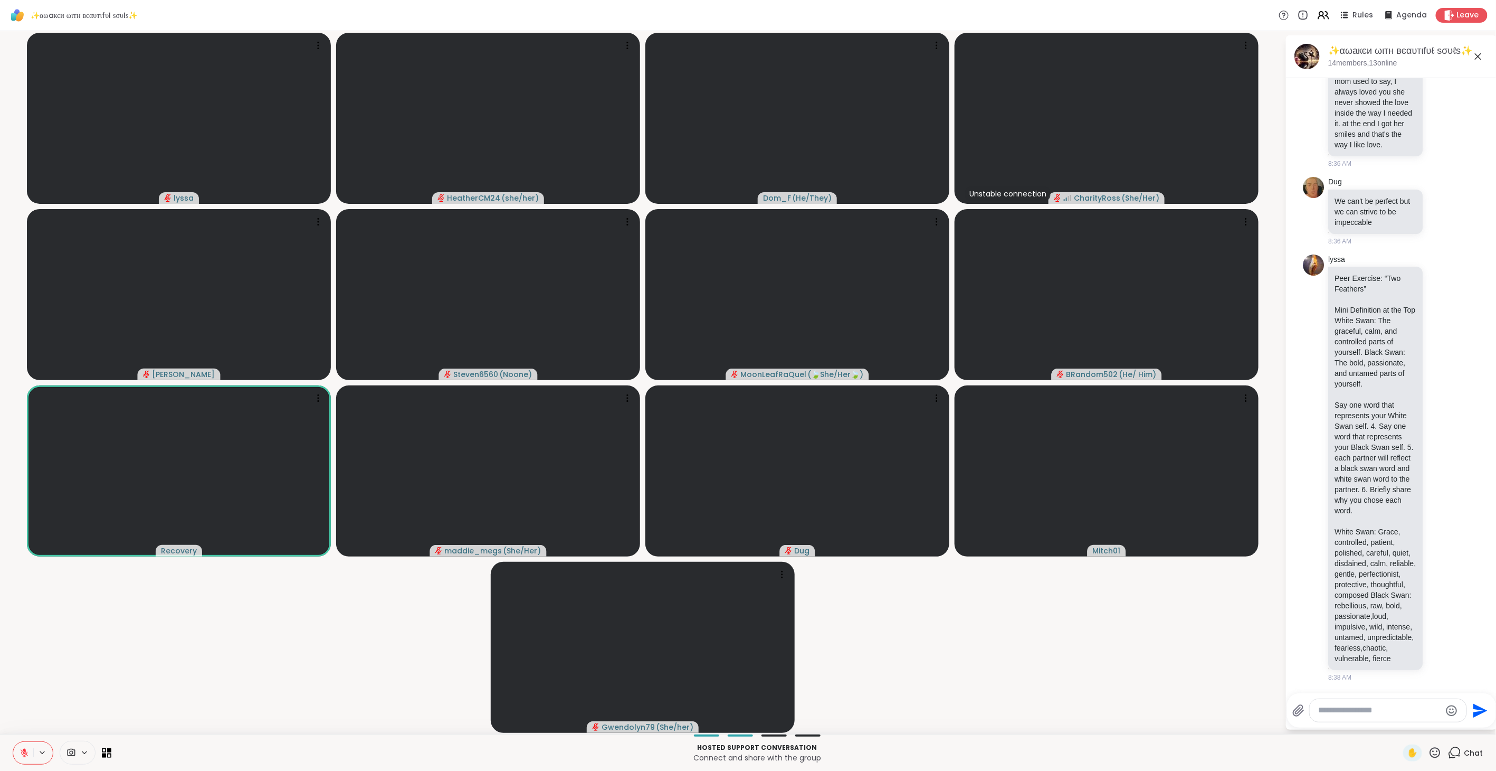
scroll to position [2363, 0]
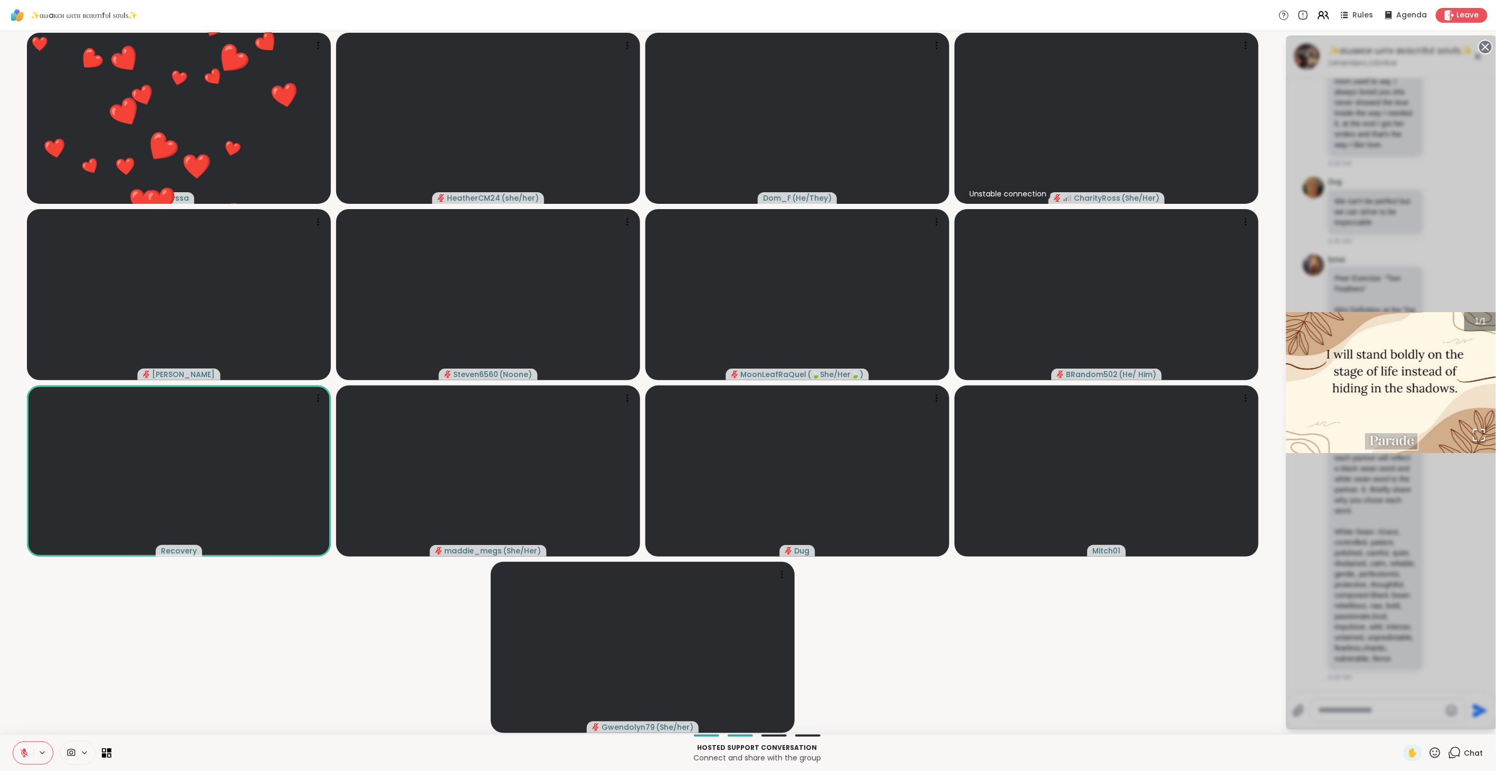
click at [1444, 497] on div "1 / 1" at bounding box center [1391, 382] width 211 height 694
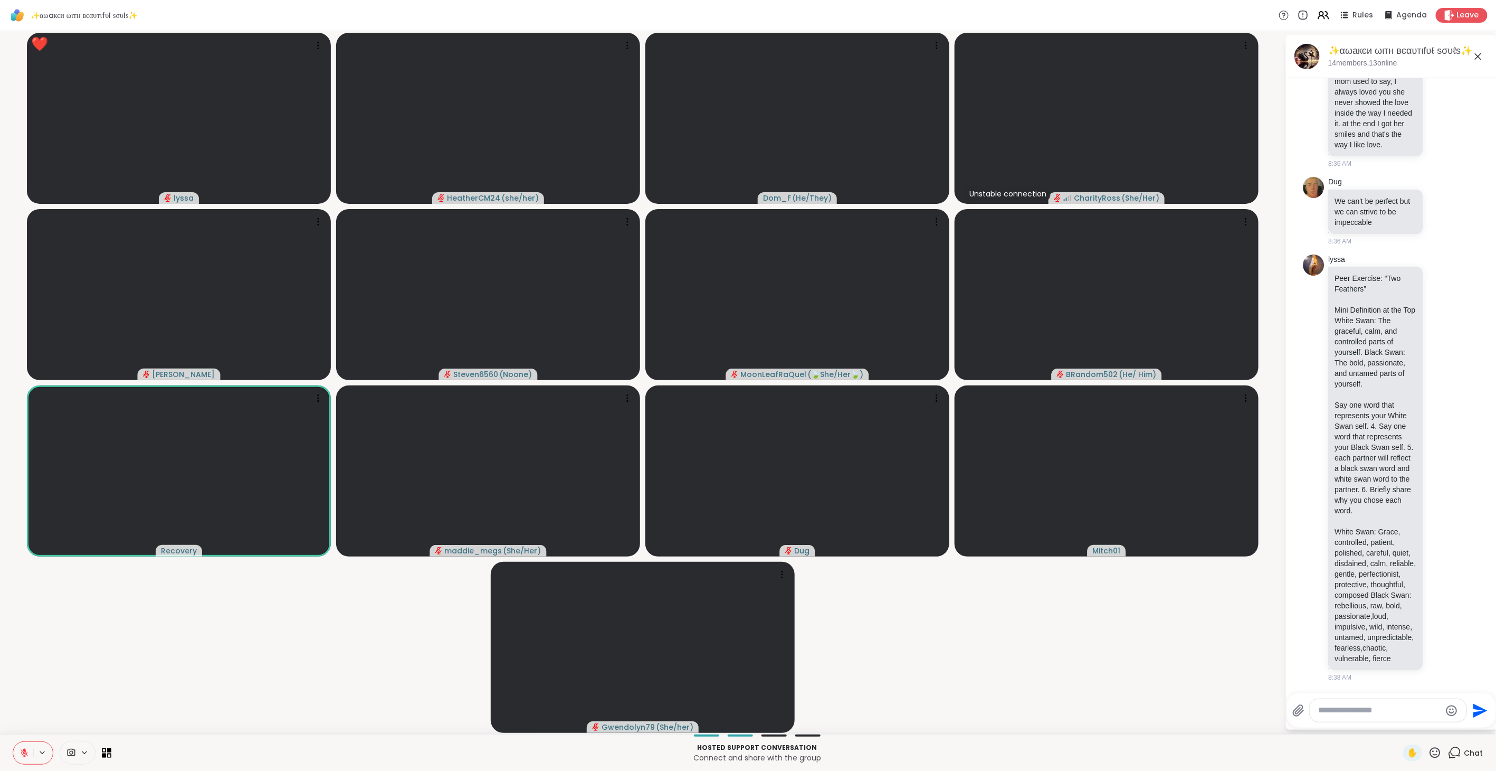
drag, startPoint x: 1428, startPoint y: 755, endPoint x: 1421, endPoint y: 744, distance: 13.0
click at [1429, 752] on icon at bounding box center [1435, 752] width 13 height 13
click at [1399, 721] on span "❤️" at bounding box center [1404, 724] width 11 height 13
click at [1429, 751] on icon at bounding box center [1435, 752] width 13 height 13
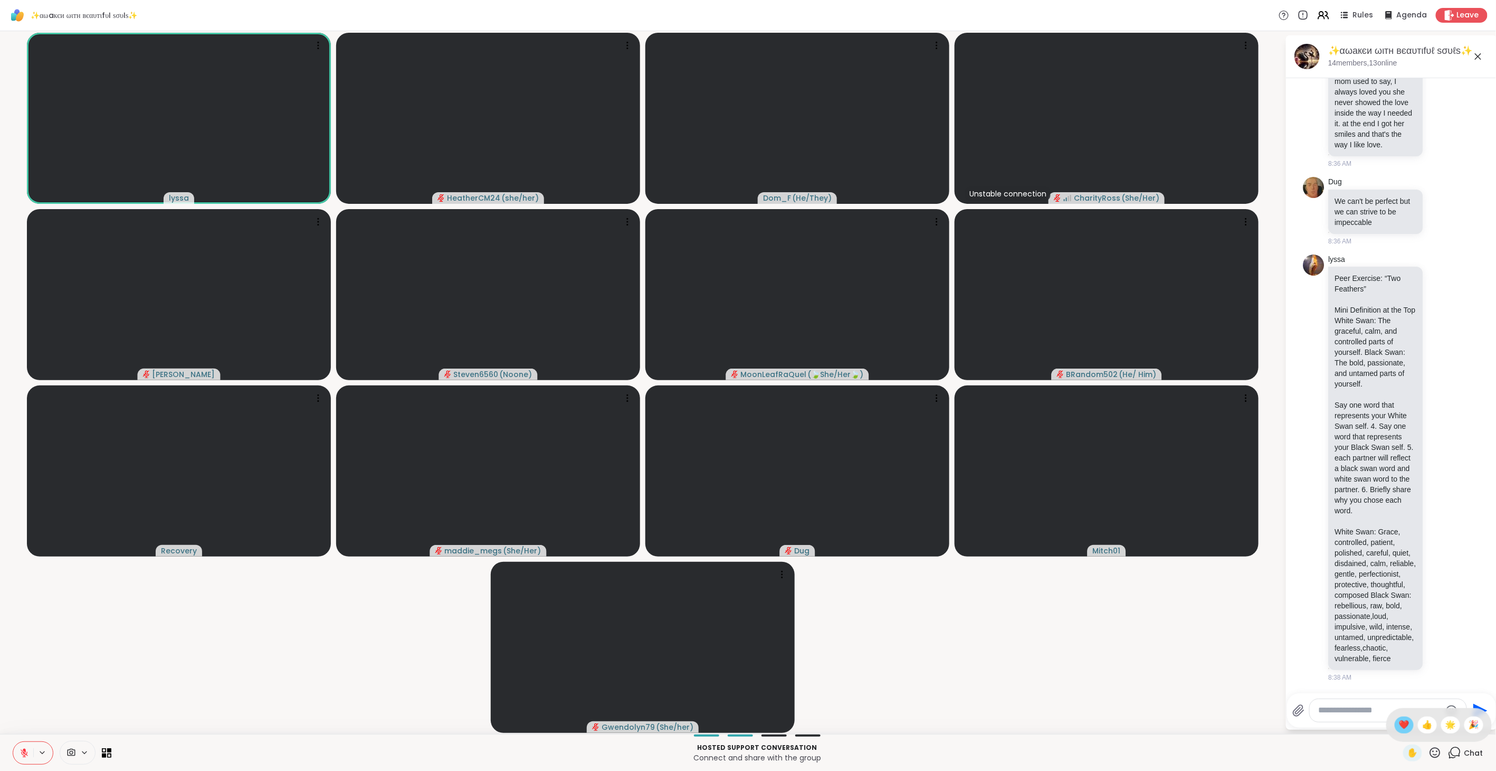
click at [1399, 726] on span "❤️" at bounding box center [1404, 724] width 11 height 13
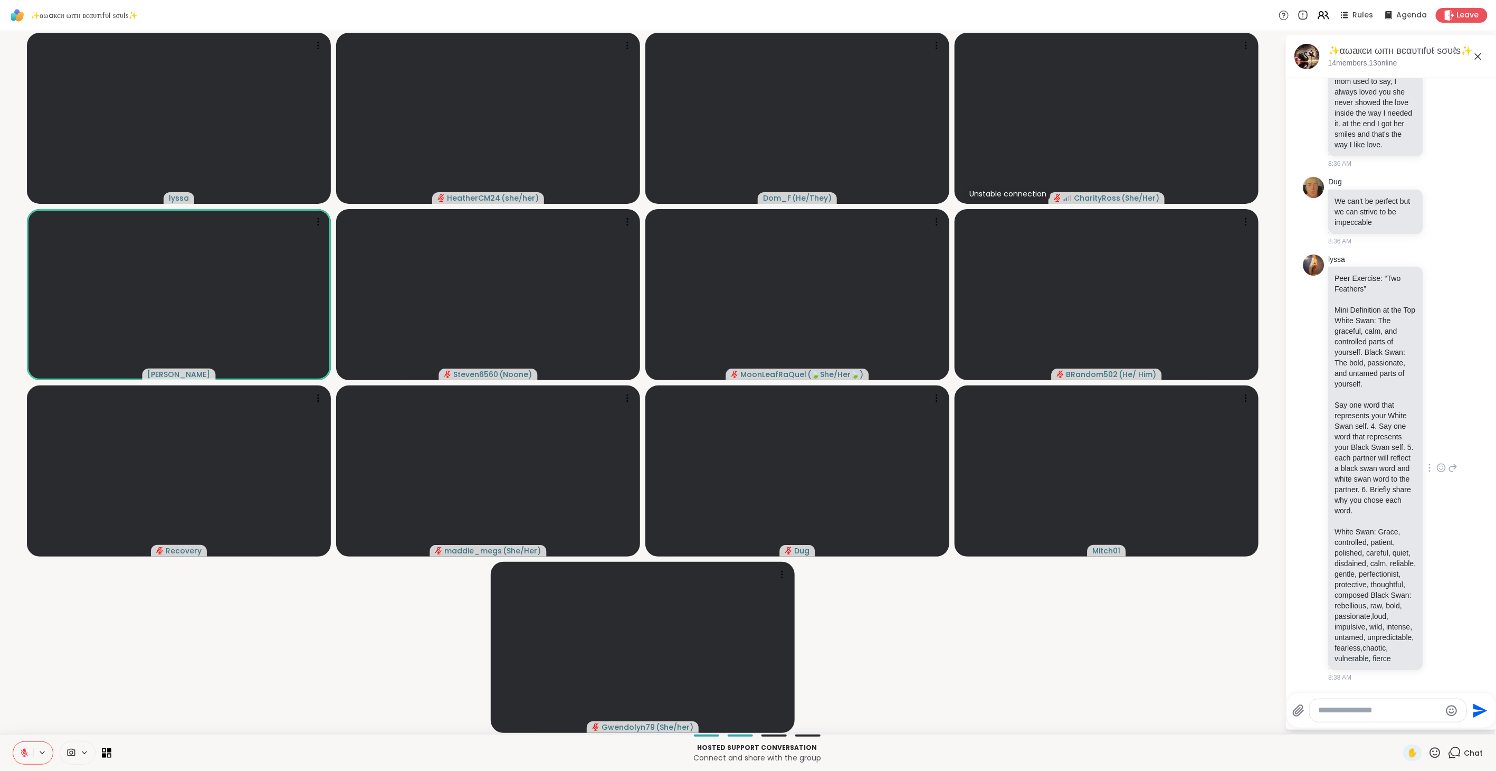
scroll to position [2906, 0]
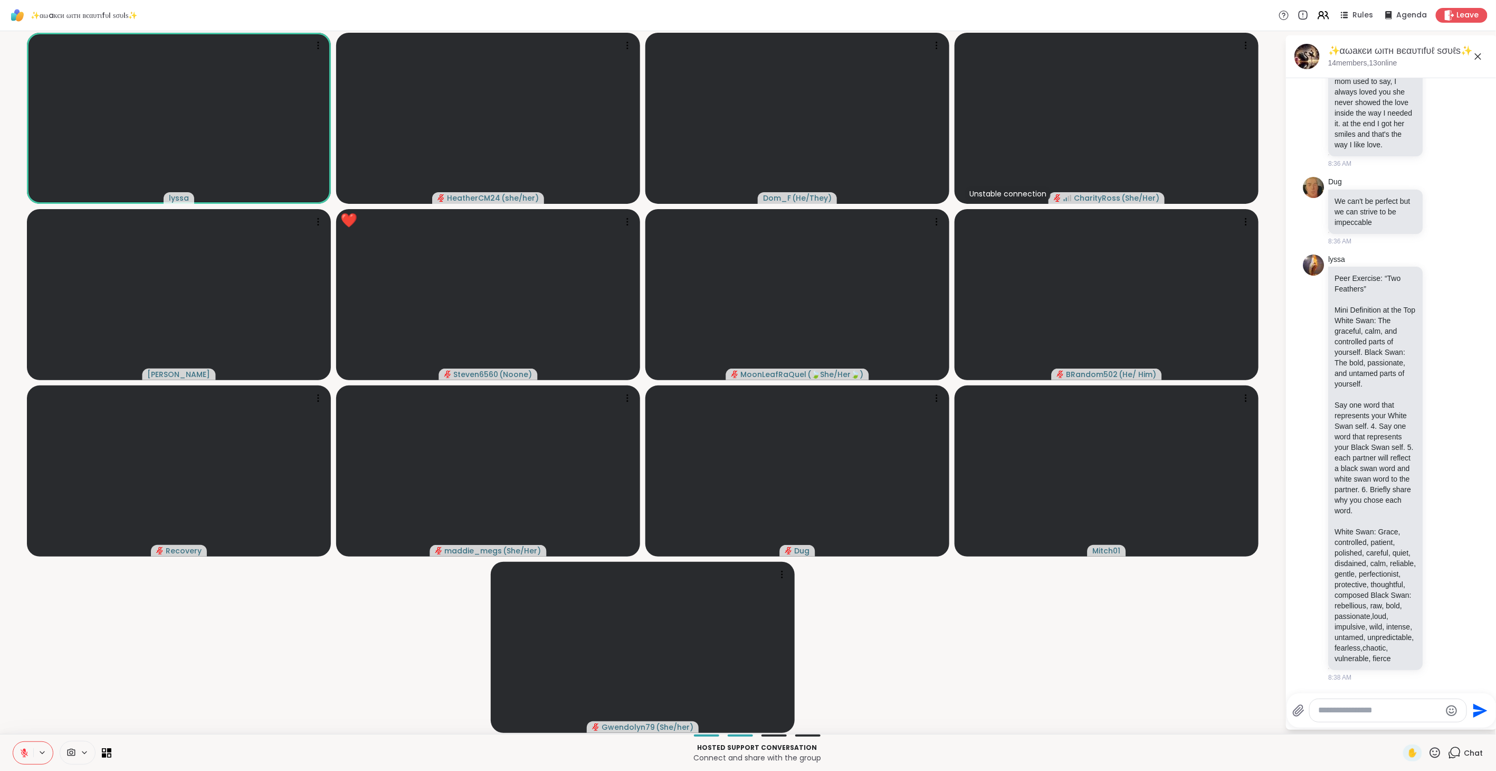
click at [1429, 751] on icon at bounding box center [1435, 752] width 13 height 13
click at [1395, 722] on div "❤️" at bounding box center [1404, 724] width 19 height 17
click at [1408, 748] on span "✋" at bounding box center [1413, 752] width 11 height 13
click at [1408, 752] on span "✋" at bounding box center [1413, 752] width 11 height 13
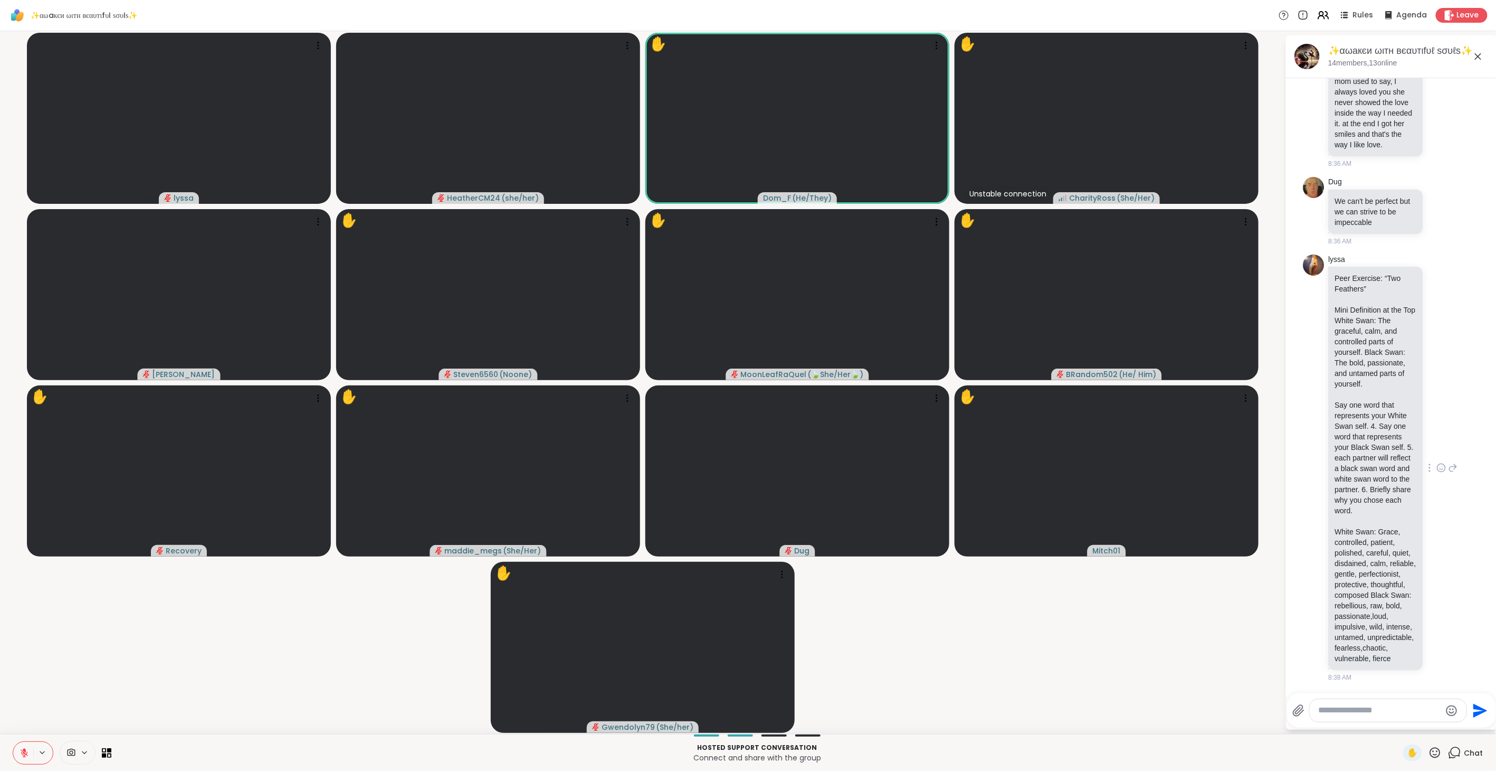
scroll to position [2906, 0]
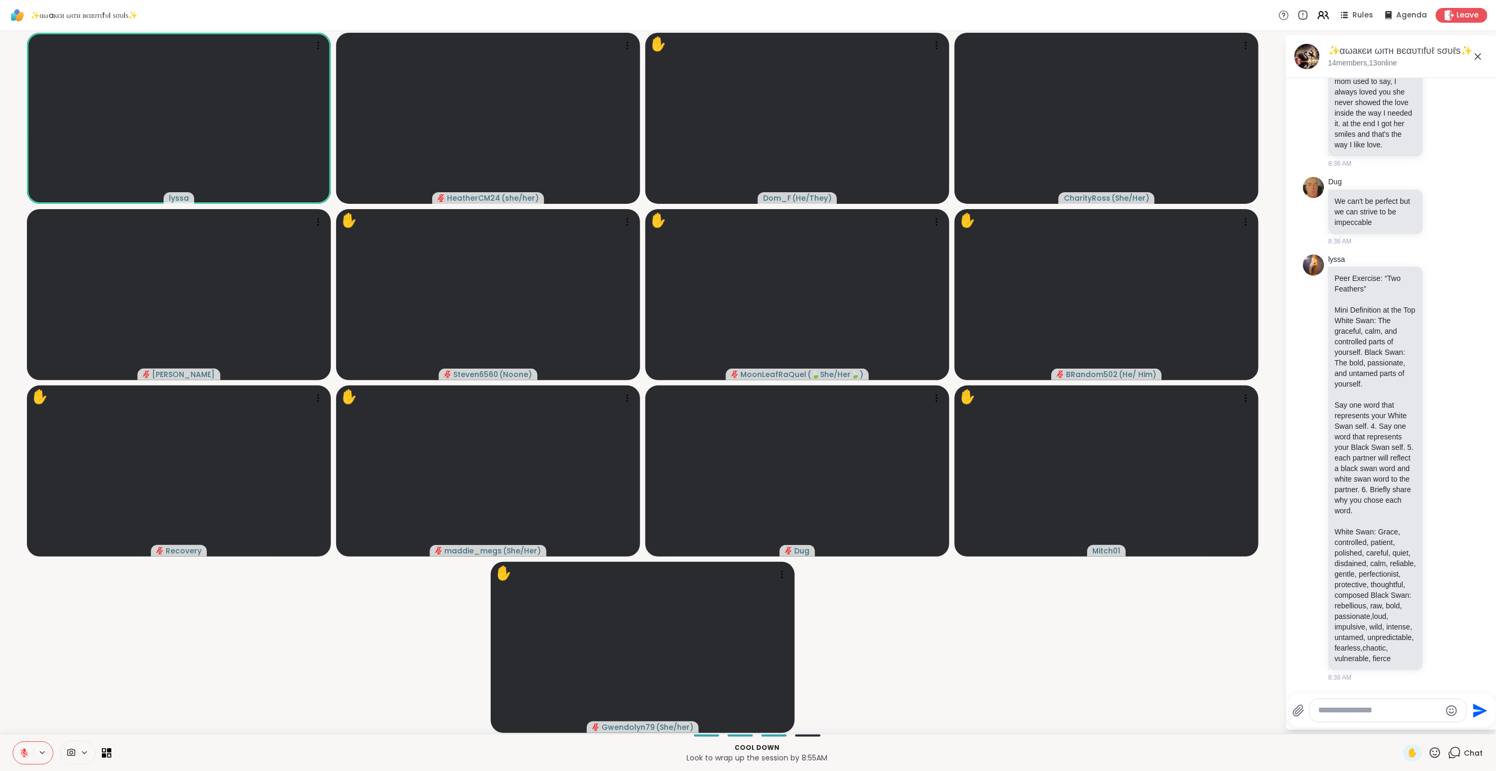
click at [20, 748] on icon at bounding box center [25, 753] width 10 height 10
click at [24, 752] on icon at bounding box center [25, 753] width 10 height 10
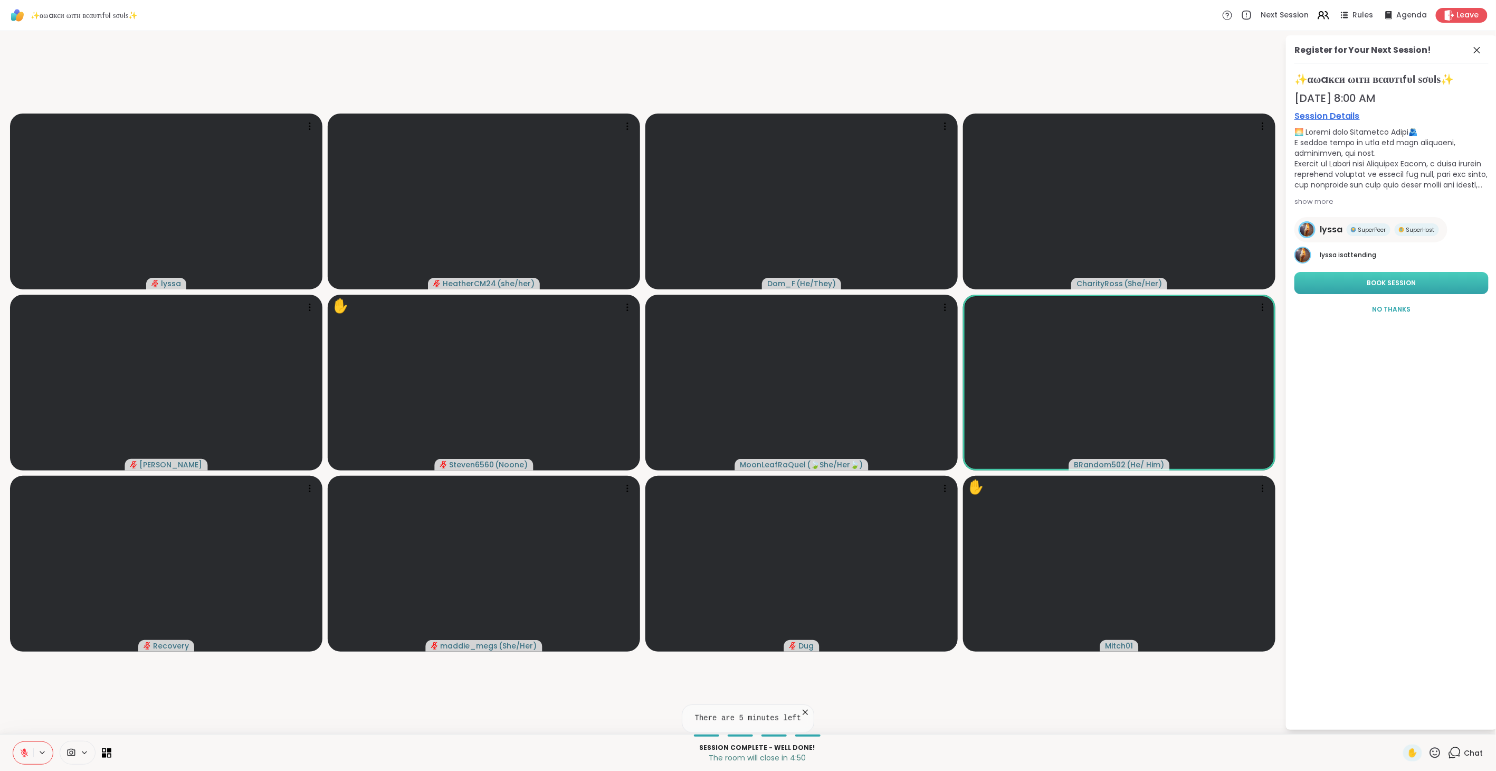
click at [1364, 283] on button "Book Session" at bounding box center [1392, 283] width 194 height 22
click at [1448, 751] on icon at bounding box center [1454, 752] width 13 height 13
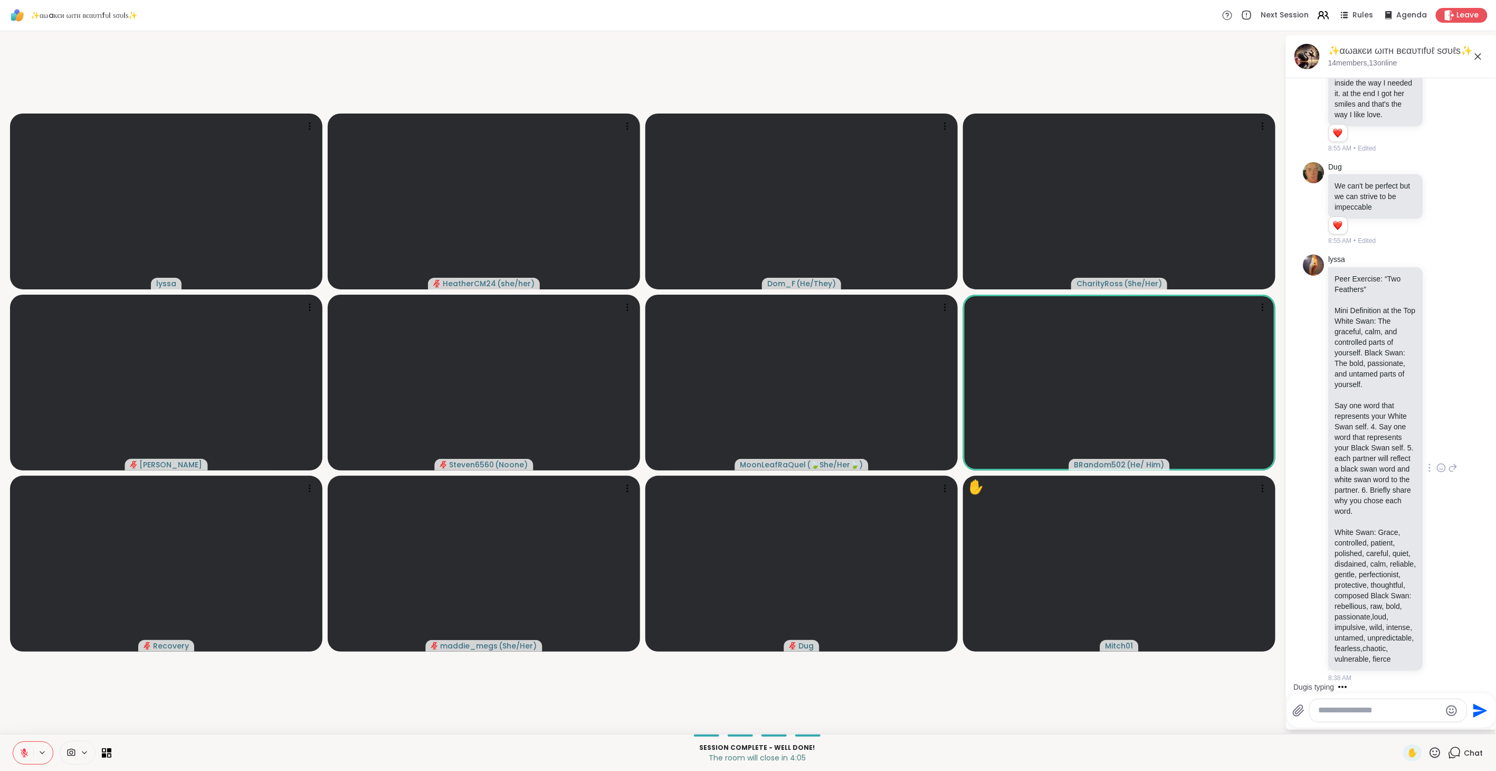
scroll to position [2925, 0]
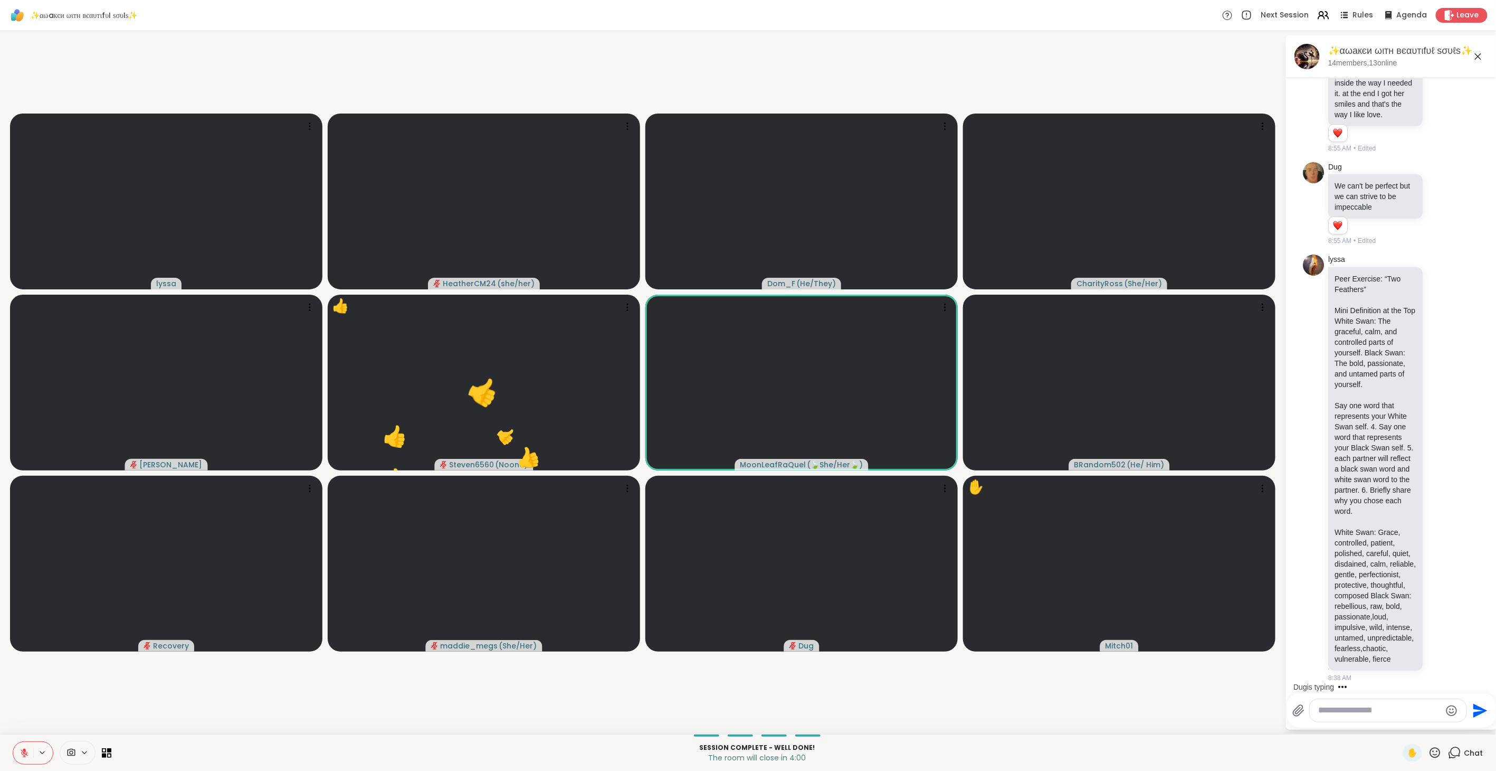
click at [1430, 751] on icon at bounding box center [1435, 752] width 11 height 11
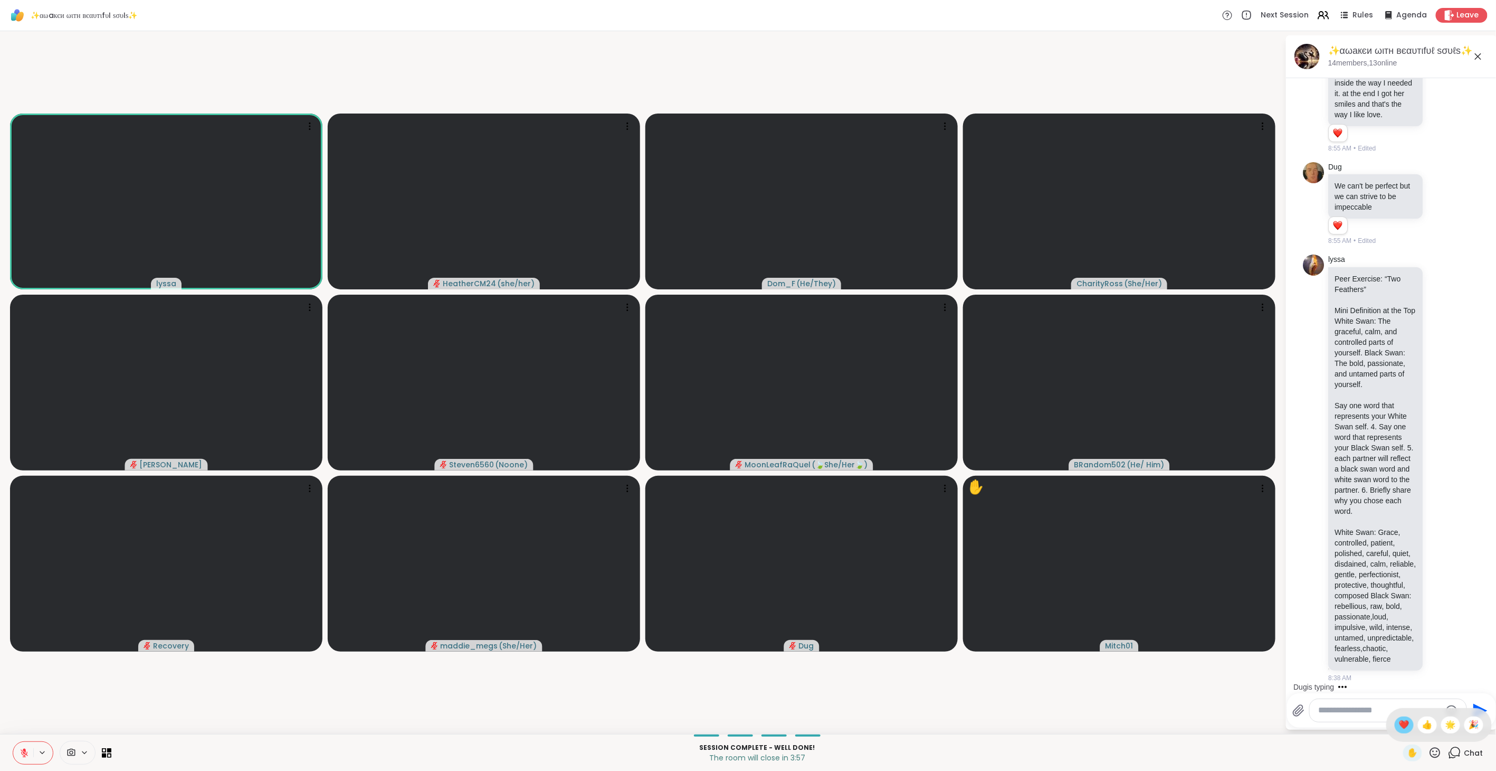
click at [1399, 729] on span "❤️" at bounding box center [1404, 724] width 11 height 13
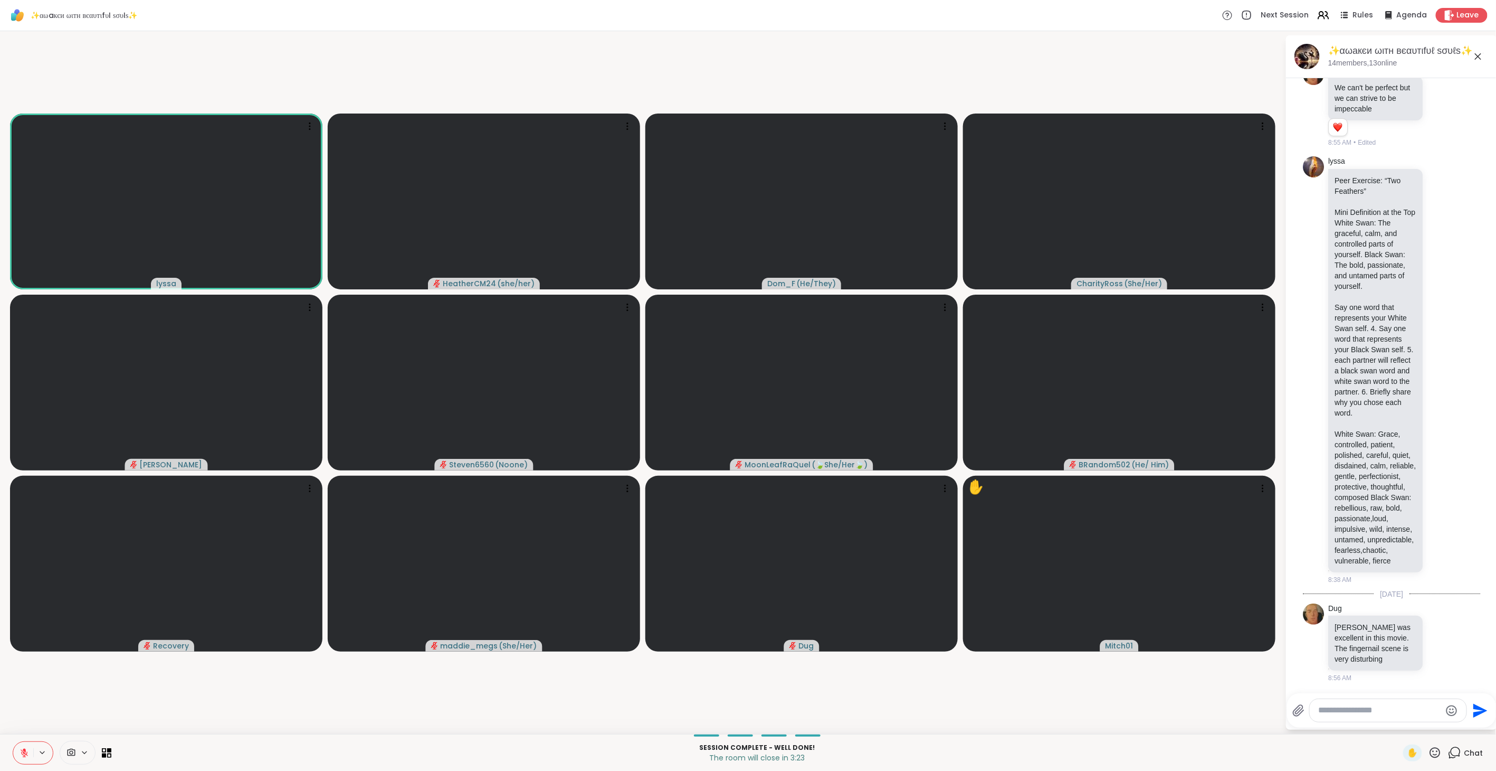
scroll to position [3034, 0]
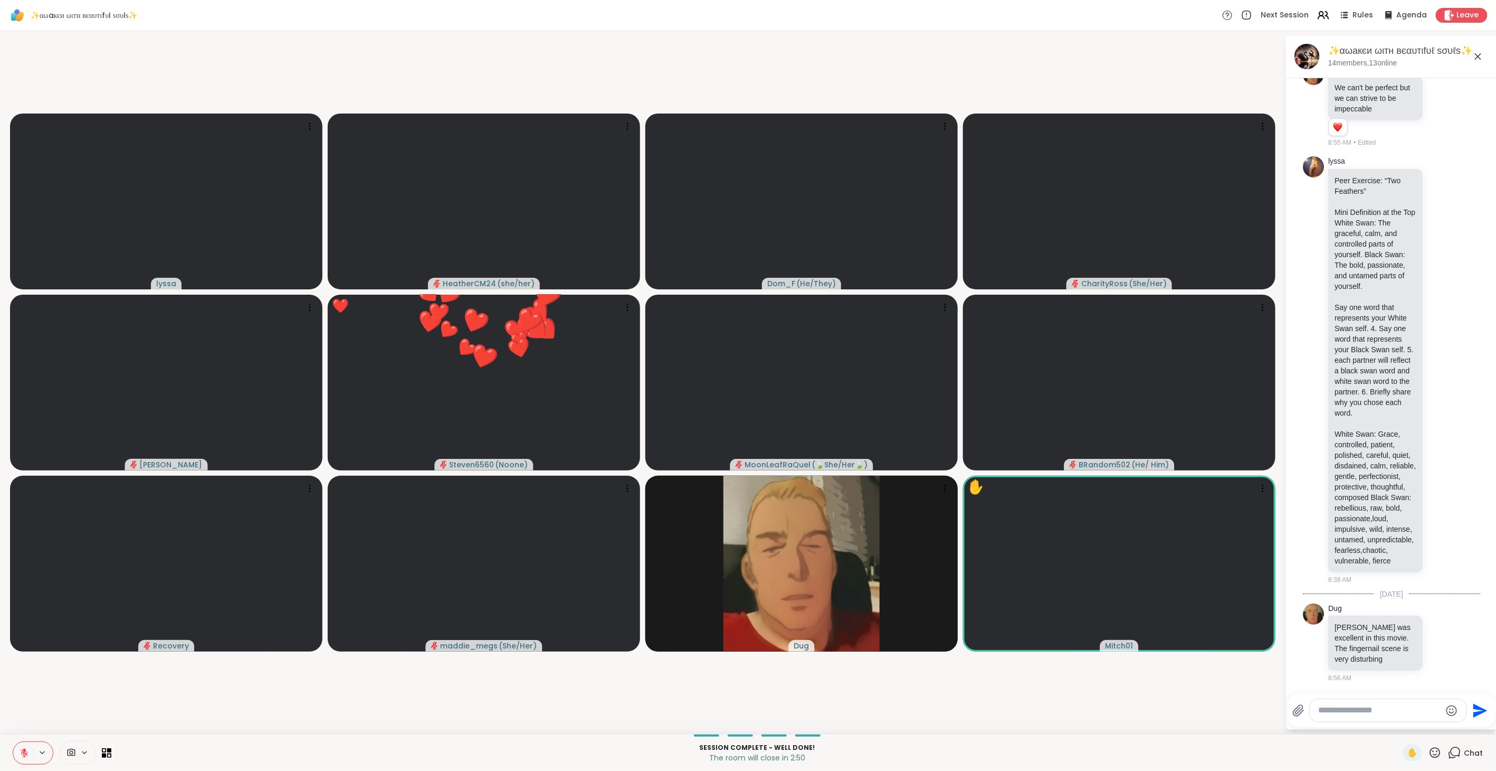
click at [1429, 753] on icon at bounding box center [1435, 752] width 13 height 13
click at [1399, 726] on span "❤️" at bounding box center [1404, 724] width 11 height 13
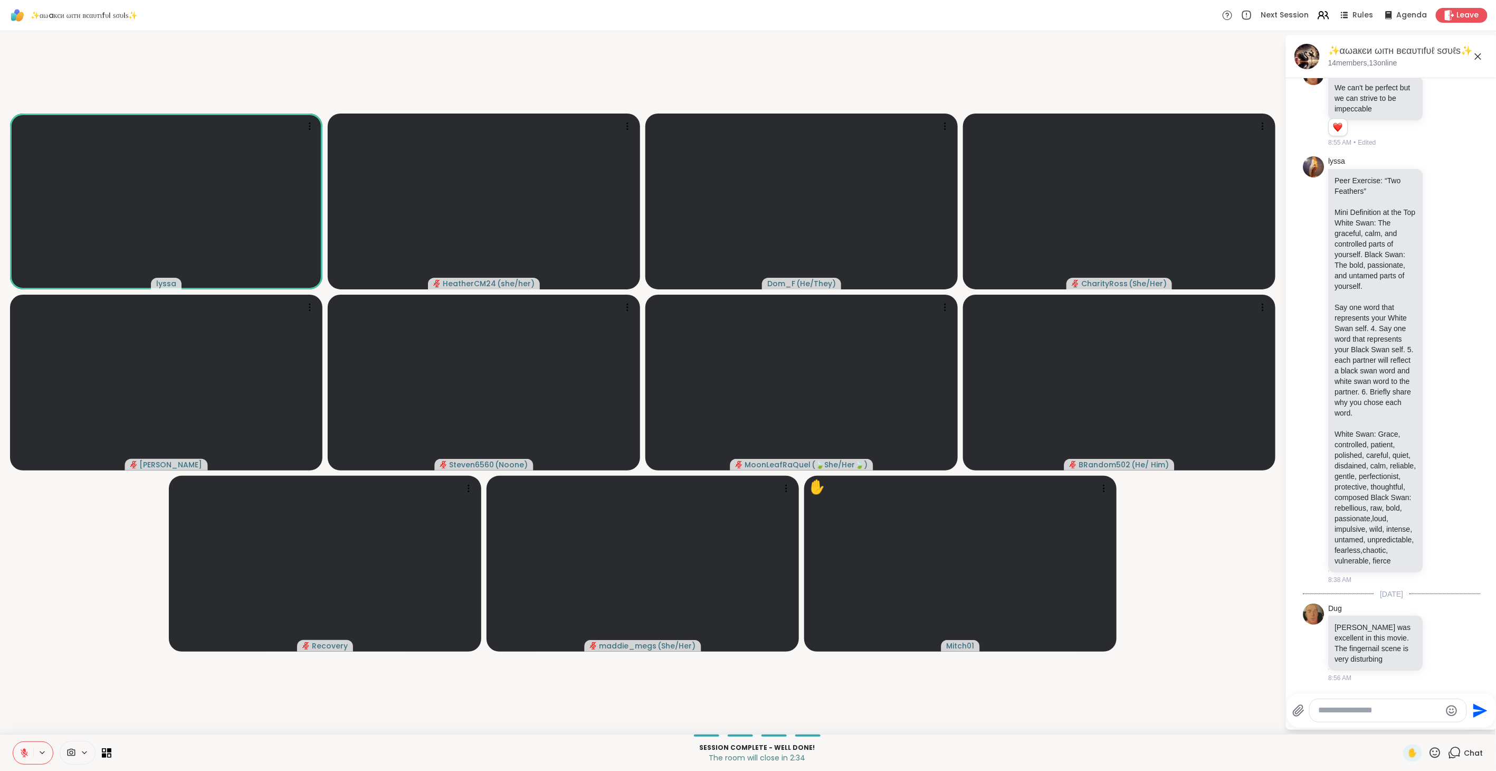
click at [1429, 753] on icon at bounding box center [1435, 752] width 13 height 13
click at [1399, 728] on span "❤️" at bounding box center [1404, 724] width 11 height 13
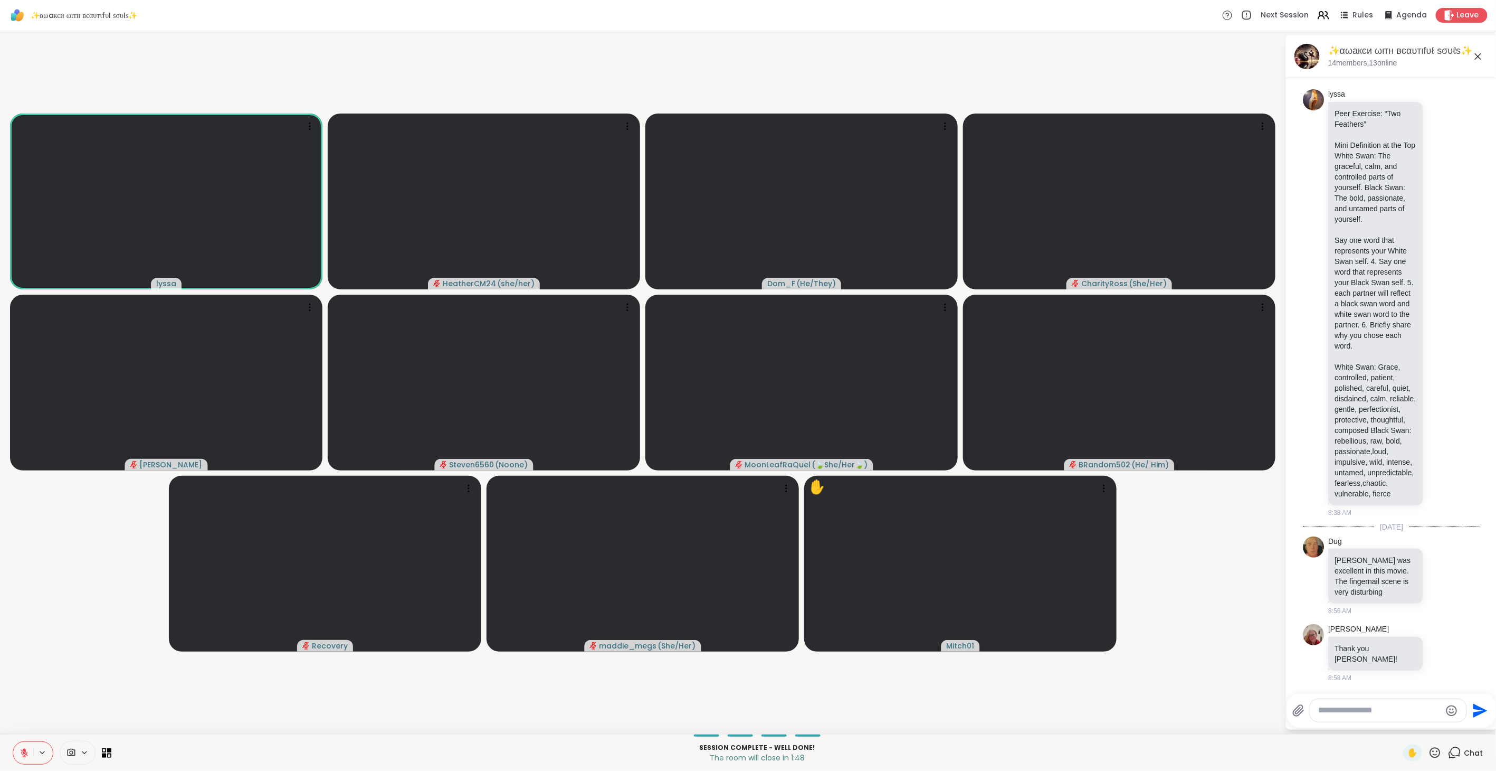
scroll to position [3090, 0]
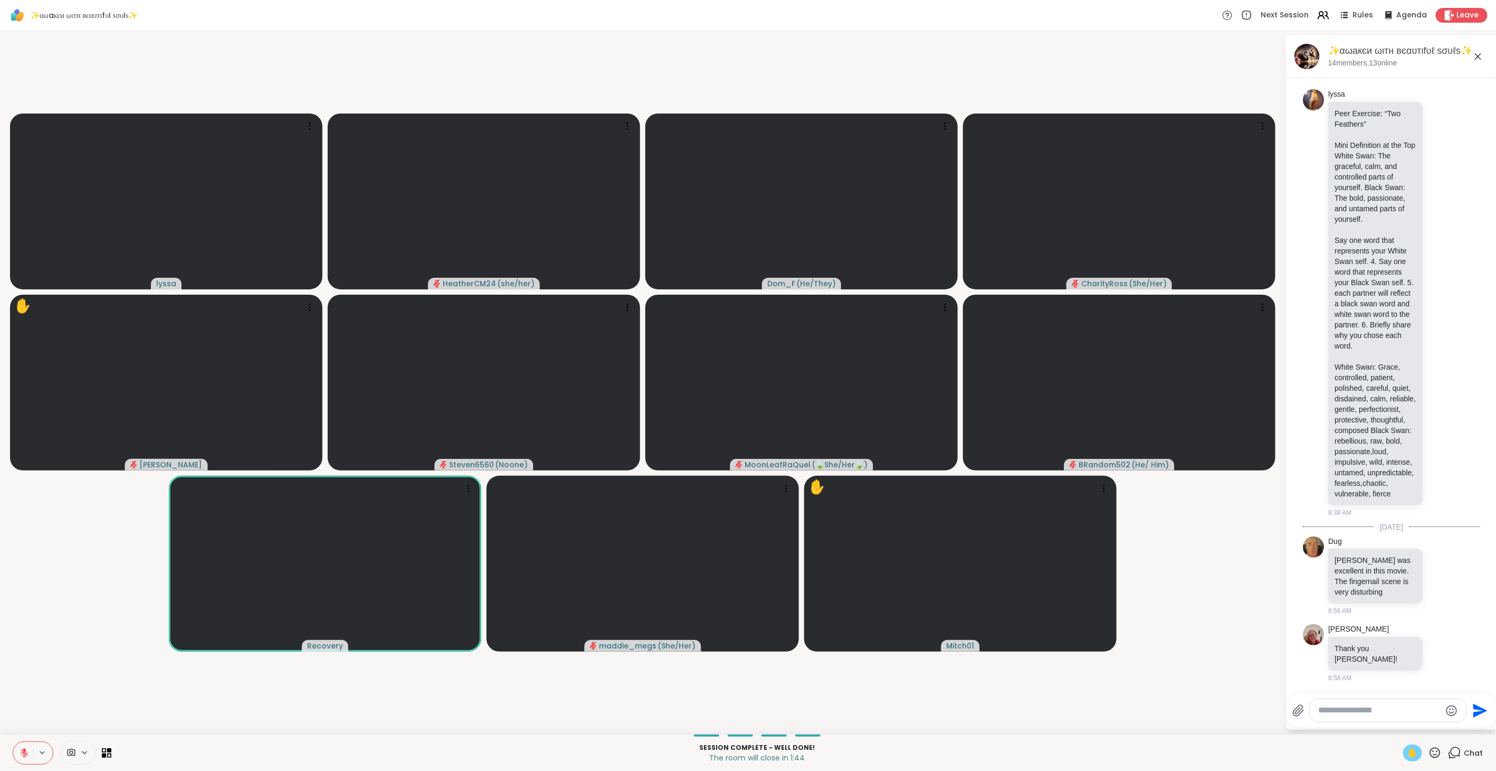
click at [1408, 752] on span "✋" at bounding box center [1413, 752] width 11 height 13
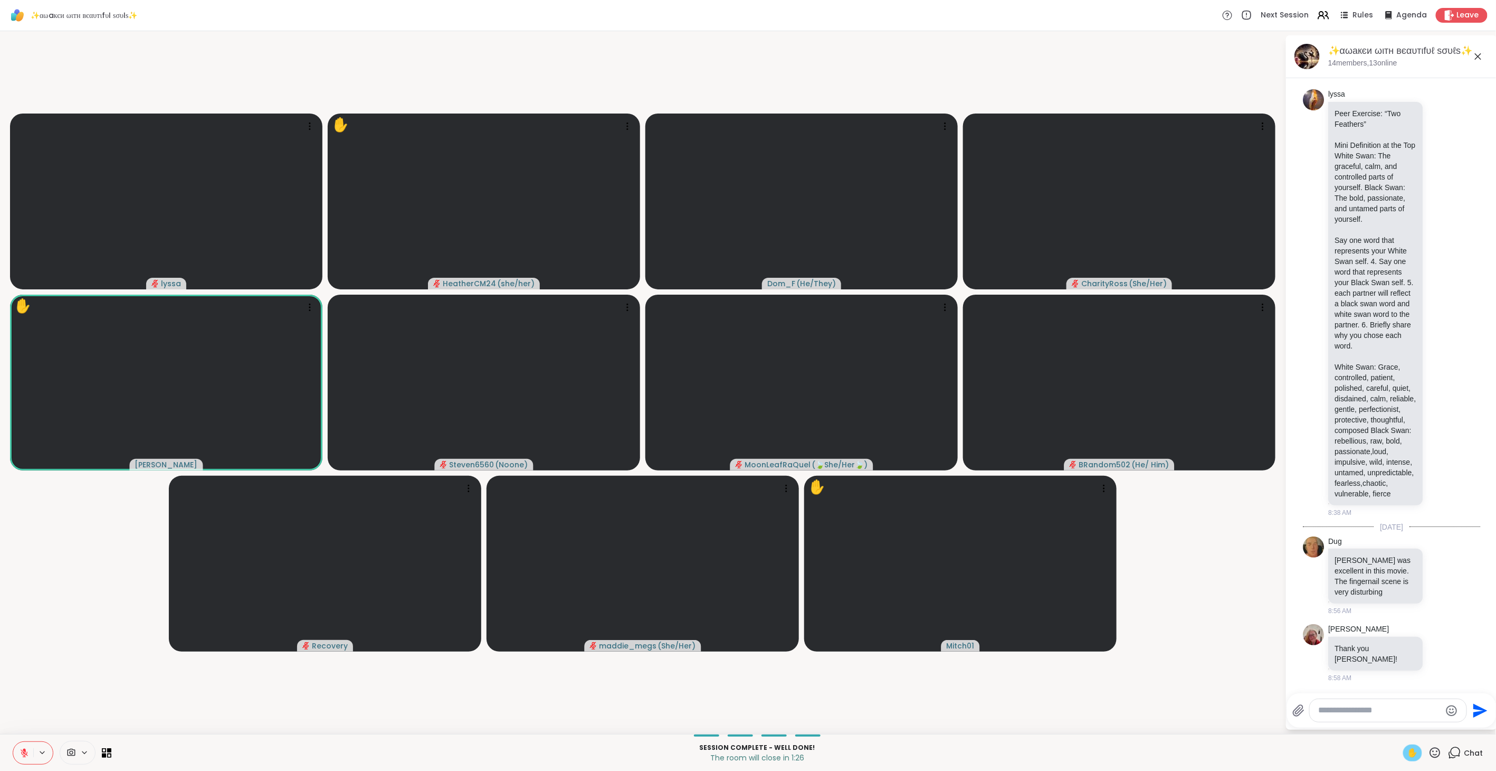
click at [27, 751] on icon at bounding box center [25, 753] width 10 height 10
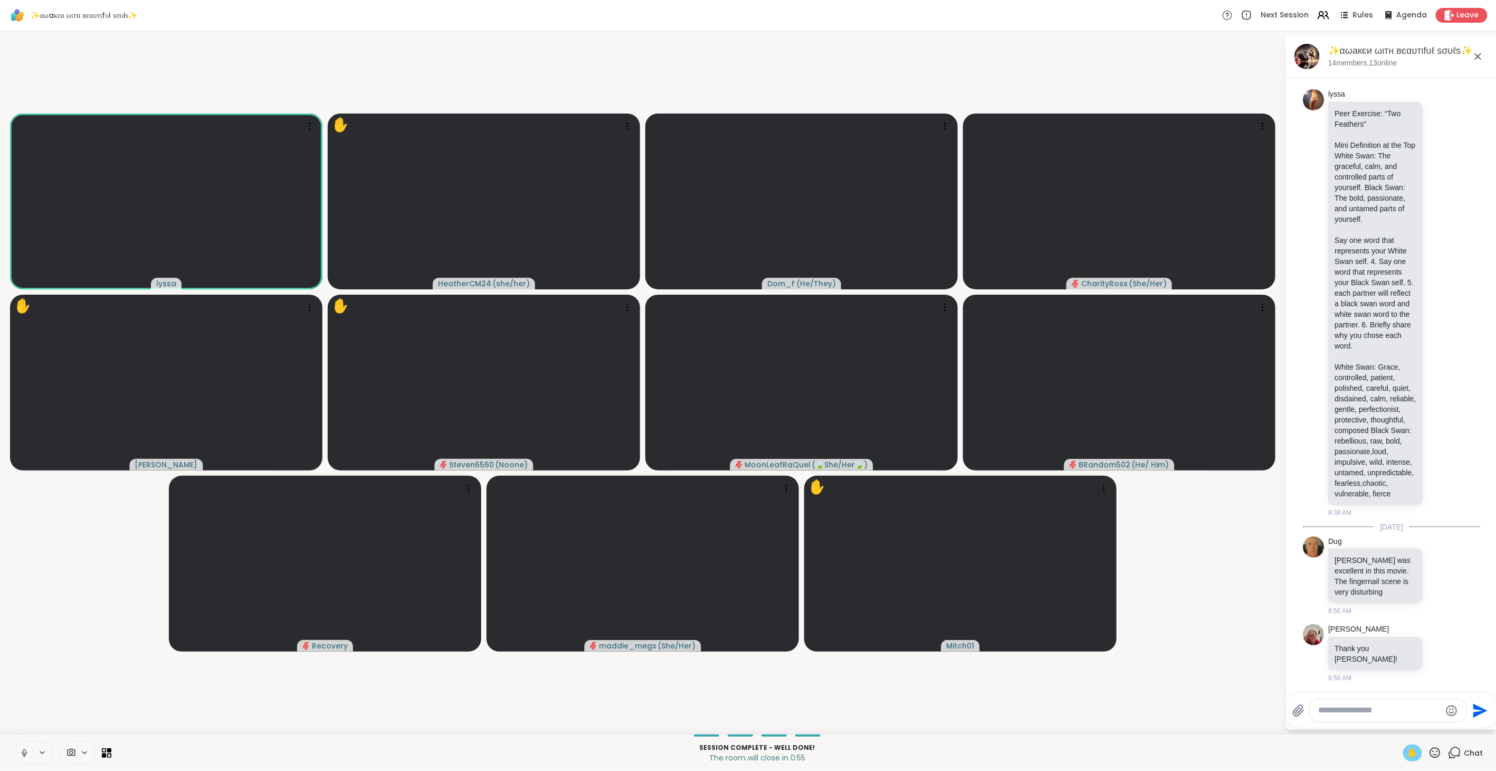
click at [26, 751] on icon at bounding box center [25, 753] width 10 height 10
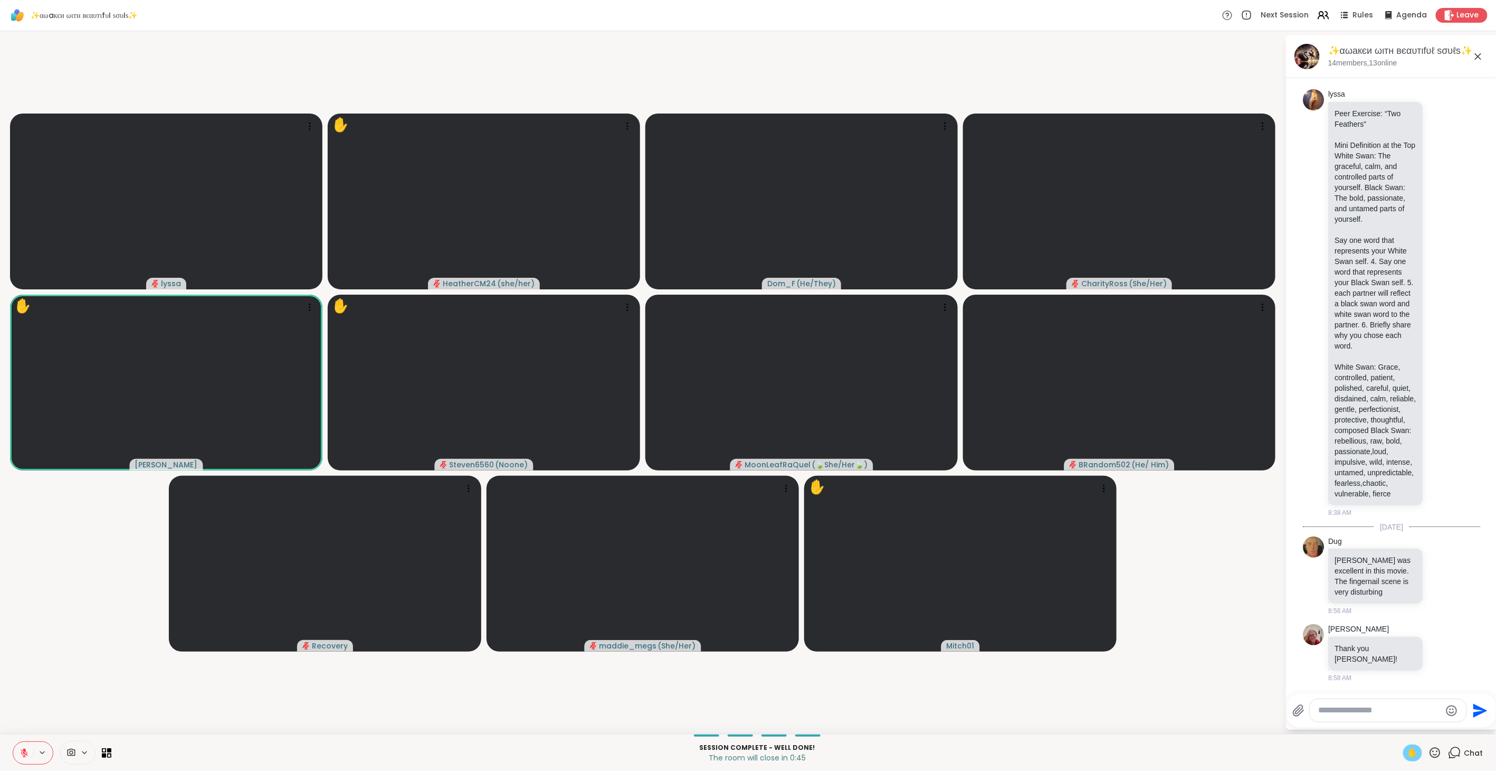
click at [1430, 755] on icon at bounding box center [1435, 752] width 11 height 11
drag, startPoint x: 1396, startPoint y: 753, endPoint x: 1397, endPoint y: 743, distance: 9.6
click at [1403, 752] on div "✋" at bounding box center [1412, 752] width 19 height 17
click at [1429, 747] on icon at bounding box center [1435, 752] width 13 height 13
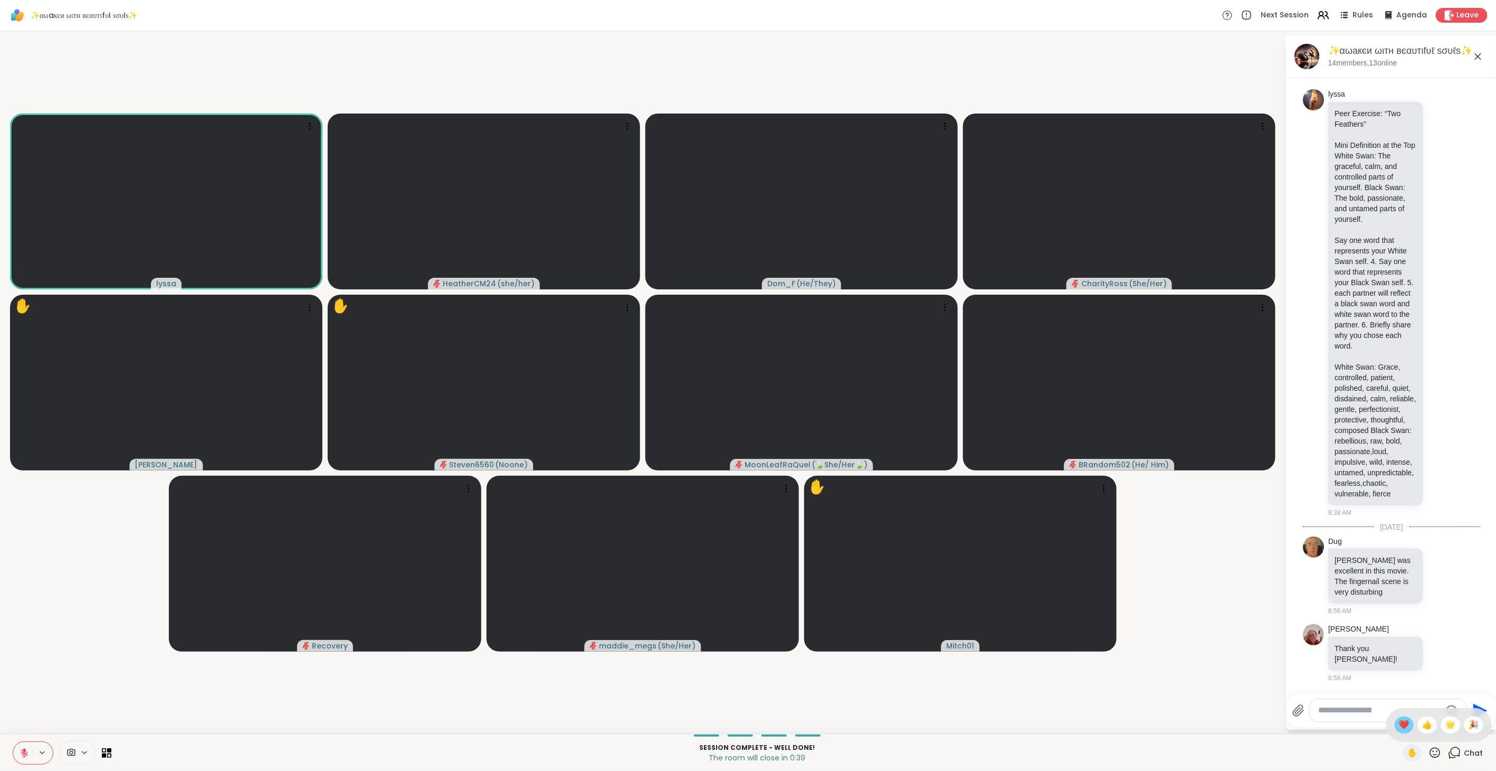
click at [1399, 724] on span "❤️" at bounding box center [1404, 724] width 11 height 13
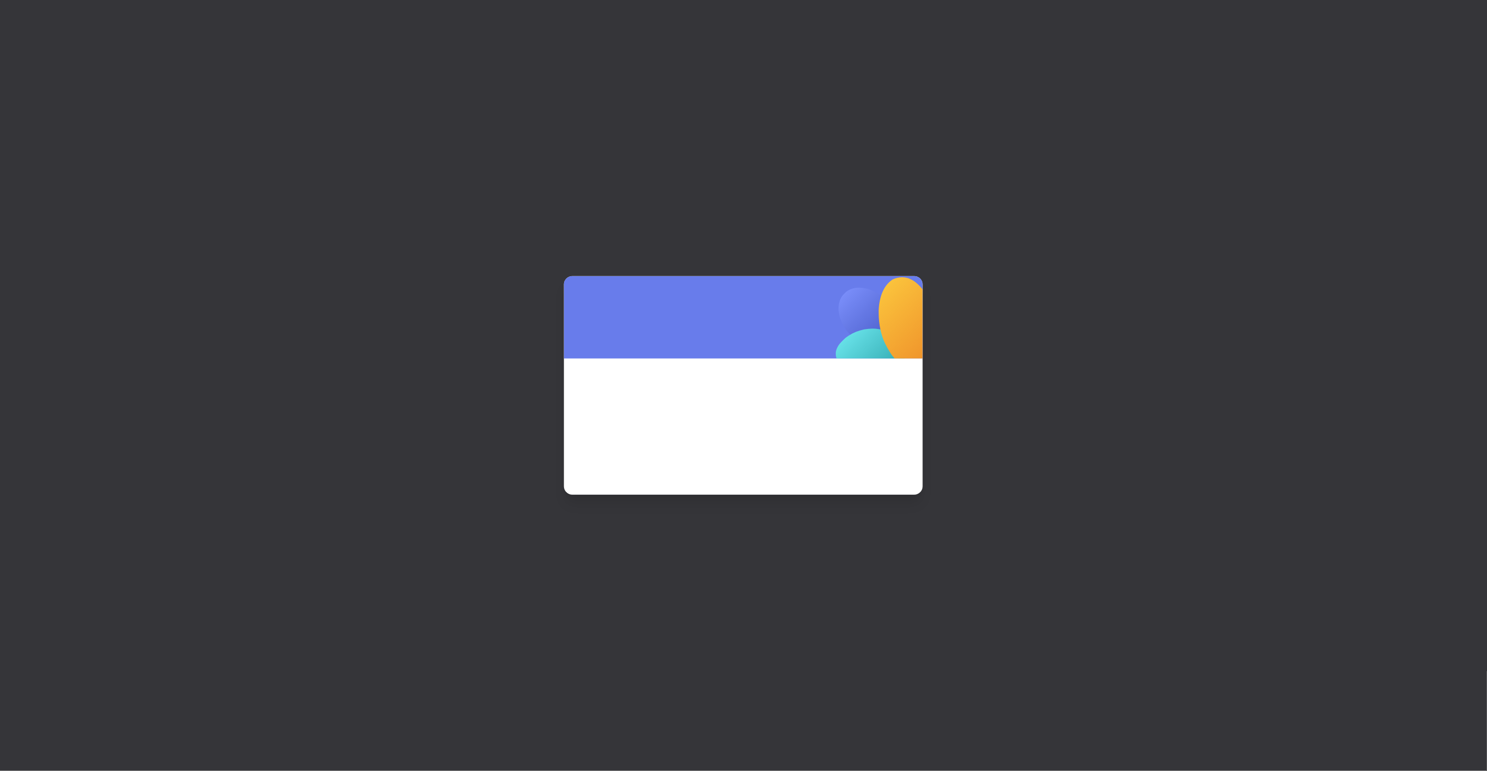
click at [1450, 12] on div at bounding box center [743, 415] width 1487 height 830
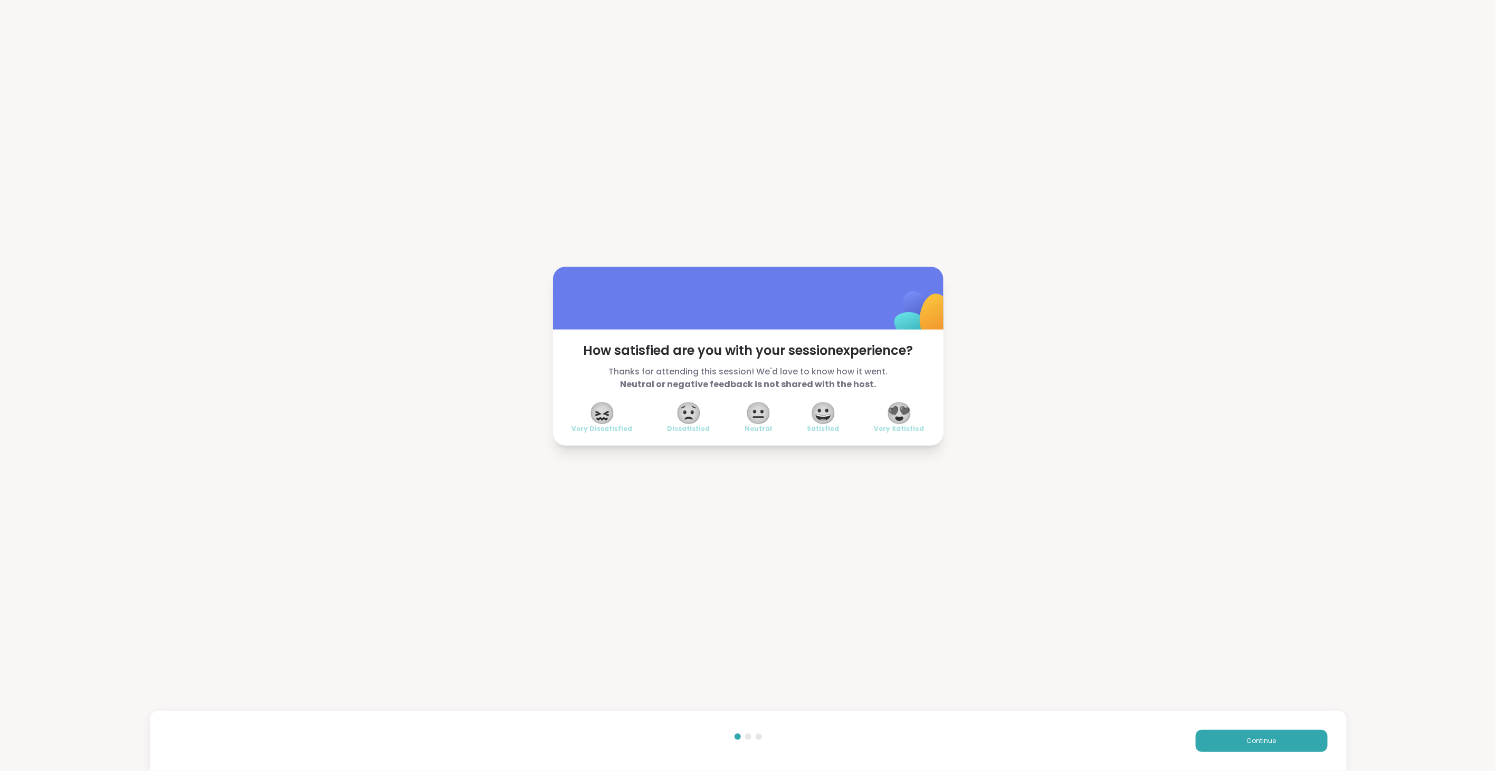
click at [890, 410] on span "😍" at bounding box center [899, 412] width 26 height 19
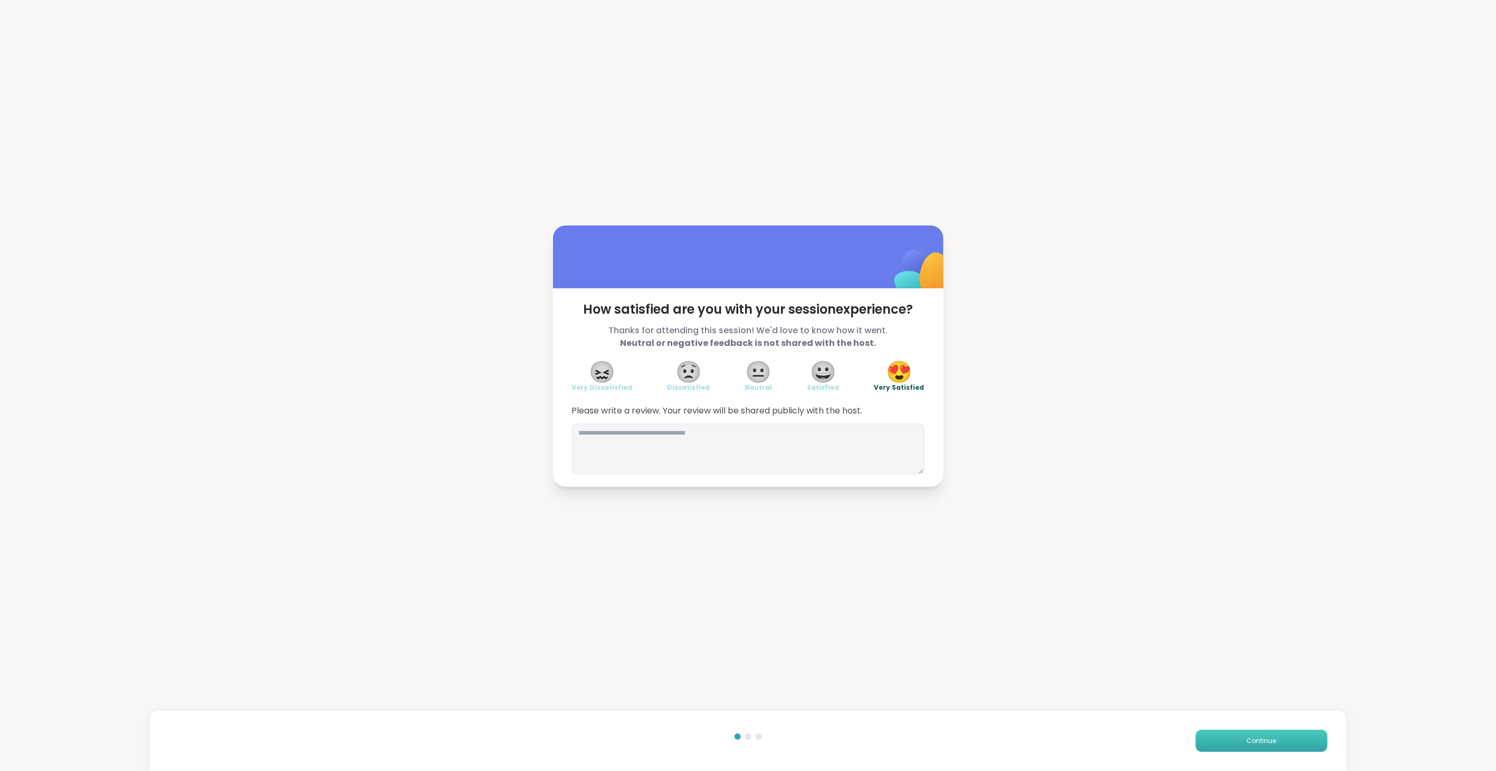
click at [1247, 741] on span "Continue" at bounding box center [1262, 741] width 30 height 10
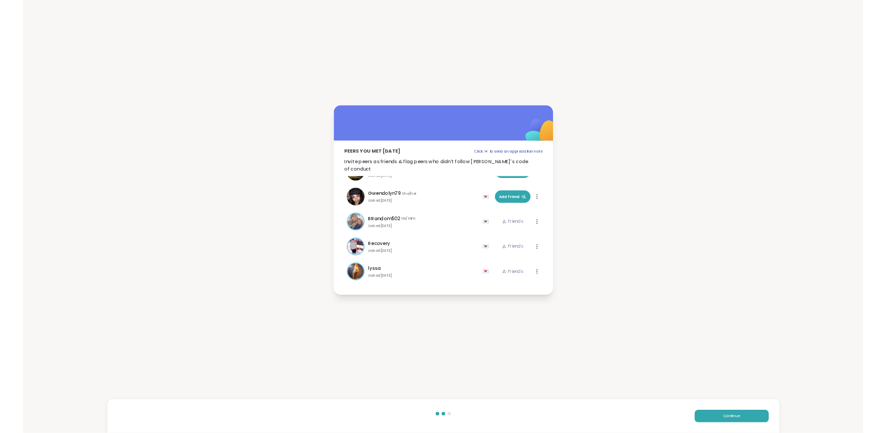
scroll to position [342, 0]
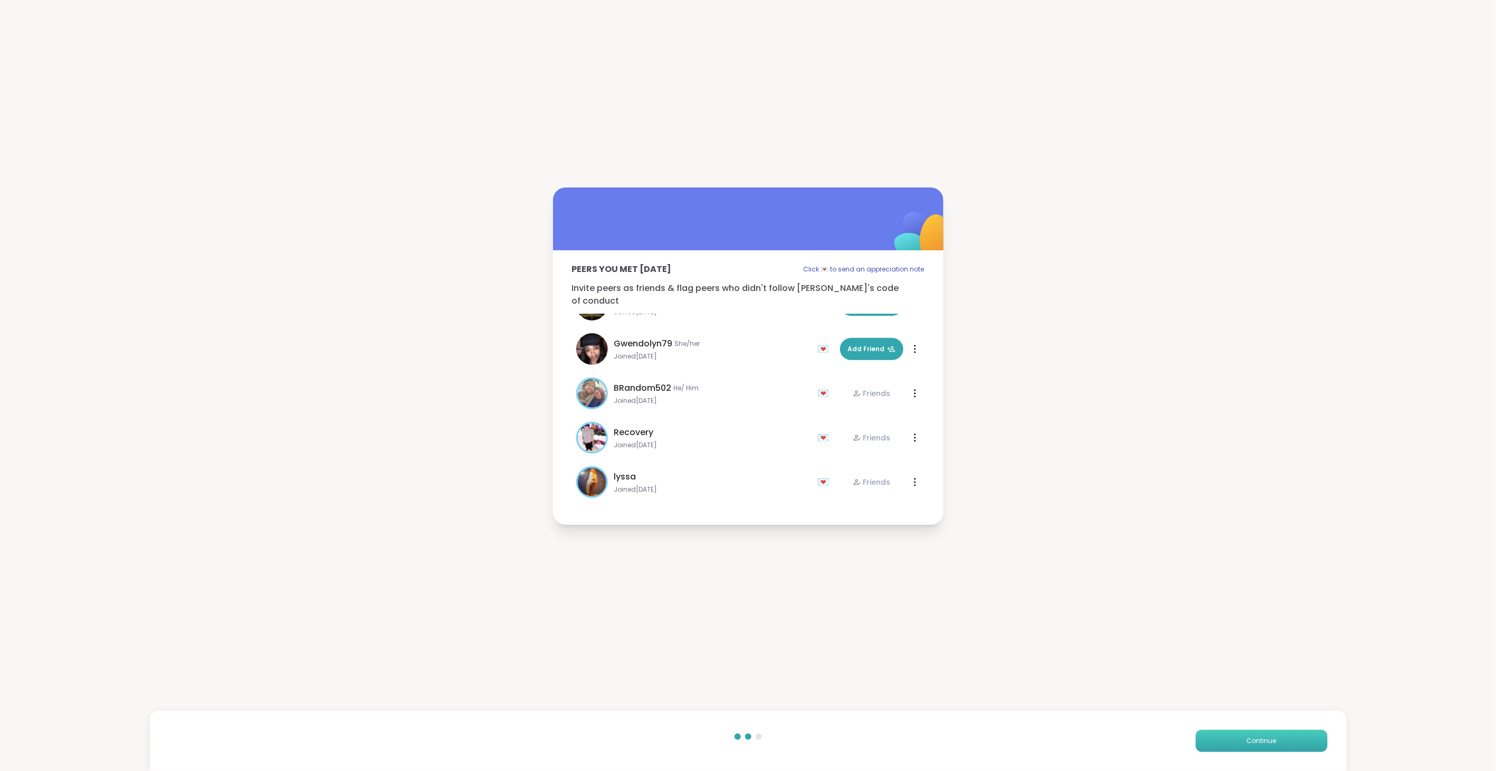
click at [1234, 735] on button "Continue" at bounding box center [1262, 740] width 132 height 22
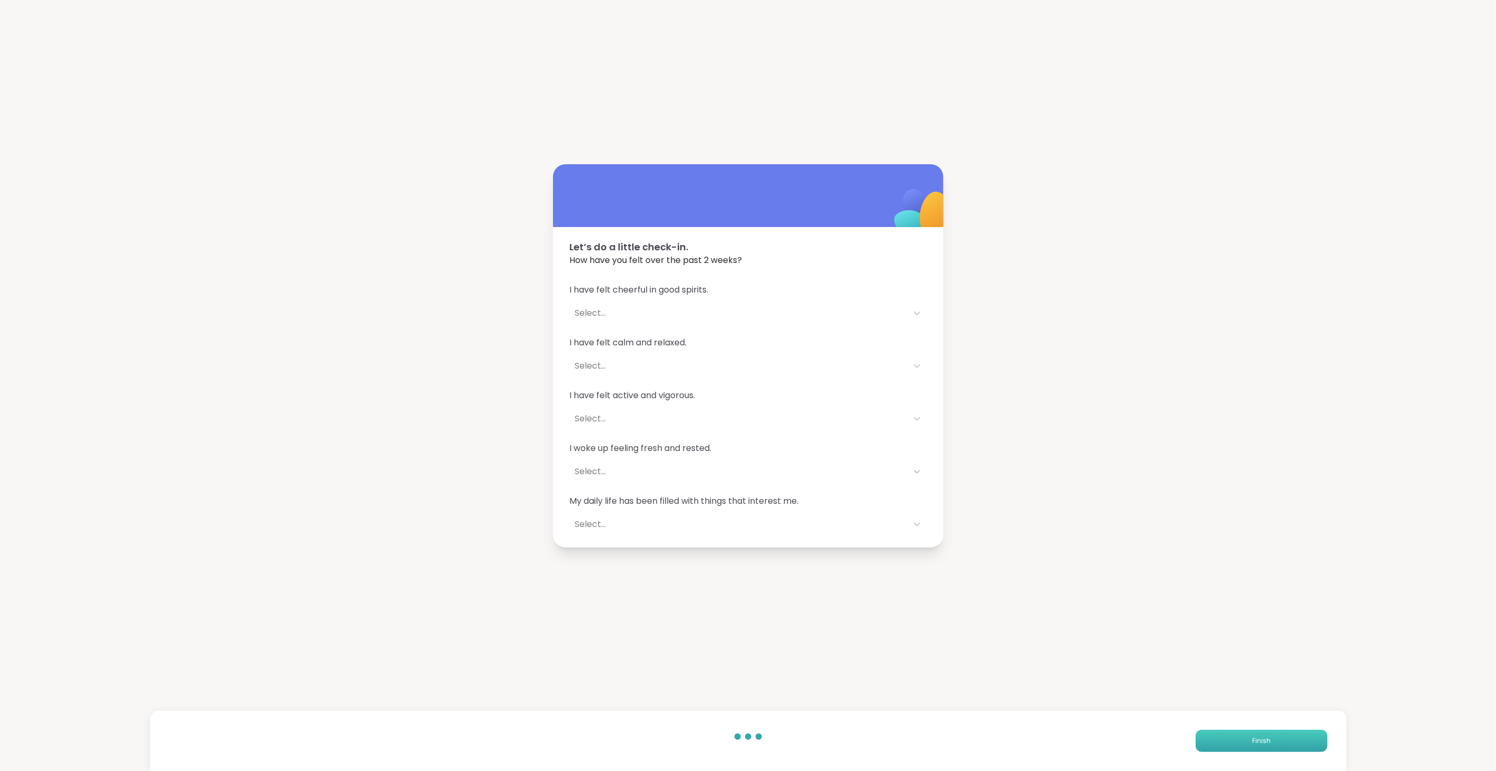
click at [1234, 736] on button "Finish" at bounding box center [1262, 740] width 132 height 22
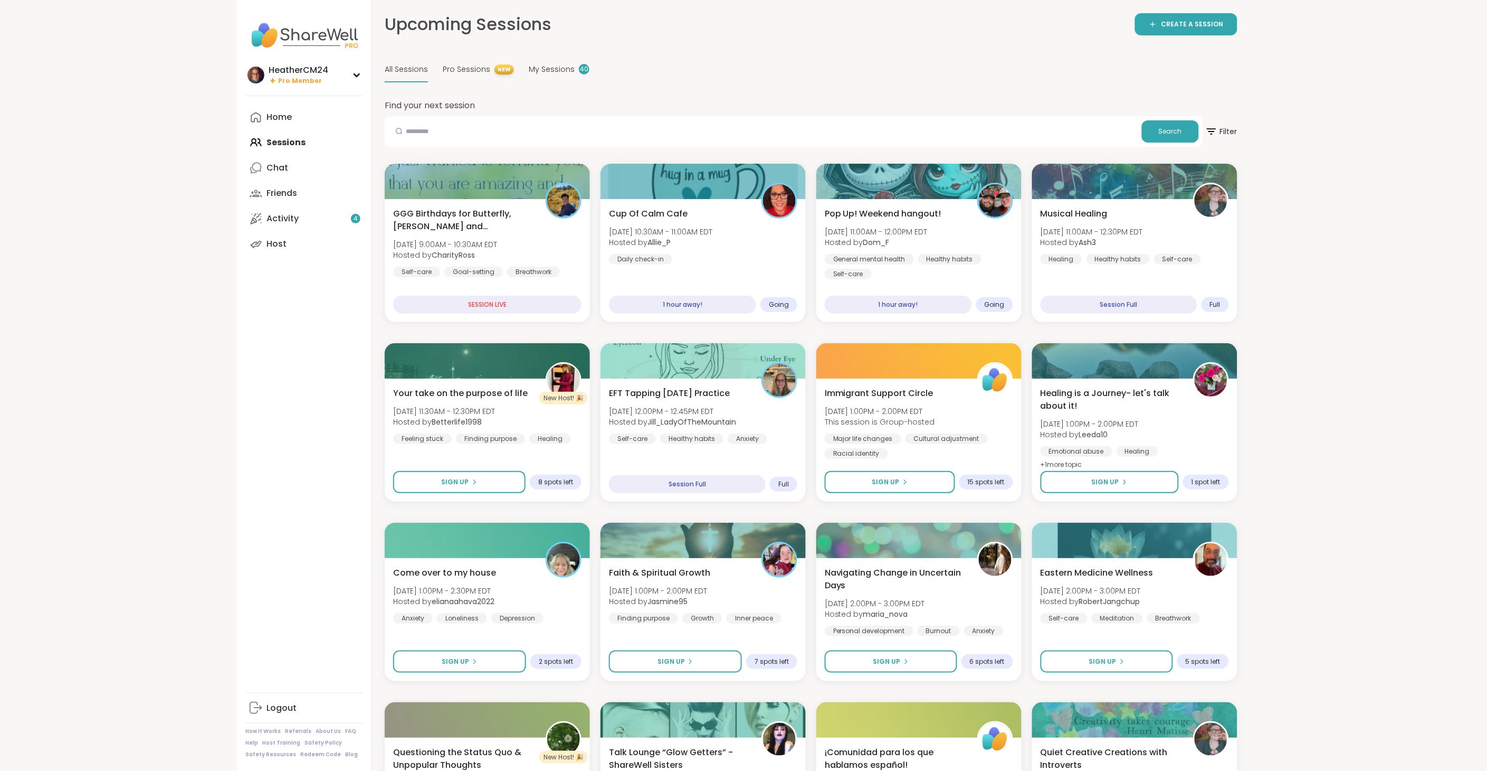
click at [293, 136] on div "Home Sessions Chat Friends Activity 4 Host" at bounding box center [304, 181] width 118 height 152
click at [281, 115] on div "Home" at bounding box center [279, 117] width 25 height 12
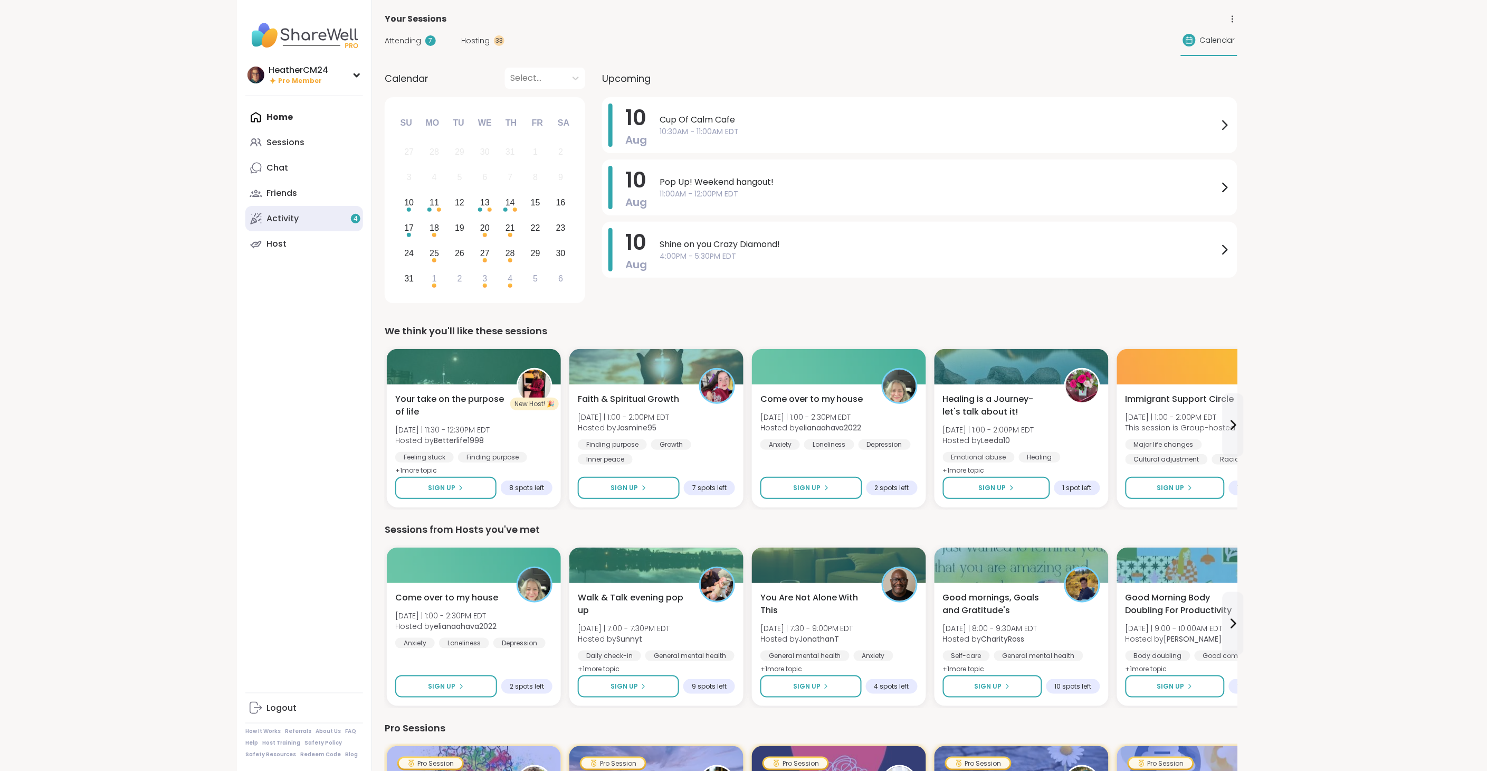
click at [283, 217] on div "Activity 4" at bounding box center [283, 219] width 32 height 12
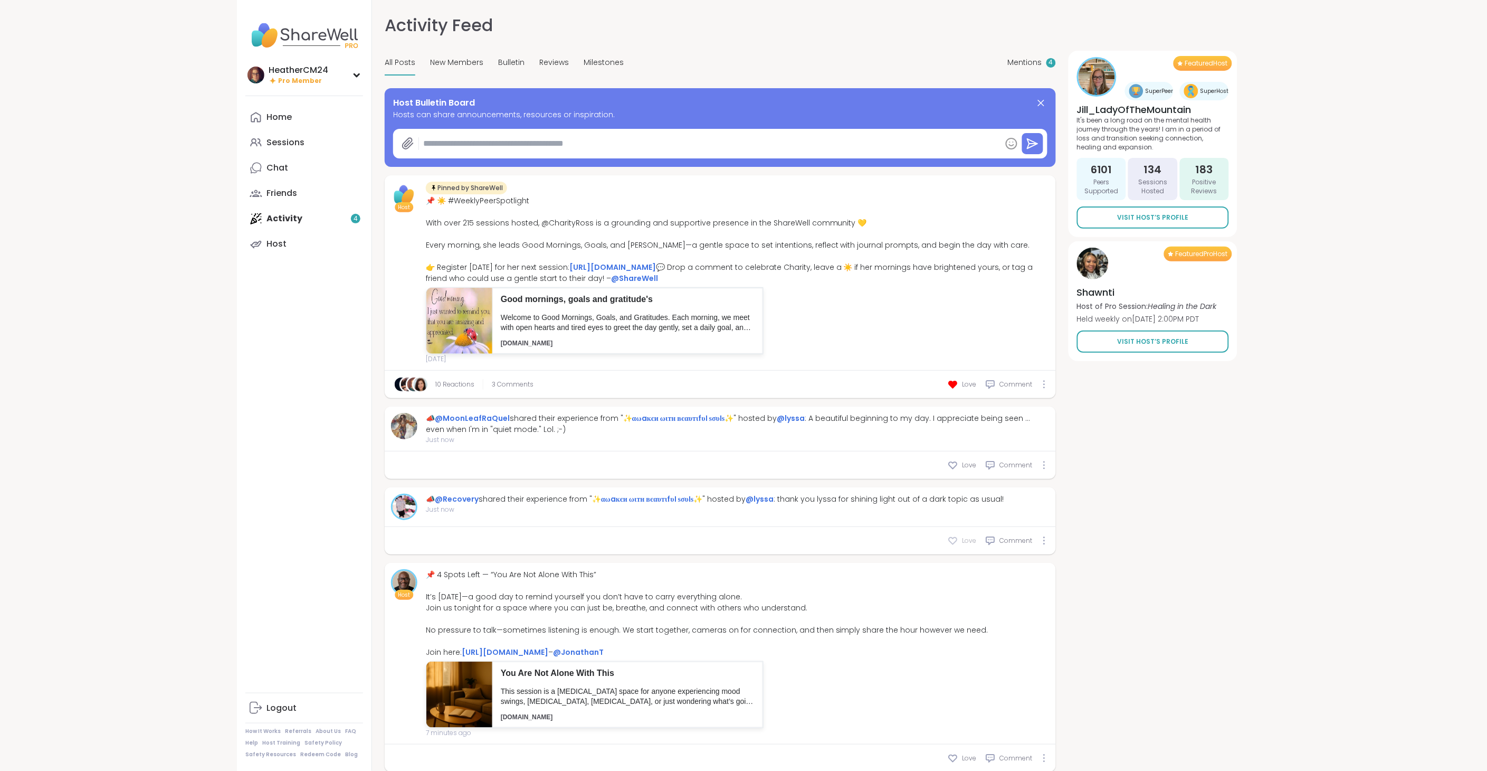
click at [953, 544] on icon at bounding box center [954, 540] width 8 height 7
click at [953, 470] on icon at bounding box center [953, 465] width 11 height 11
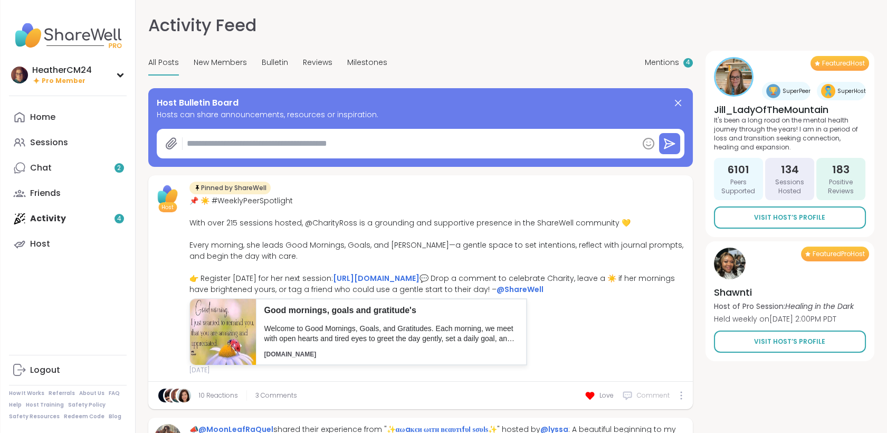
type textarea "*"
